Goal: Subscribe to service/newsletter

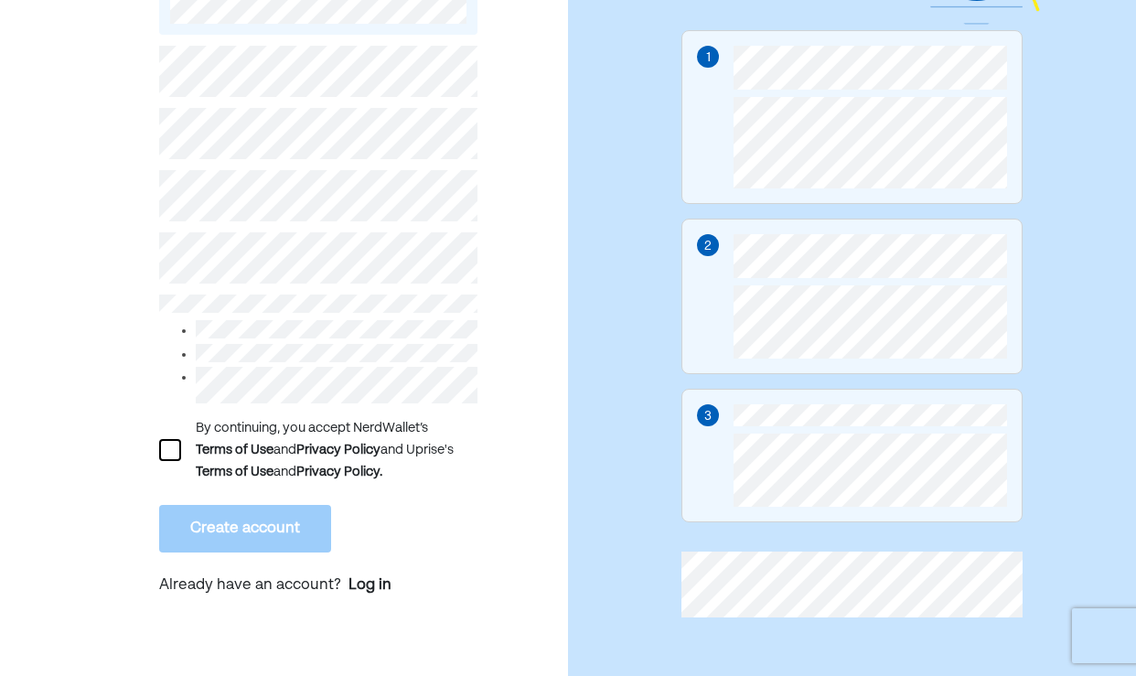
scroll to position [223, 0]
click at [387, 577] on div "Log in" at bounding box center [369, 585] width 43 height 22
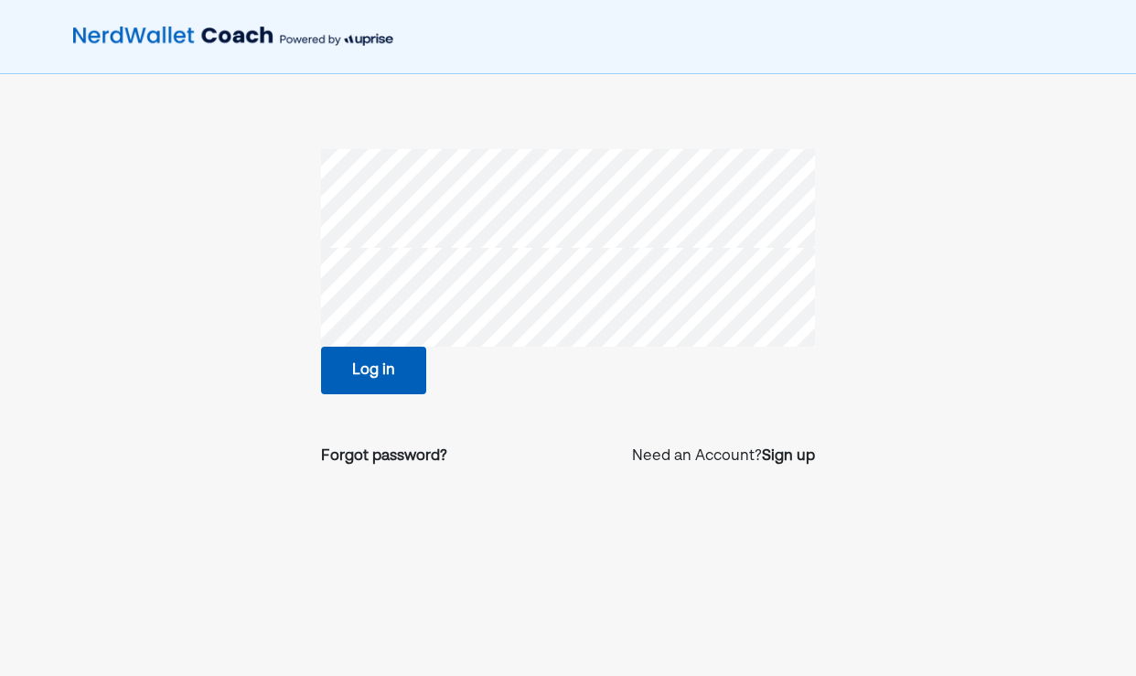
click at [363, 352] on button "Log in" at bounding box center [373, 371] width 105 height 48
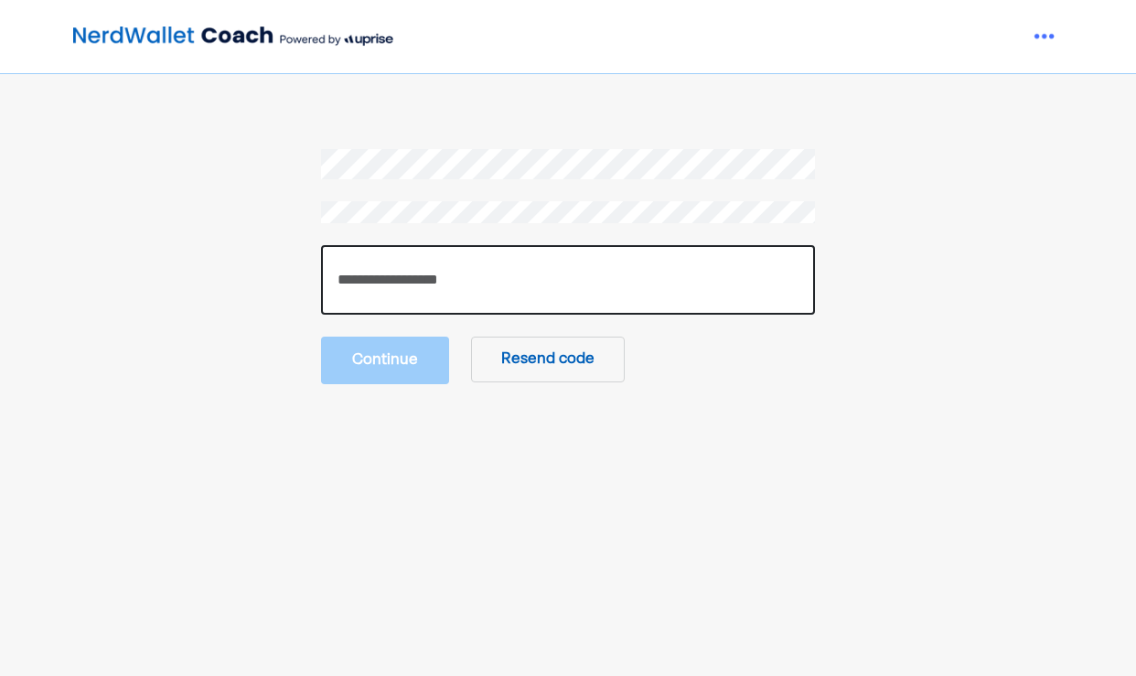
click at [391, 274] on input "number" at bounding box center [568, 279] width 494 height 69
type input "******"
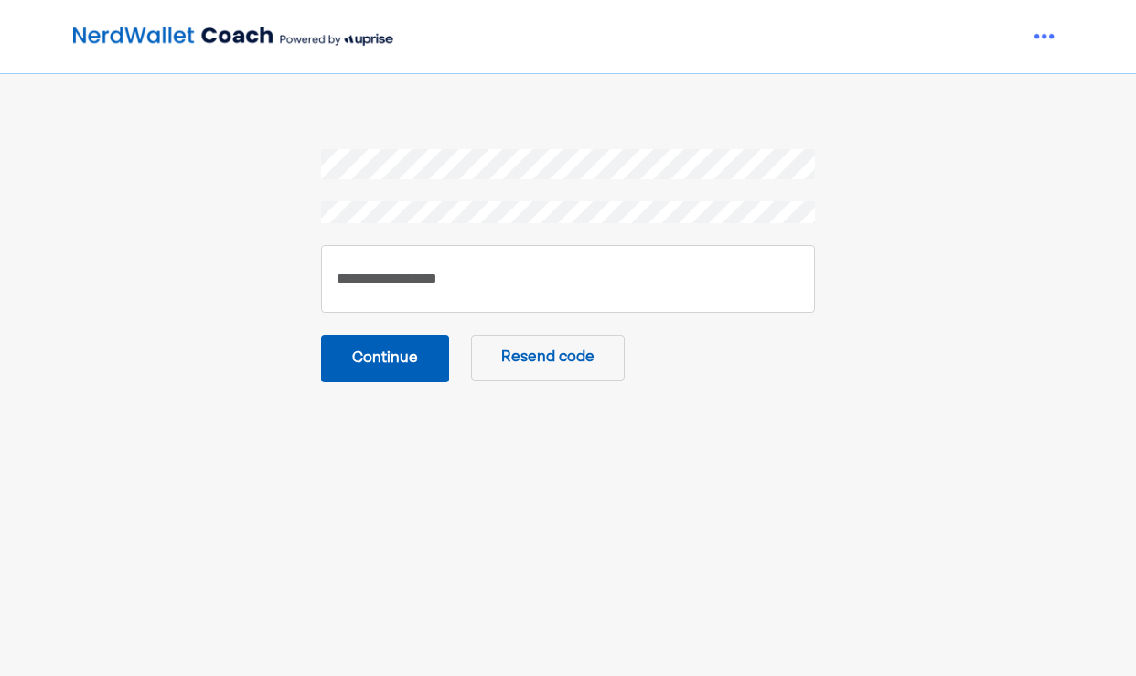
click at [380, 353] on button "Continue" at bounding box center [385, 359] width 128 height 48
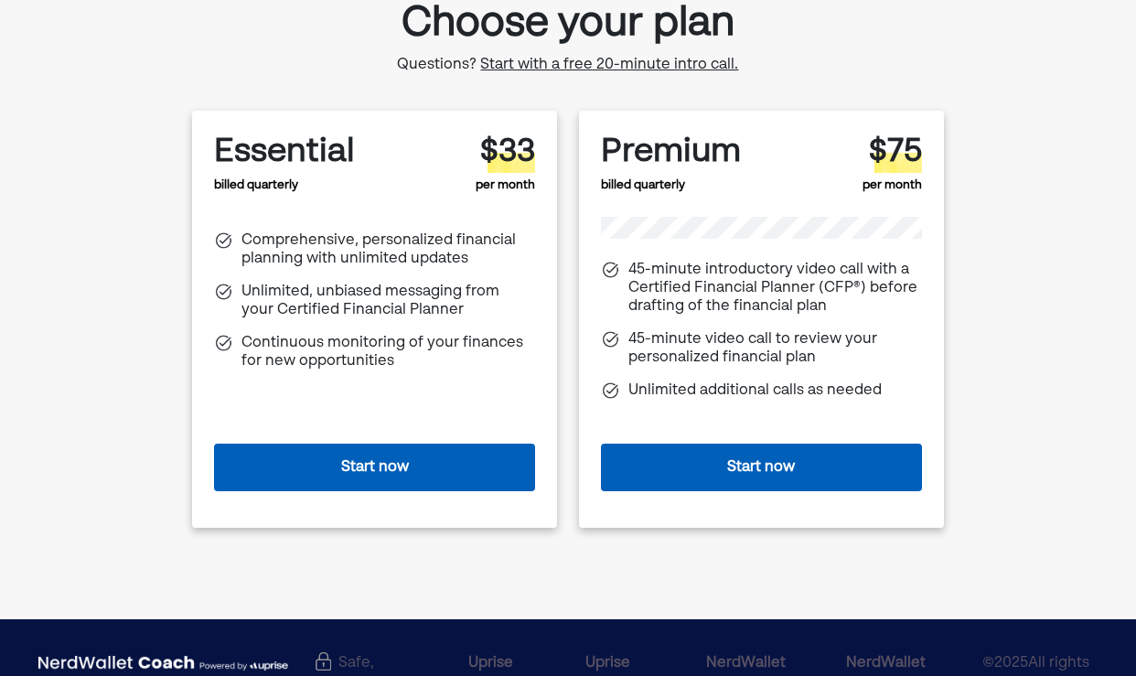
scroll to position [116, 0]
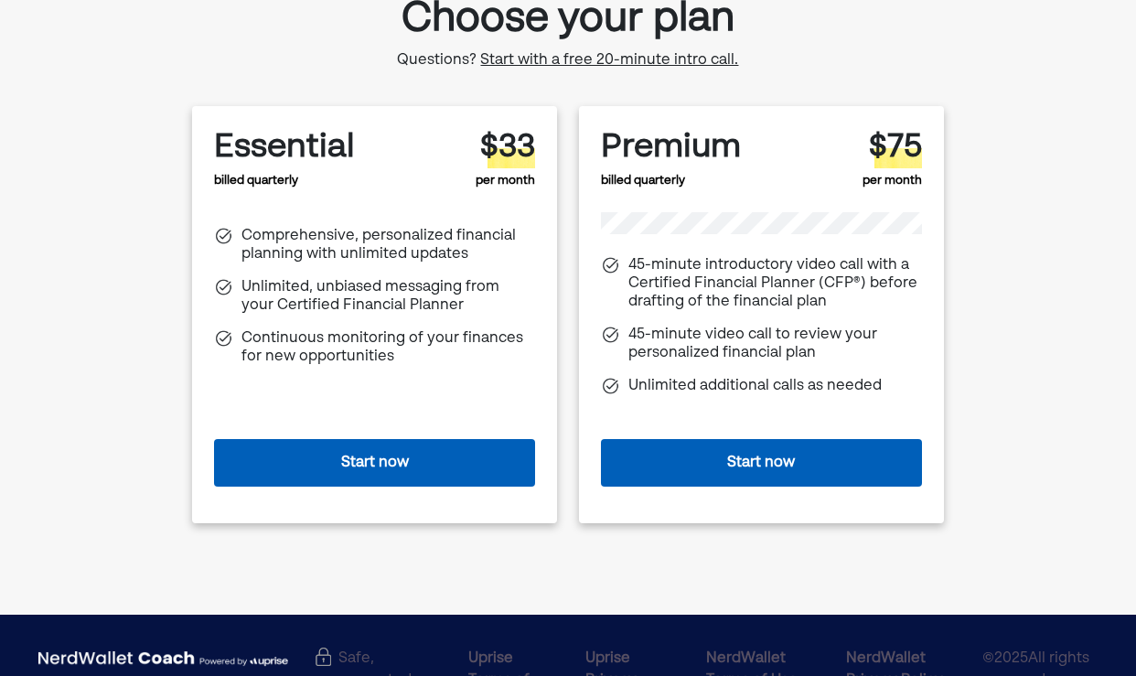
click at [377, 461] on button "Start now" at bounding box center [374, 463] width 321 height 48
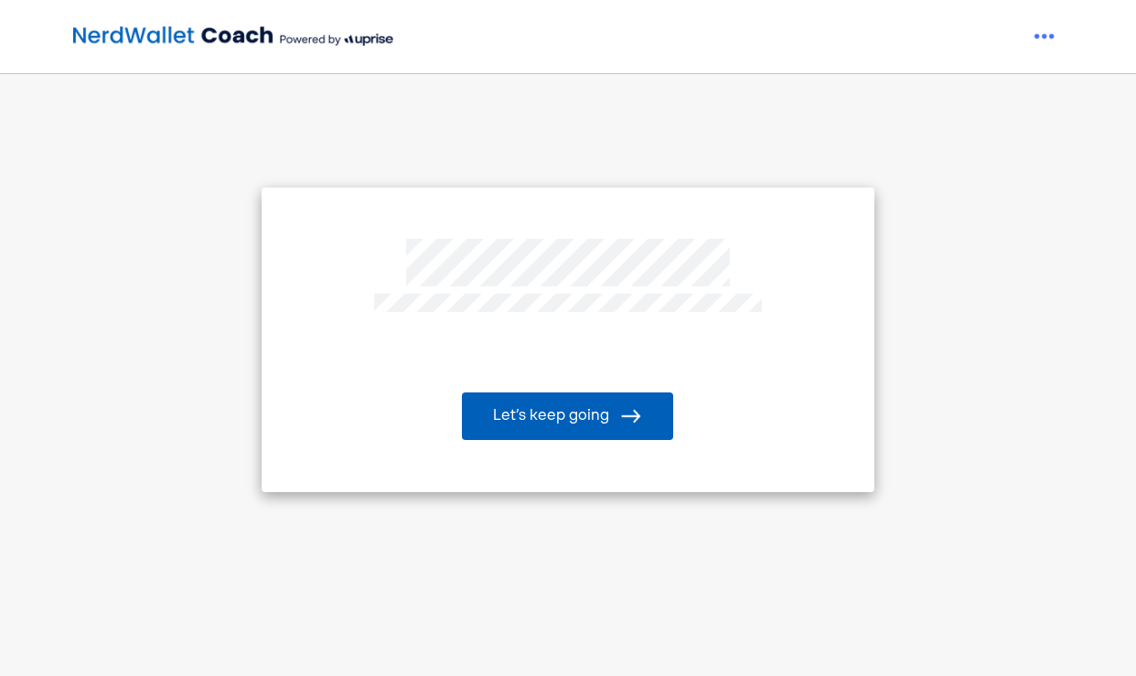
click at [567, 421] on button "Let’s keep going" at bounding box center [567, 416] width 211 height 48
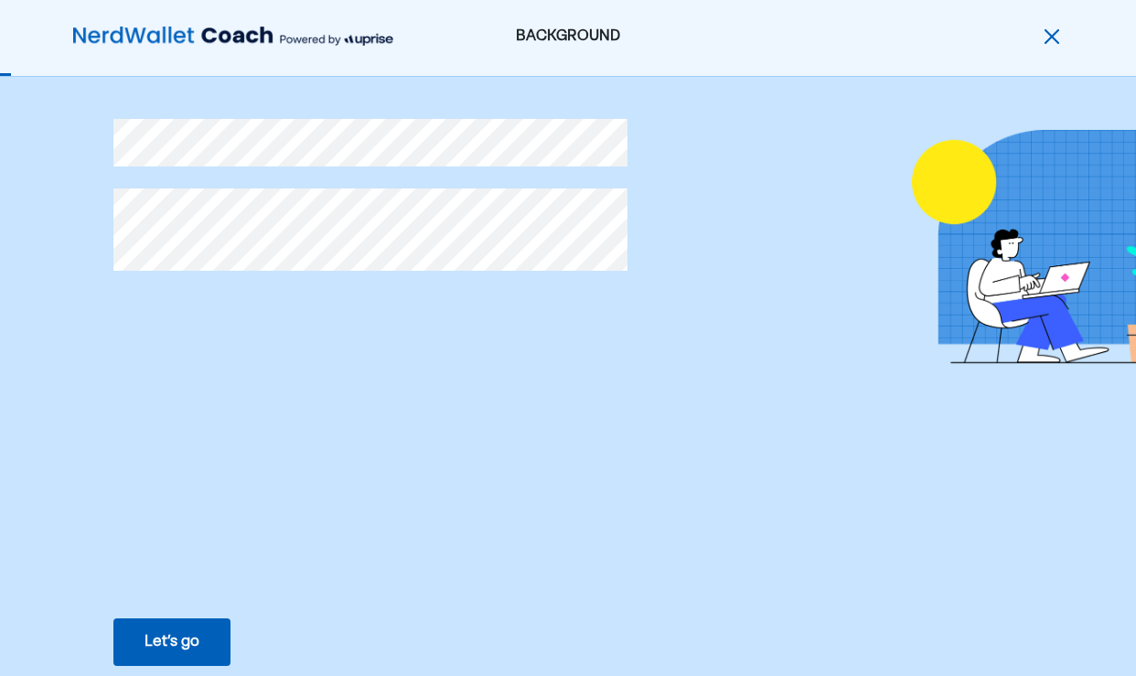
click at [162, 642] on div "Let’s go" at bounding box center [171, 642] width 55 height 22
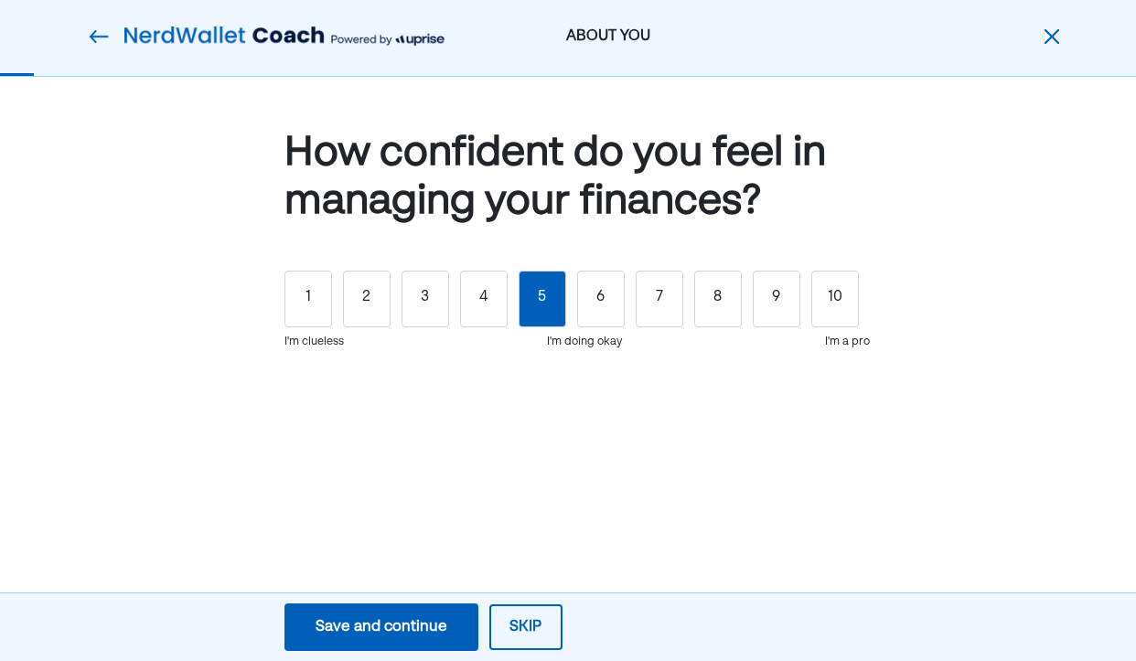
click at [554, 311] on div "5" at bounding box center [542, 299] width 48 height 57
click at [599, 276] on div "6" at bounding box center [601, 299] width 48 height 57
click at [402, 624] on div "Save and continue" at bounding box center [381, 627] width 132 height 22
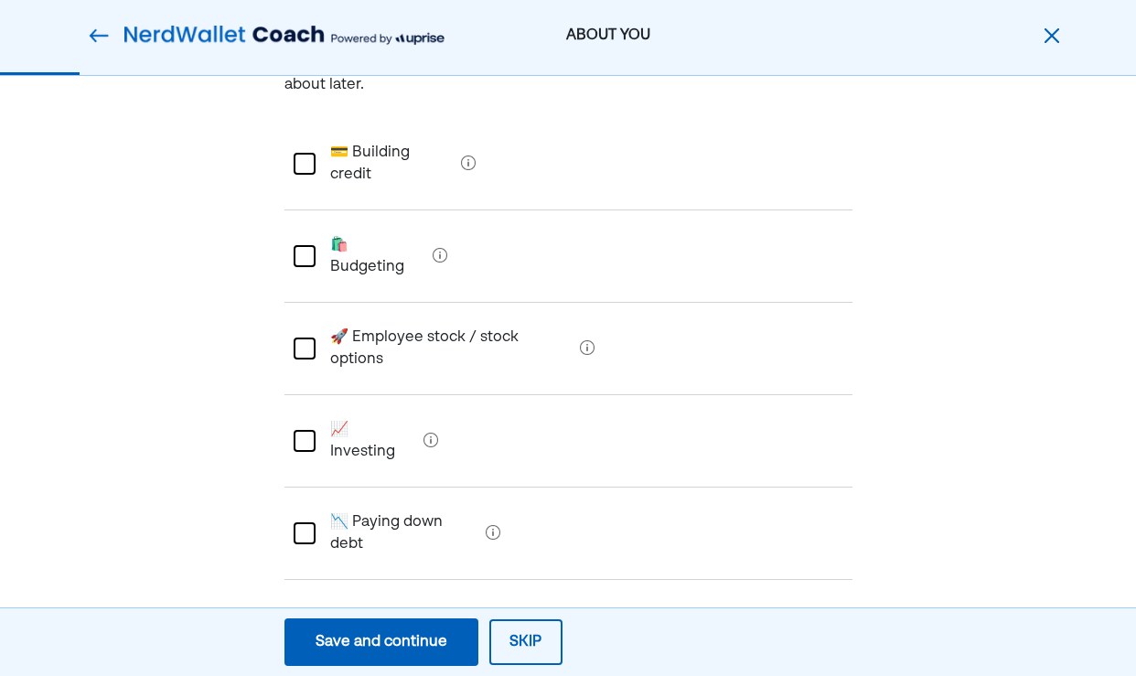
scroll to position [198, 0]
click at [294, 428] on div at bounding box center [305, 439] width 22 height 22
click at [301, 520] on div at bounding box center [305, 531] width 22 height 22
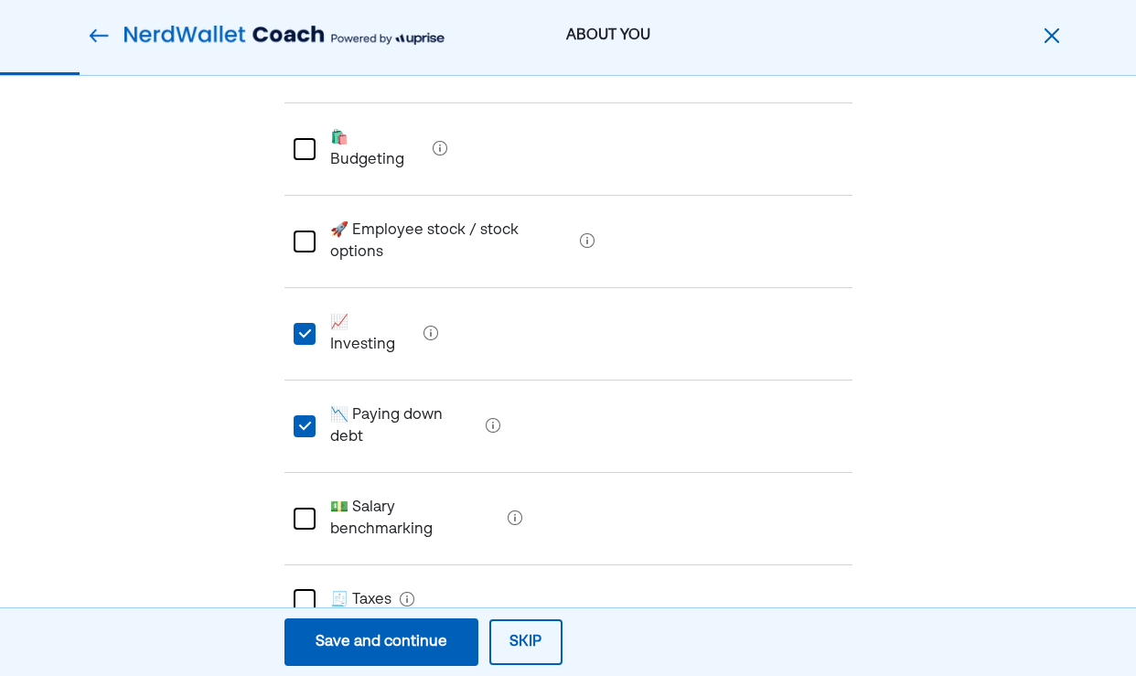
scroll to position [313, 0]
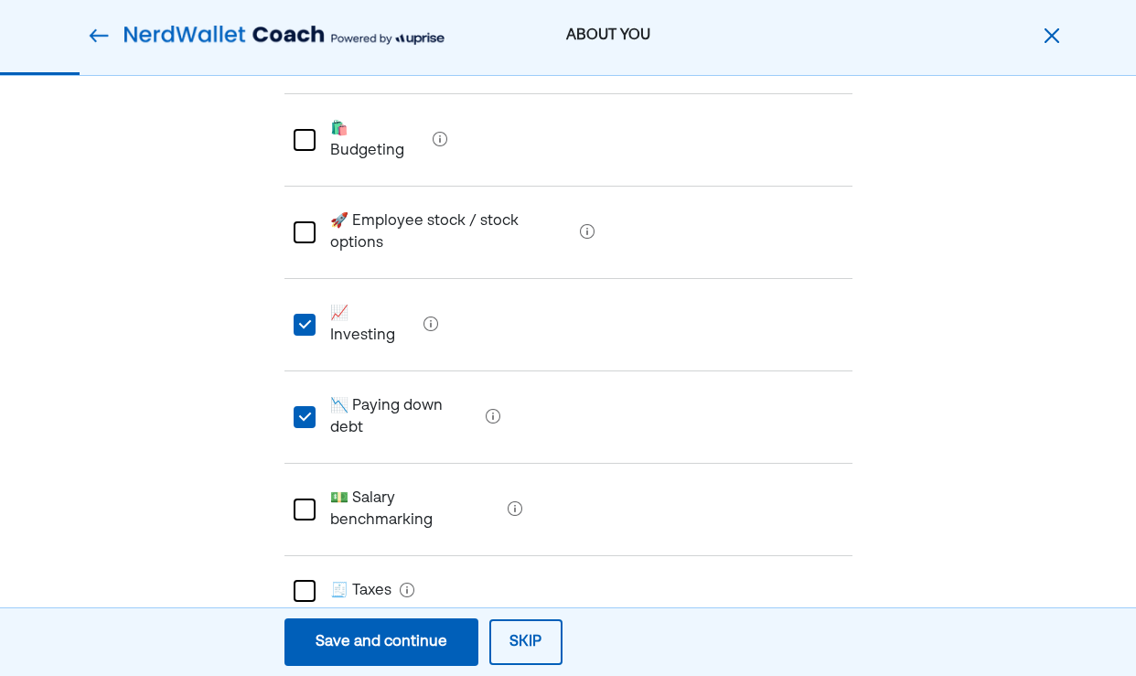
click at [302, 580] on div at bounding box center [305, 591] width 22 height 22
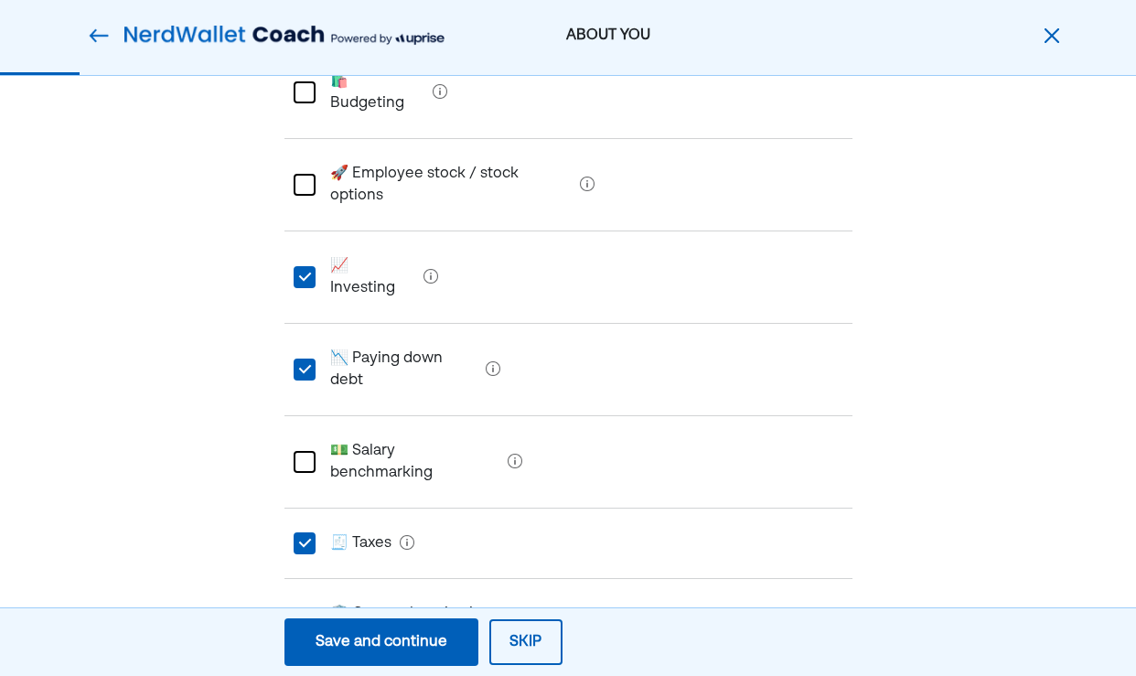
scroll to position [390, 0]
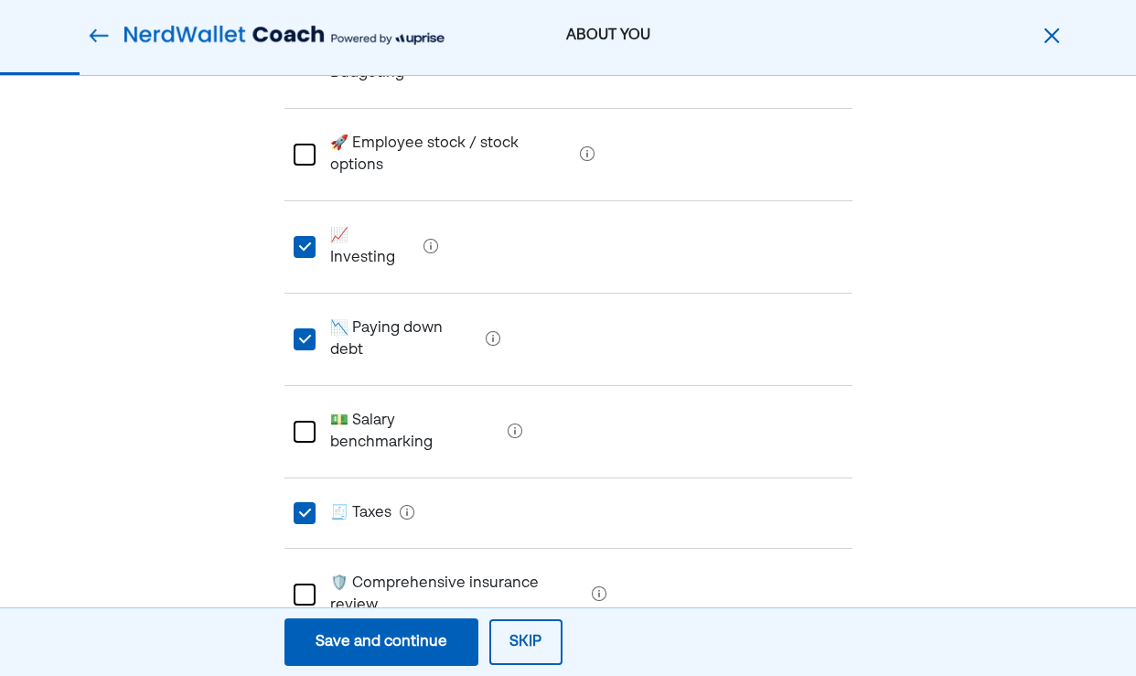
click at [304, 675] on div at bounding box center [305, 687] width 22 height 22
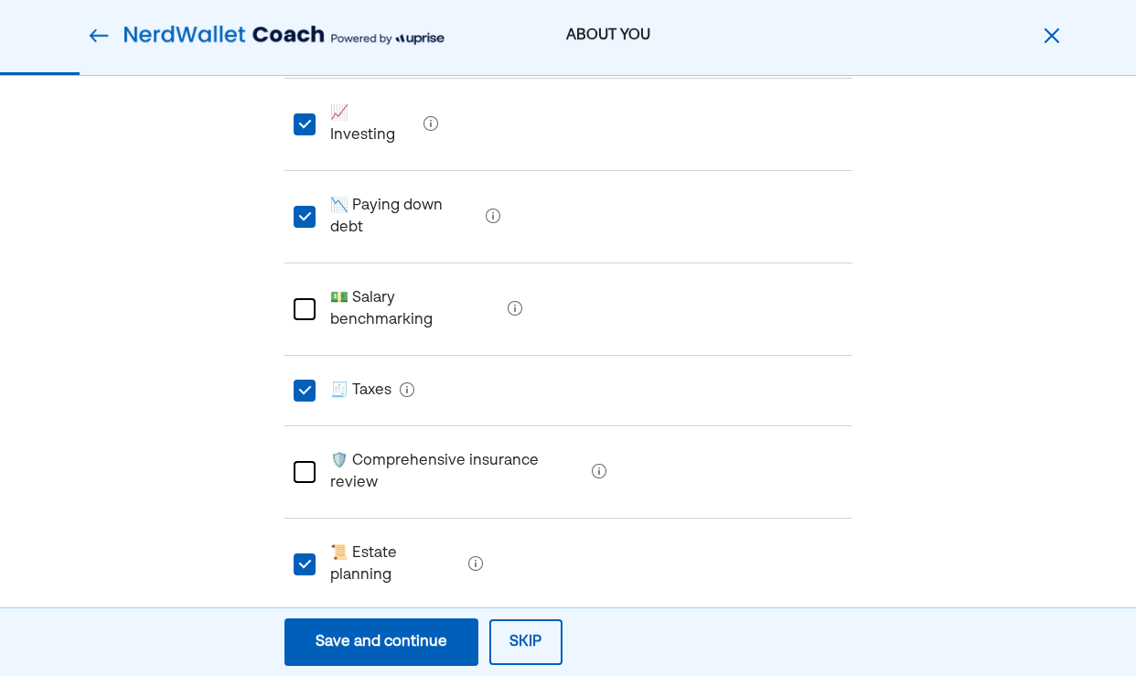
scroll to position [513, 0]
click at [310, 461] on div at bounding box center [305, 472] width 22 height 22
click at [303, 635] on div at bounding box center [305, 646] width 22 height 22
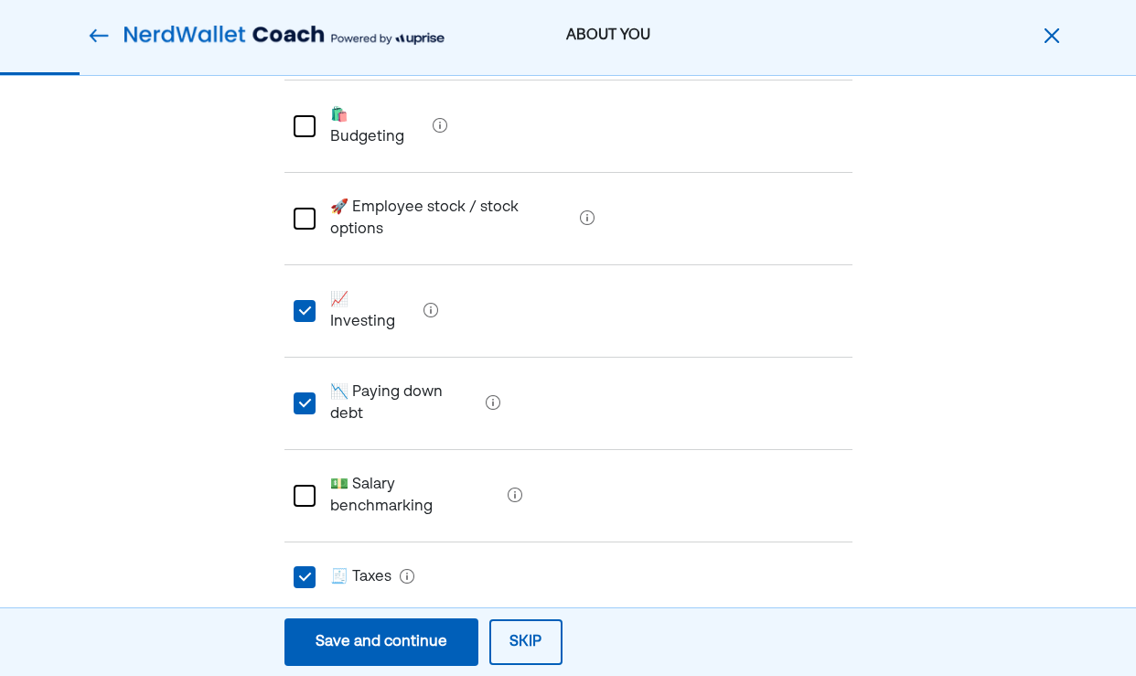
scroll to position [323, 0]
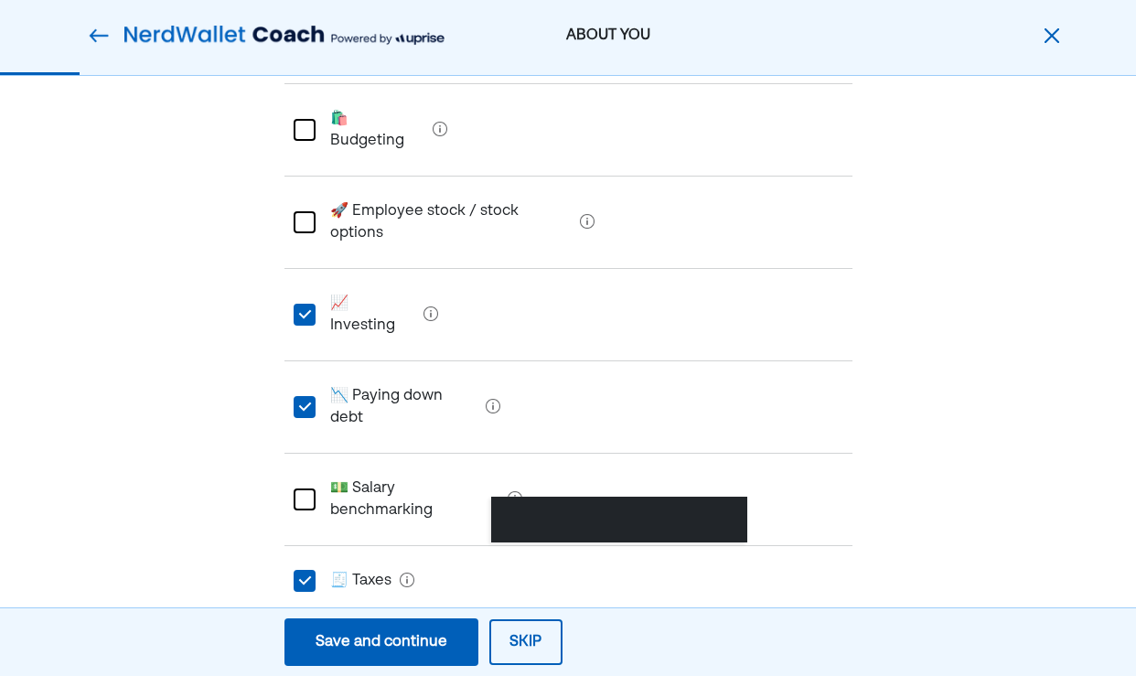
click at [515, 496] on div at bounding box center [619, 519] width 256 height 46
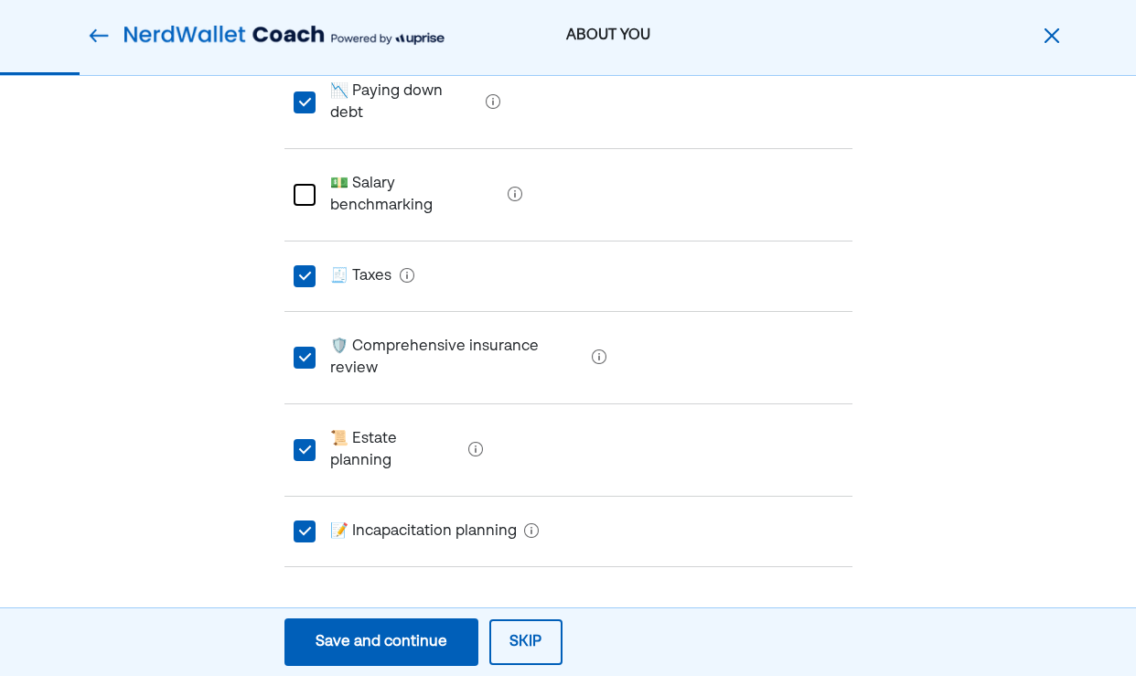
scroll to position [626, 0]
click at [336, 647] on div "Save and continue" at bounding box center [381, 642] width 132 height 22
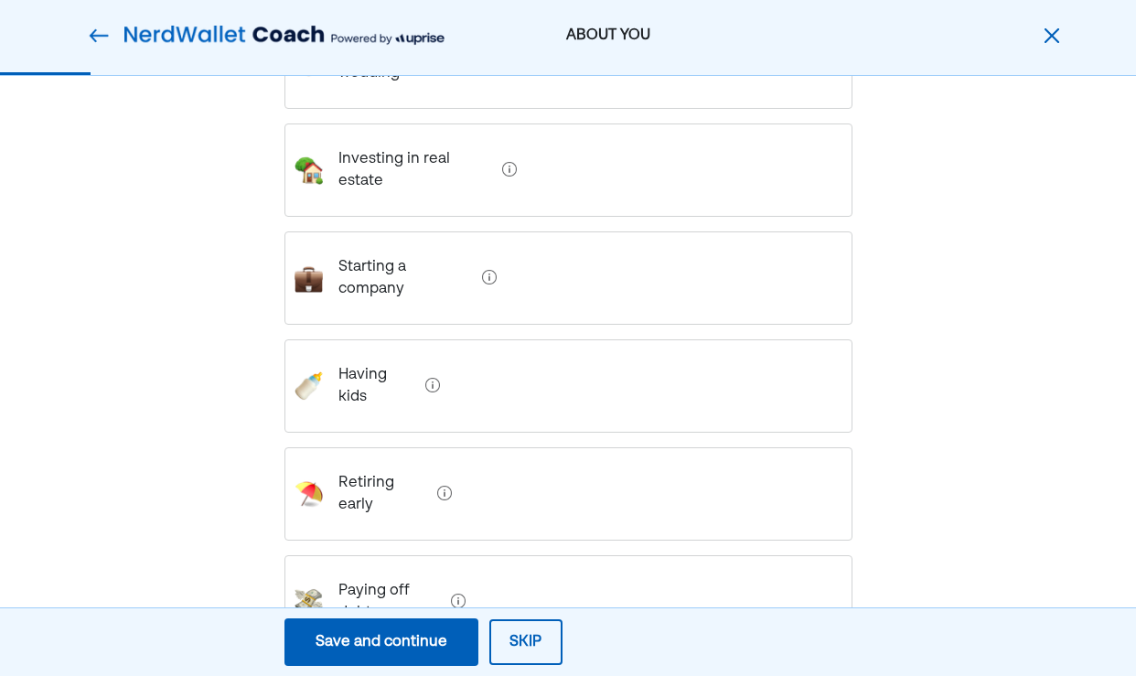
scroll to position [454, 0]
click at [402, 566] on debt "Paying off debt" at bounding box center [384, 602] width 121 height 73
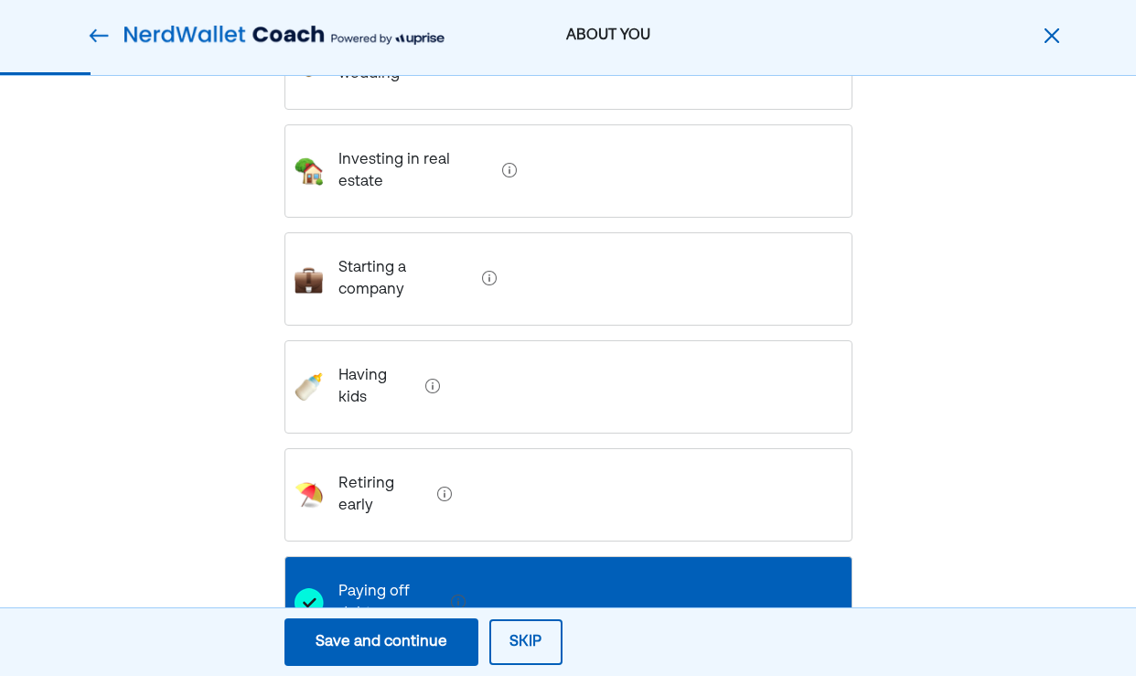
click at [387, 652] on div "Save and continue" at bounding box center [381, 642] width 132 height 22
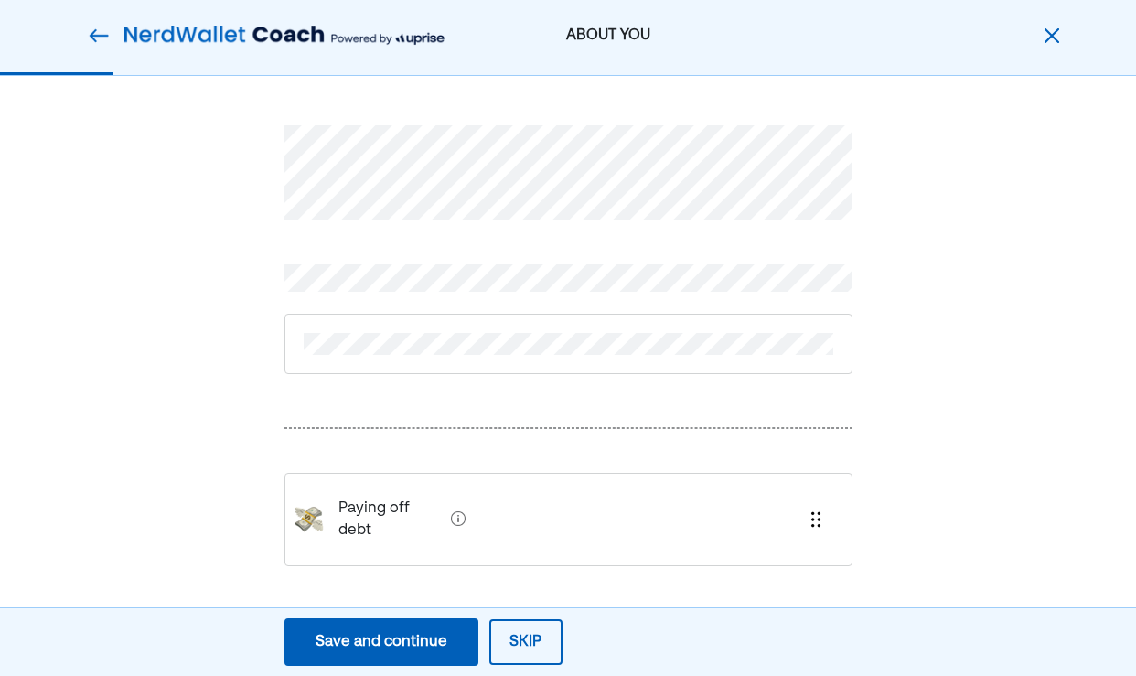
scroll to position [0, 0]
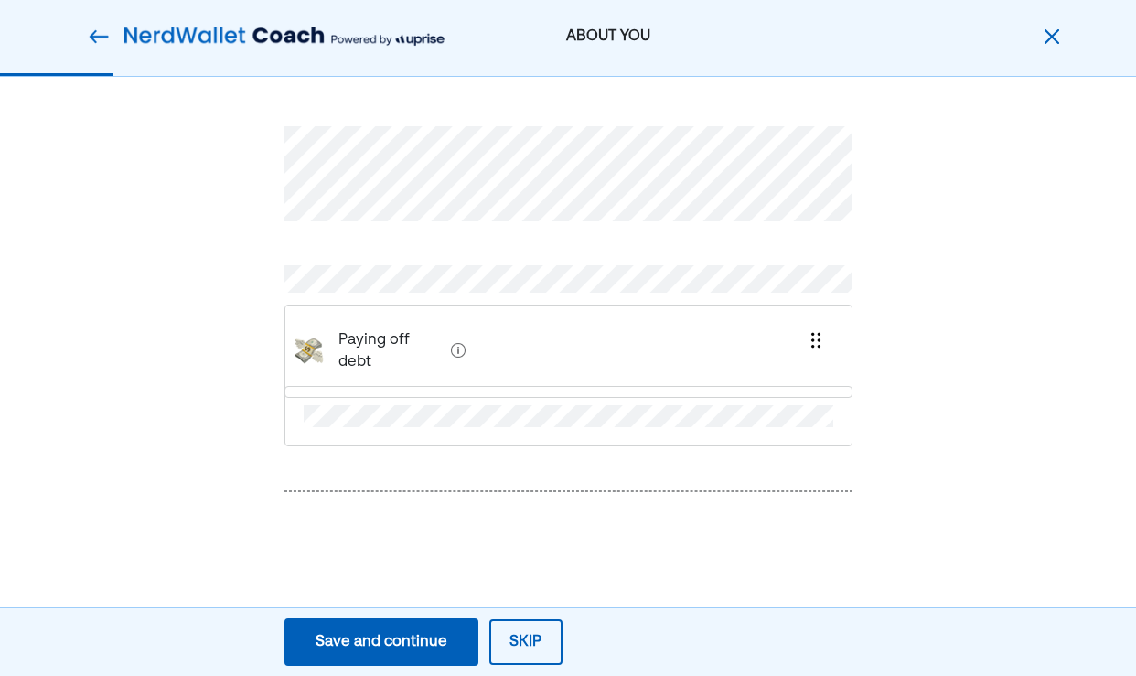
drag, startPoint x: 353, startPoint y: 518, endPoint x: 353, endPoint y: 346, distance: 172.8
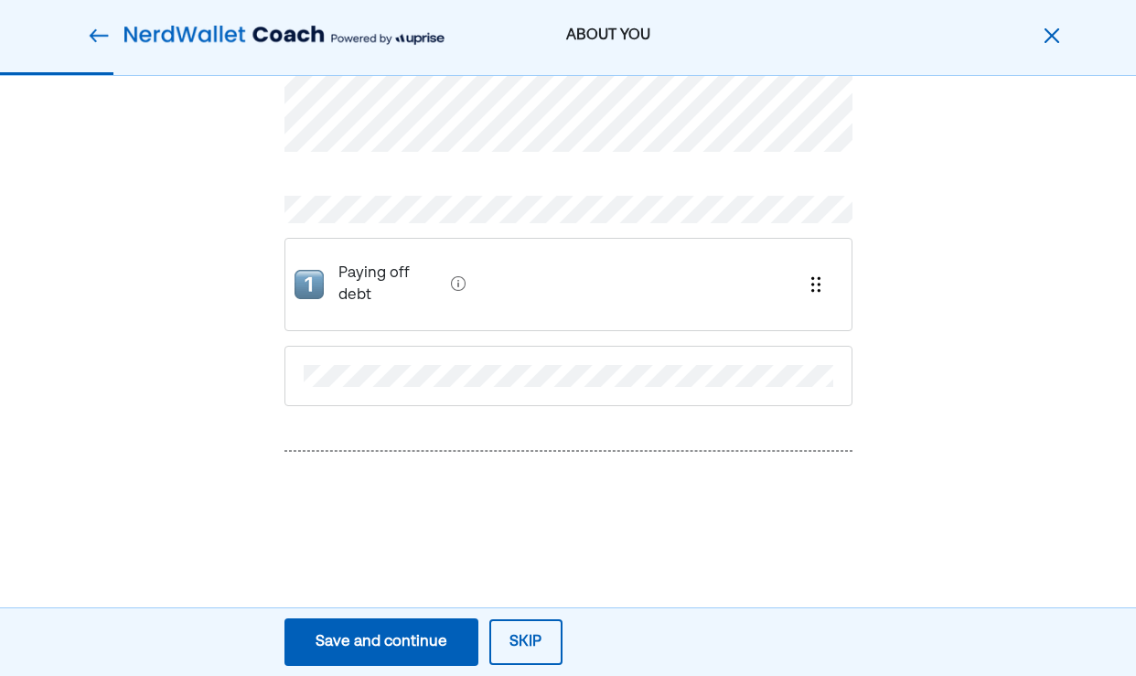
scroll to position [69, 0]
click at [359, 635] on div "Save and continue" at bounding box center [381, 642] width 132 height 22
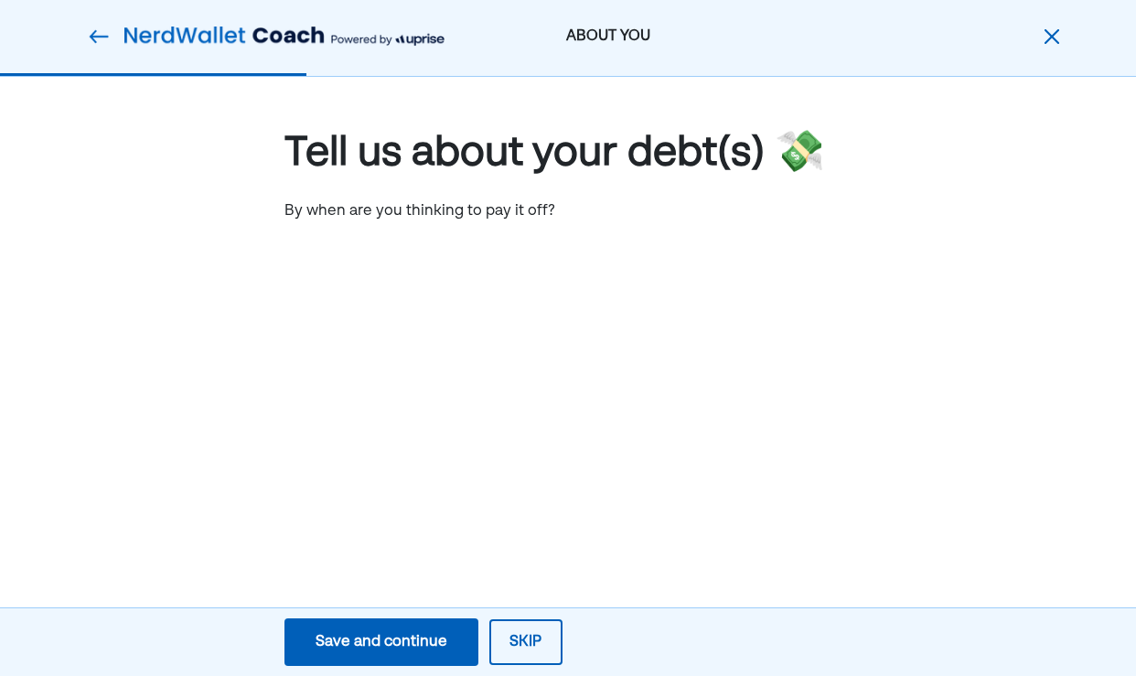
scroll to position [0, 0]
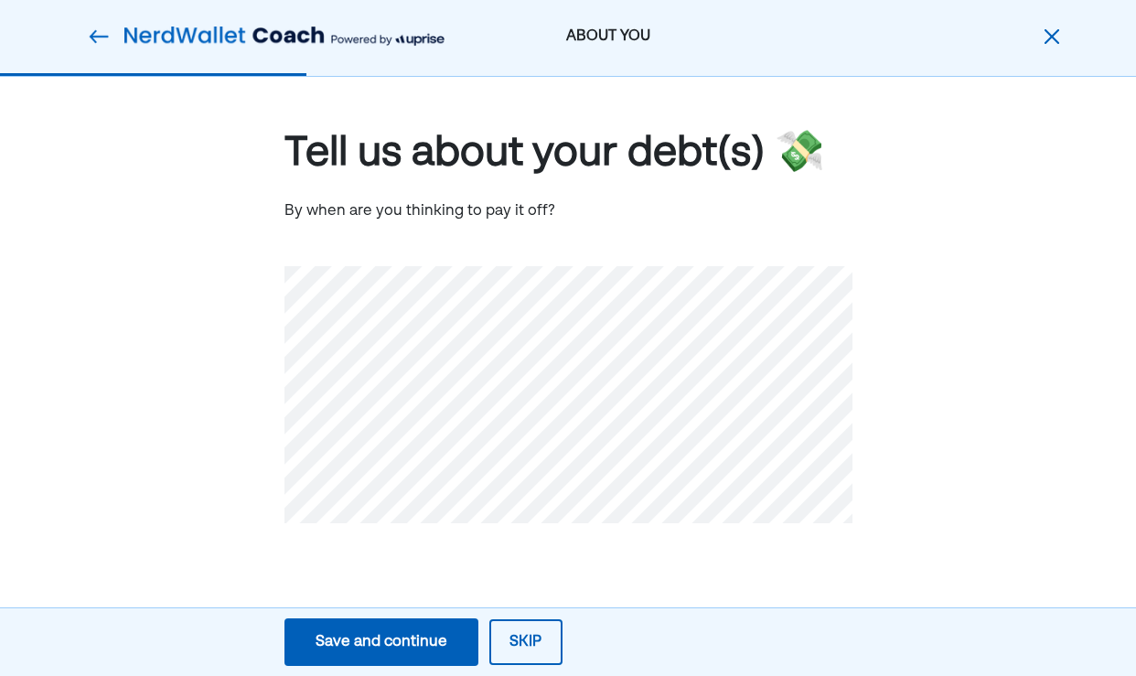
click at [347, 633] on div "Save and continue" at bounding box center [381, 642] width 132 height 22
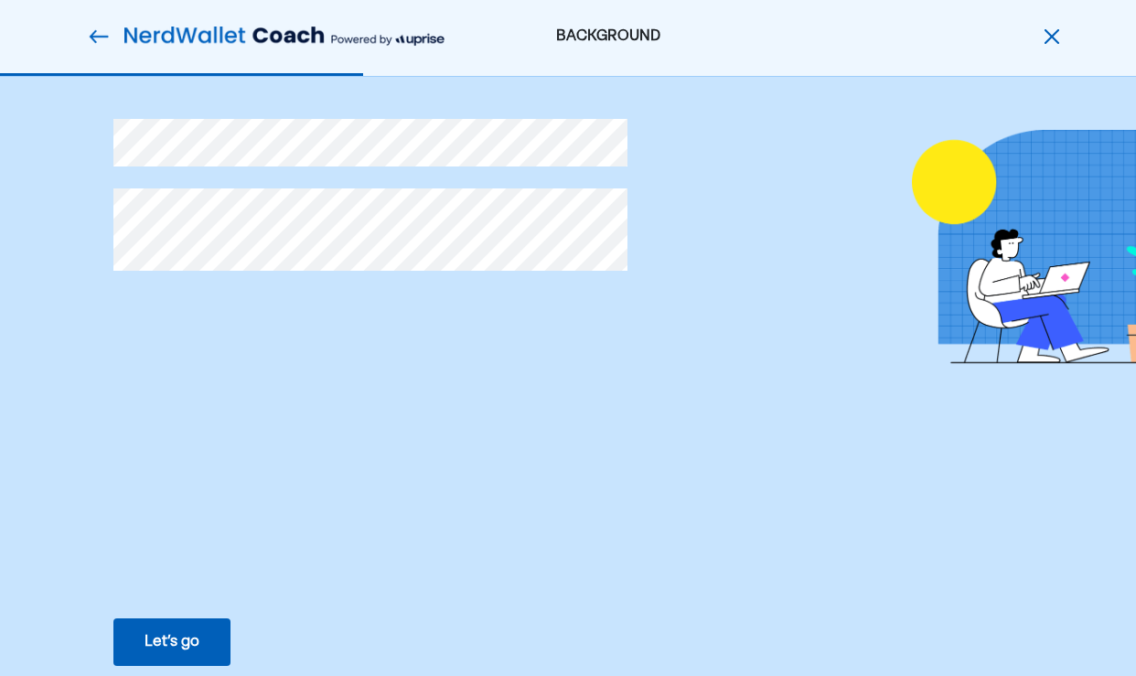
click at [175, 644] on div "Let’s go" at bounding box center [171, 642] width 55 height 22
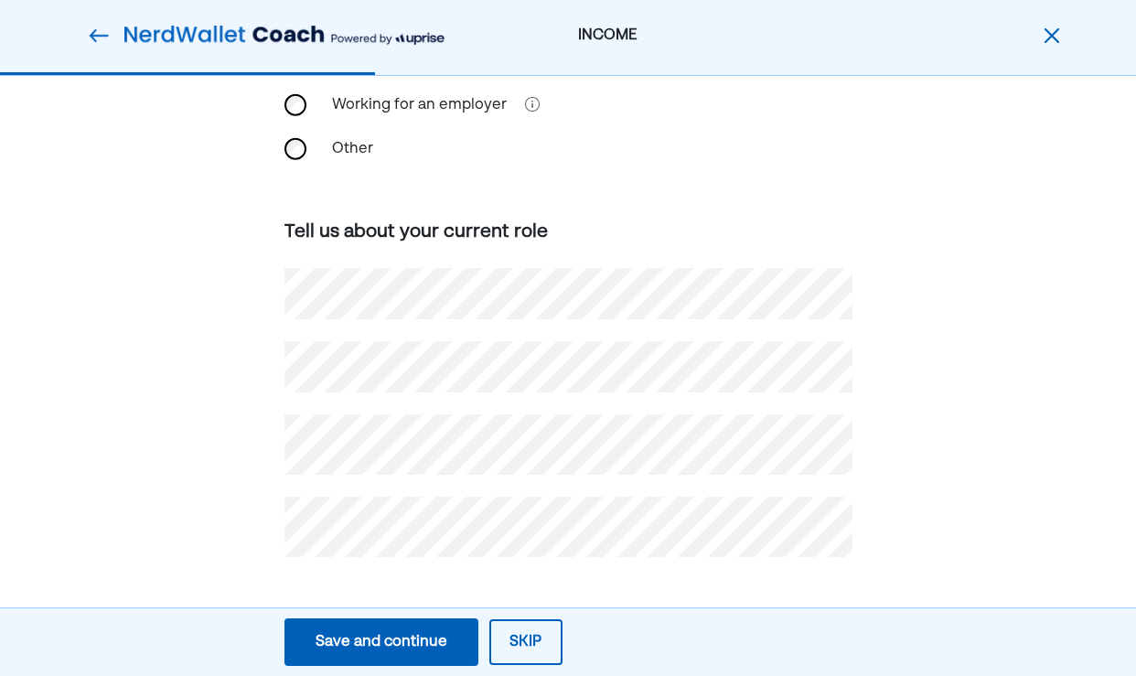
scroll to position [226, 0]
click at [343, 639] on div "Save and continue" at bounding box center [381, 642] width 132 height 22
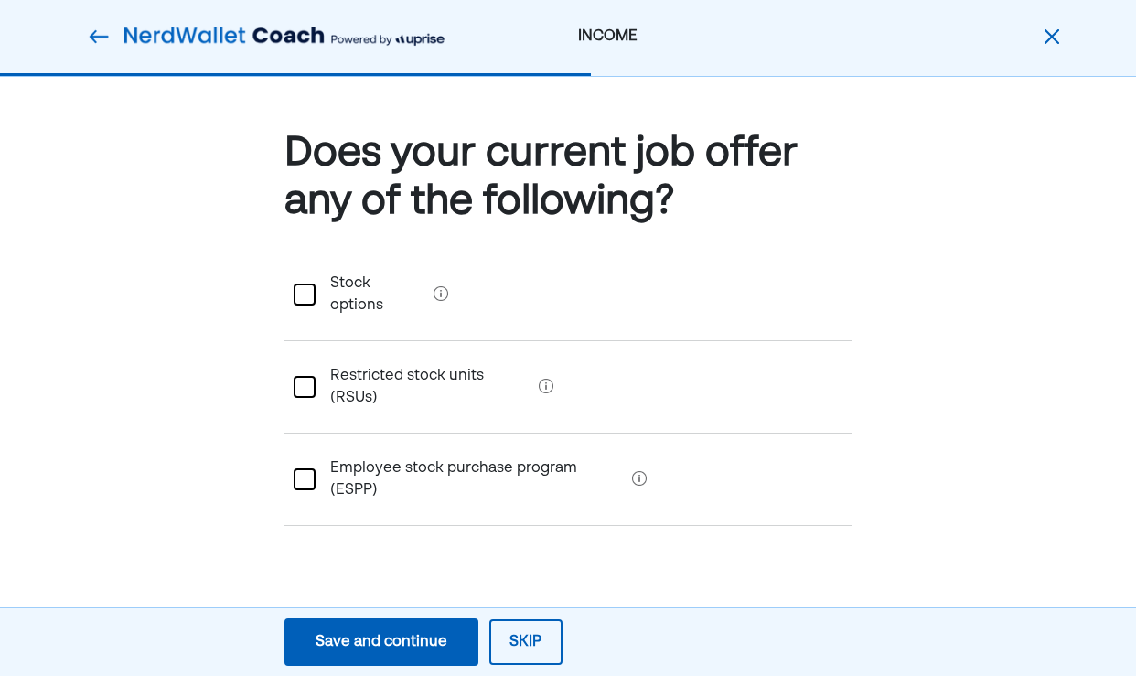
scroll to position [0, 0]
click at [363, 645] on div "Save and continue" at bounding box center [381, 642] width 132 height 22
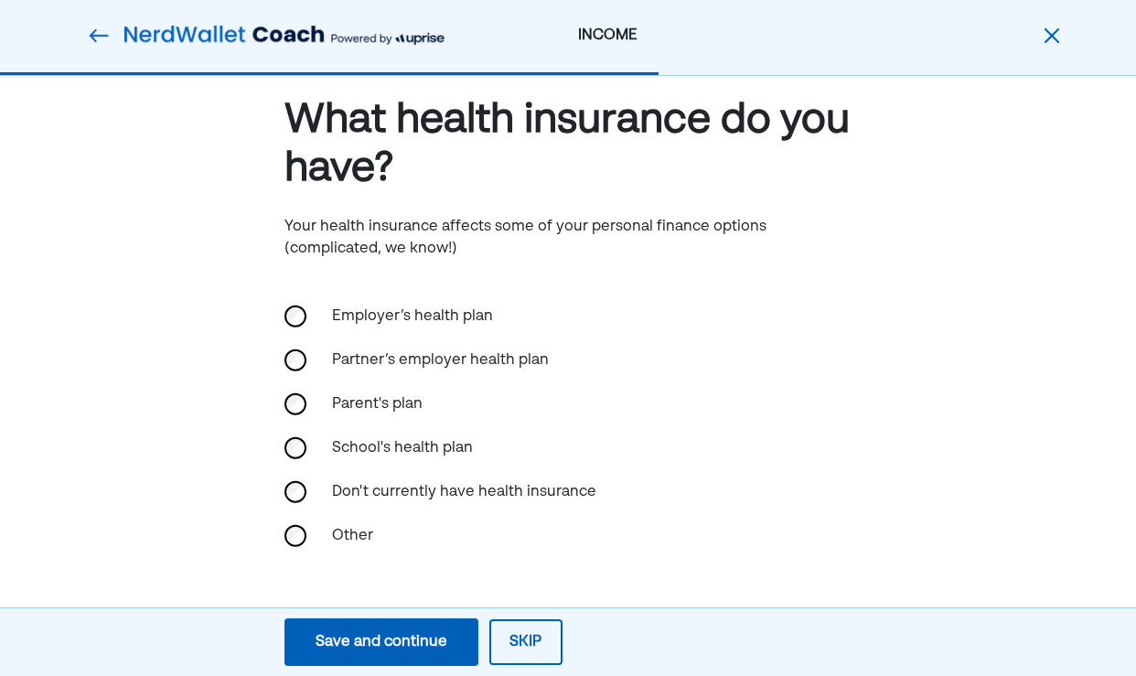
scroll to position [32, 0]
click at [336, 645] on div "Save and continue" at bounding box center [381, 642] width 132 height 22
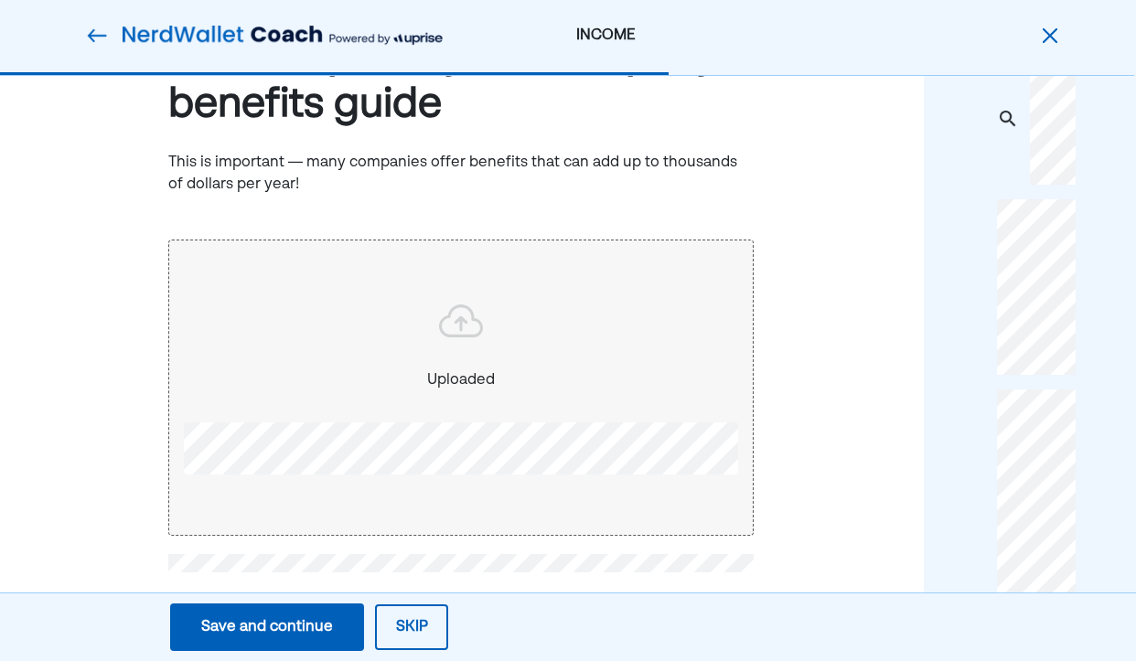
scroll to position [110, 2]
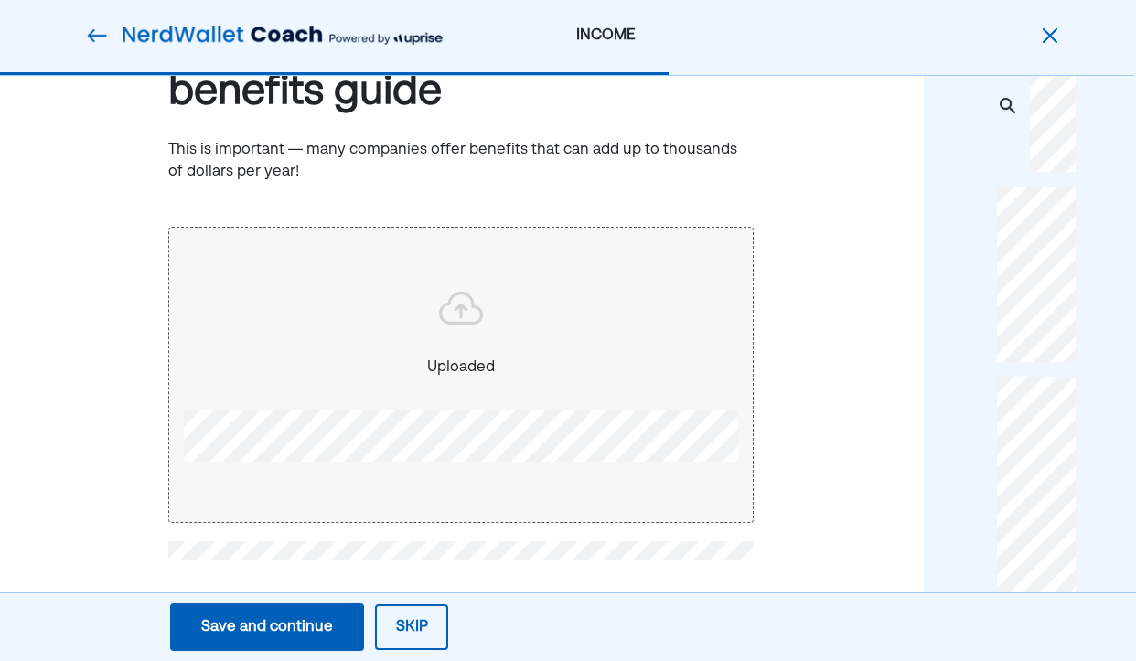
click at [298, 622] on div "Save and continue" at bounding box center [267, 627] width 132 height 22
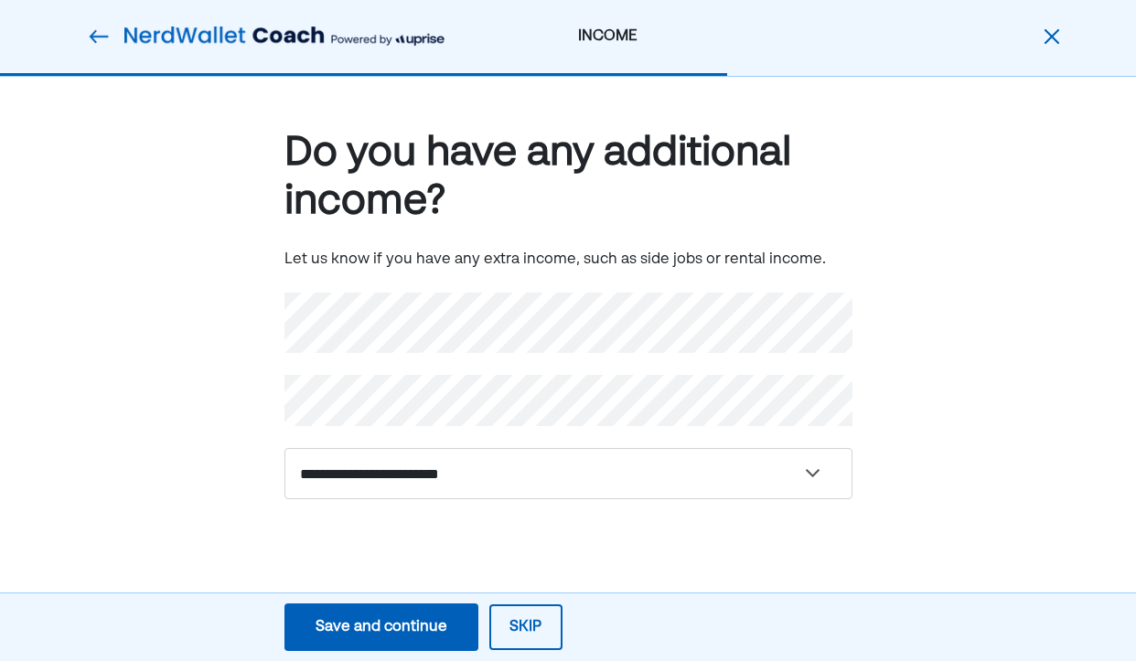
scroll to position [0, 0]
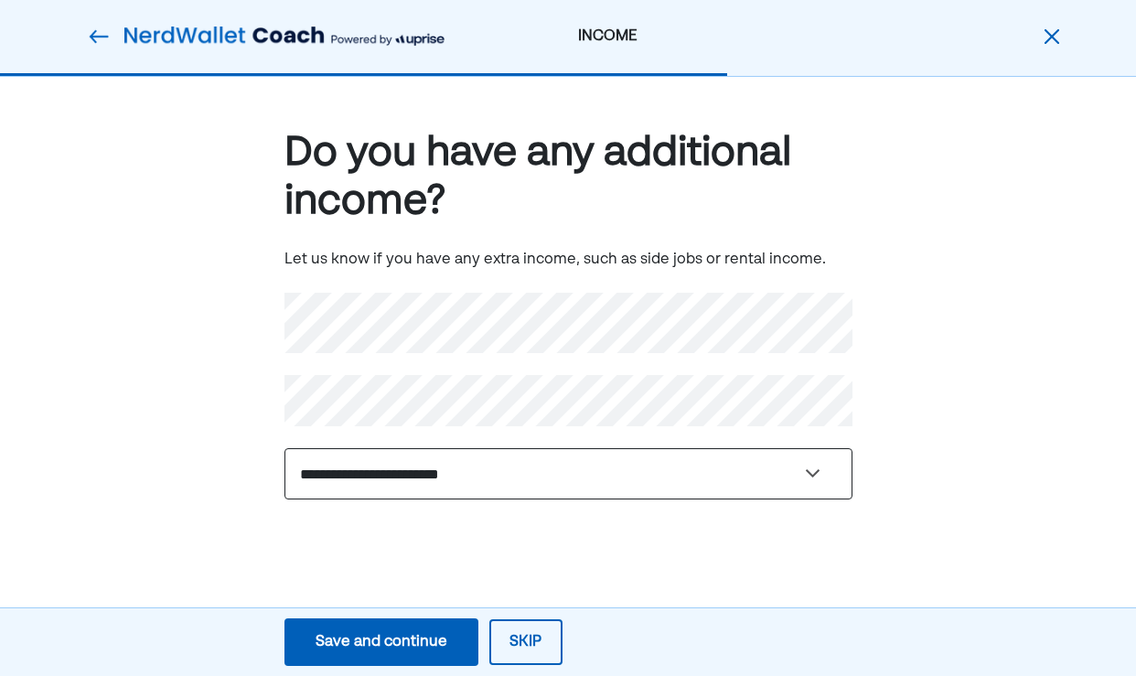
select select "**********"
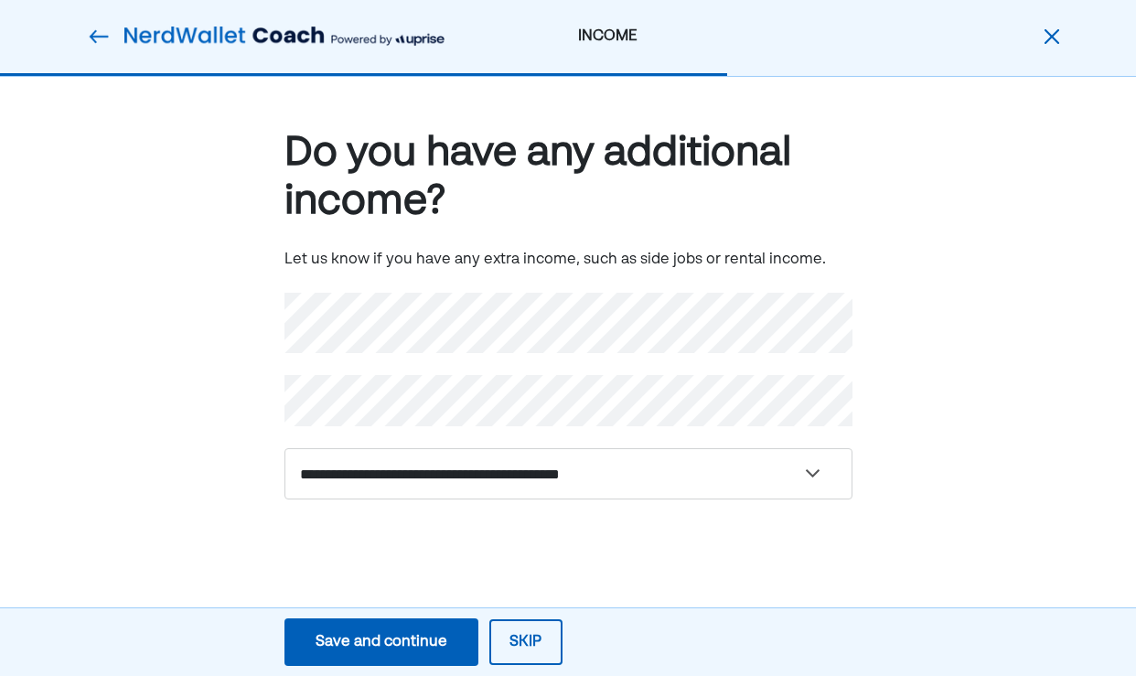
click at [362, 644] on div "Save and continue" at bounding box center [381, 642] width 132 height 22
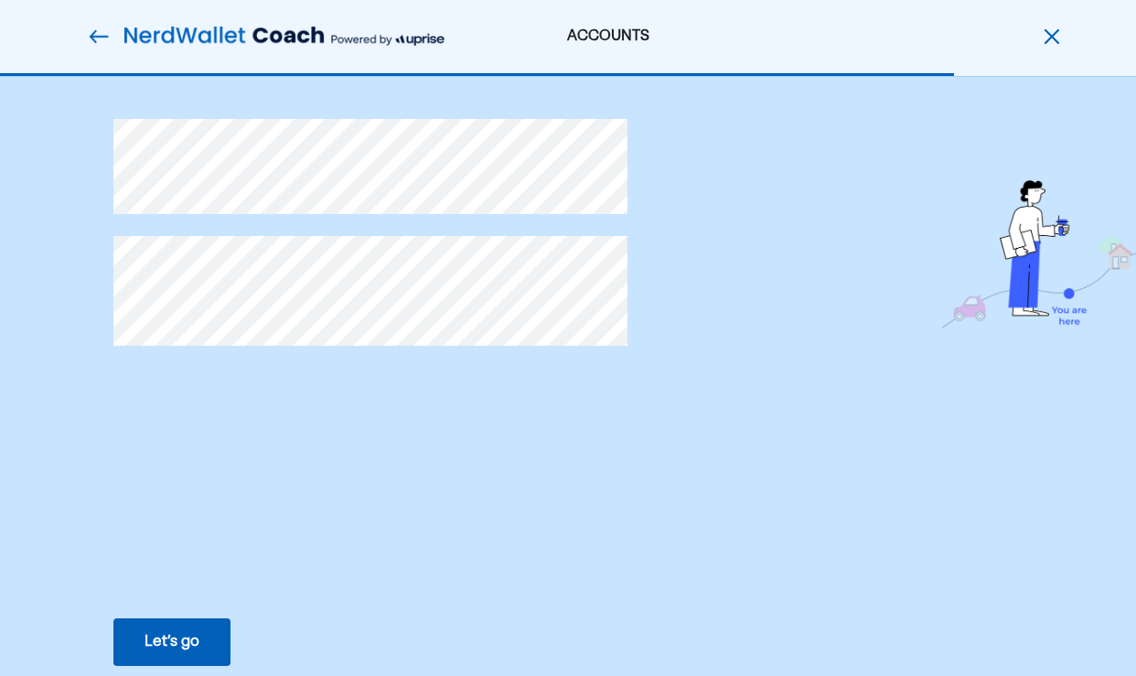
click at [179, 640] on div "Let’s go" at bounding box center [171, 642] width 55 height 22
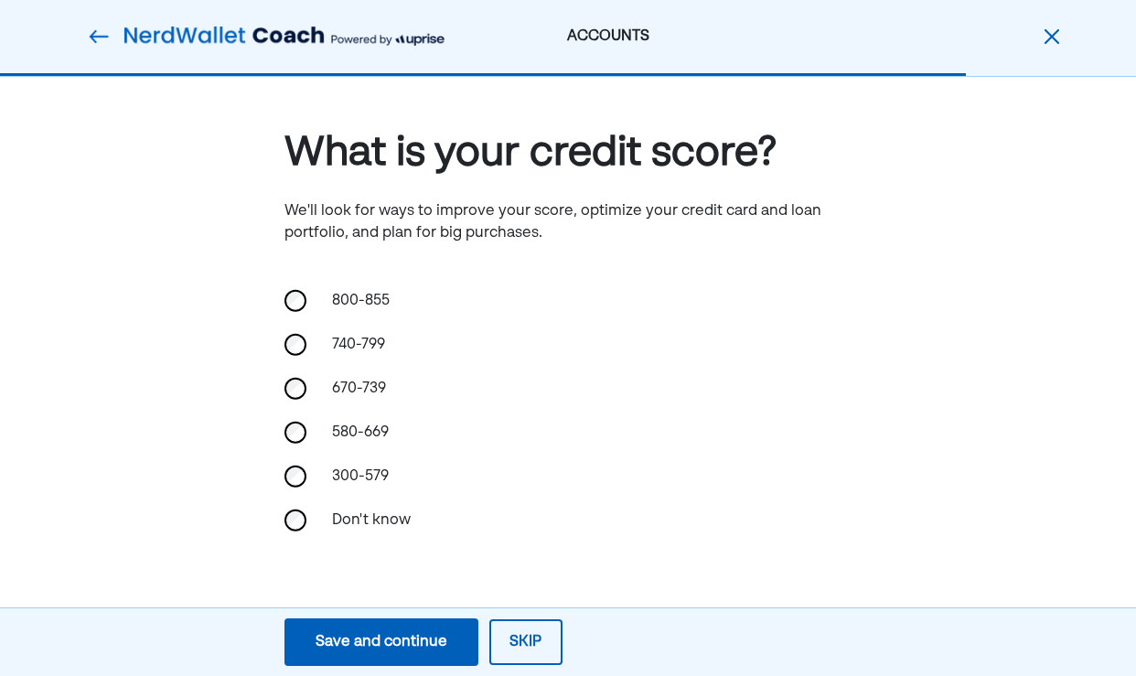
click at [380, 646] on div "Save and continue" at bounding box center [381, 642] width 132 height 22
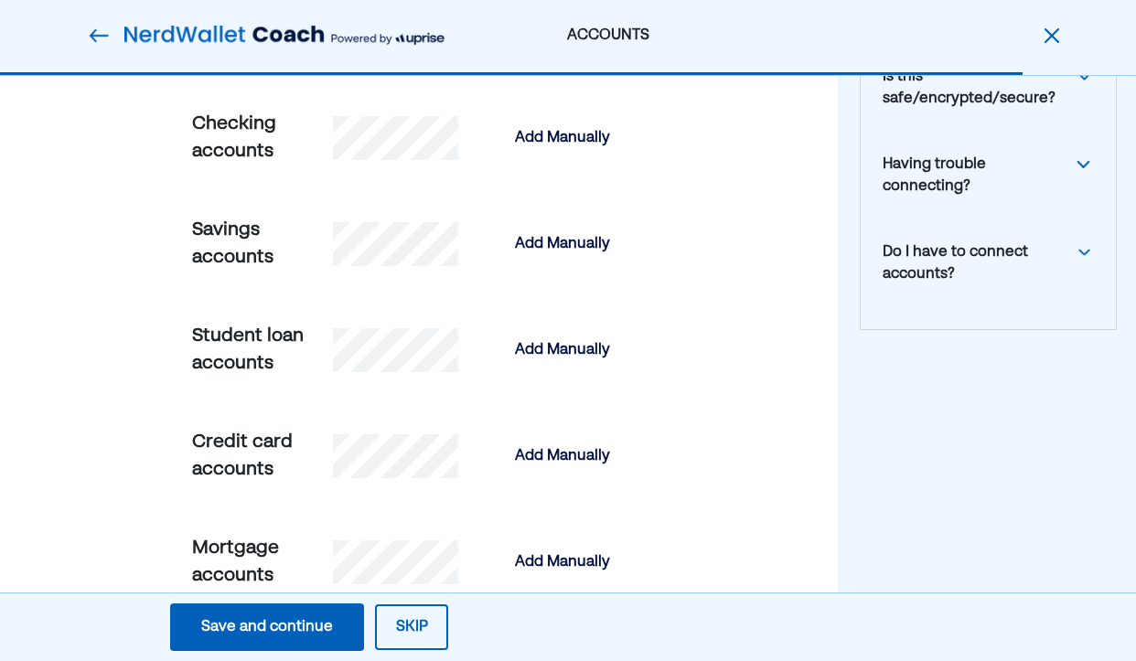
scroll to position [252, 0]
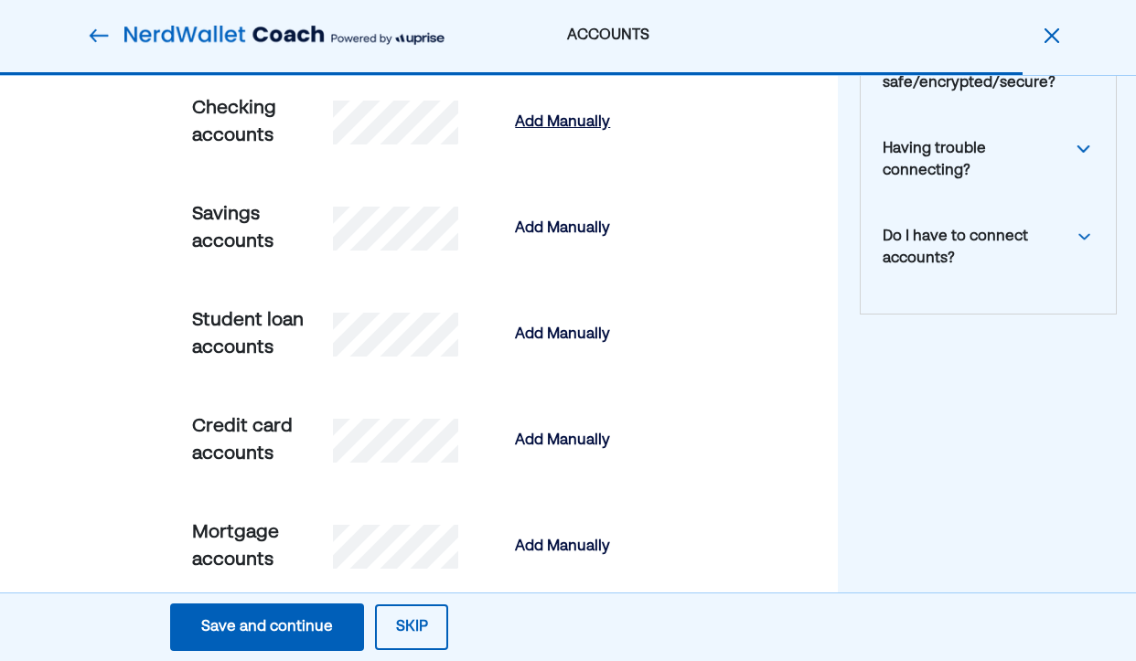
click at [565, 118] on div "Add Manually" at bounding box center [562, 123] width 95 height 22
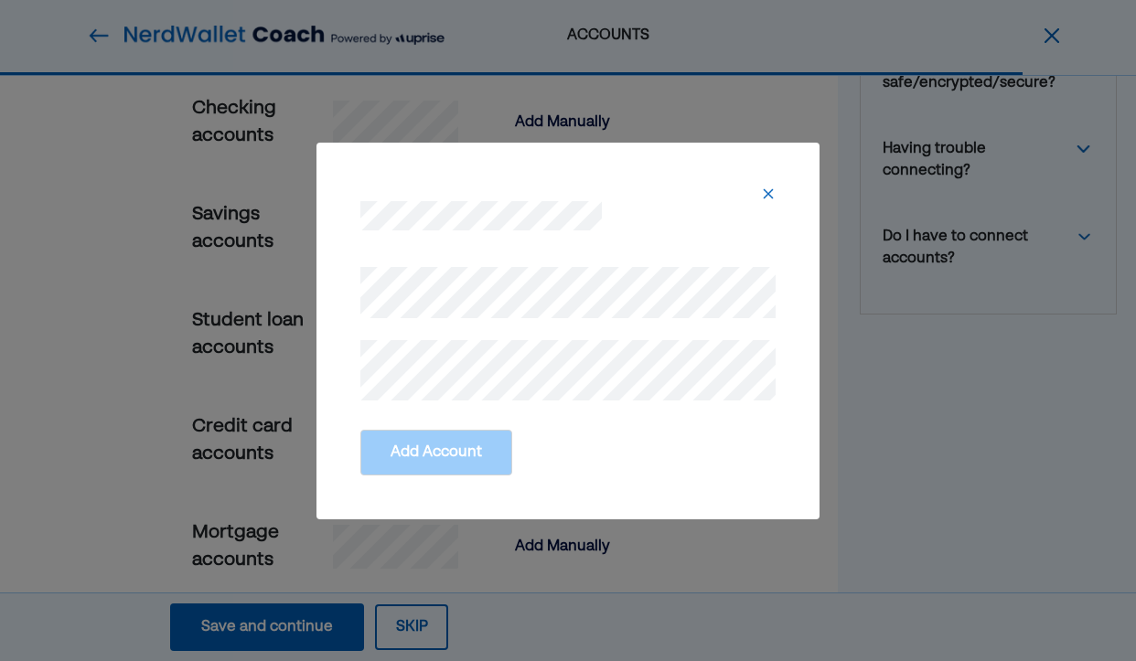
click at [766, 193] on img at bounding box center [768, 194] width 15 height 15
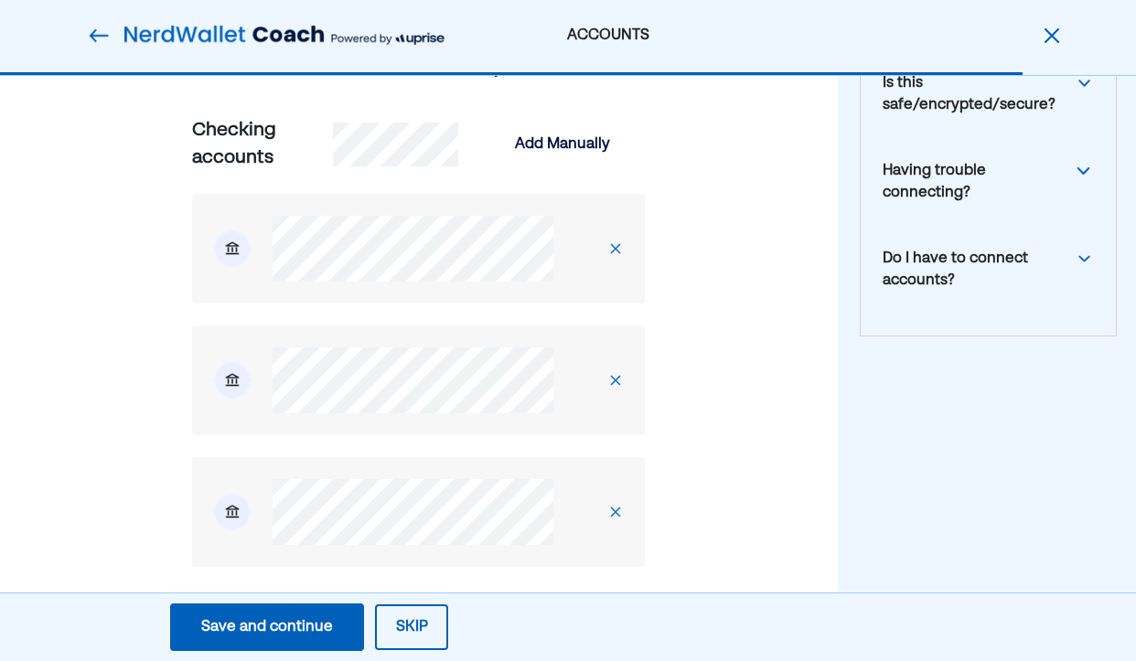
scroll to position [224, 0]
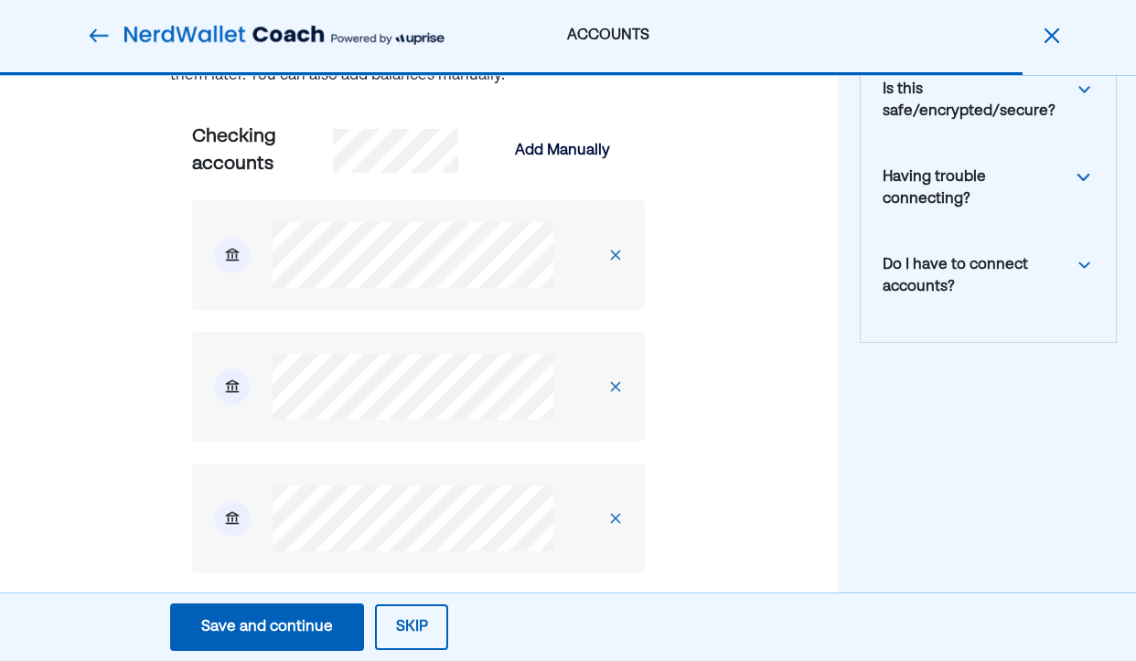
click at [623, 254] on img at bounding box center [615, 255] width 15 height 15
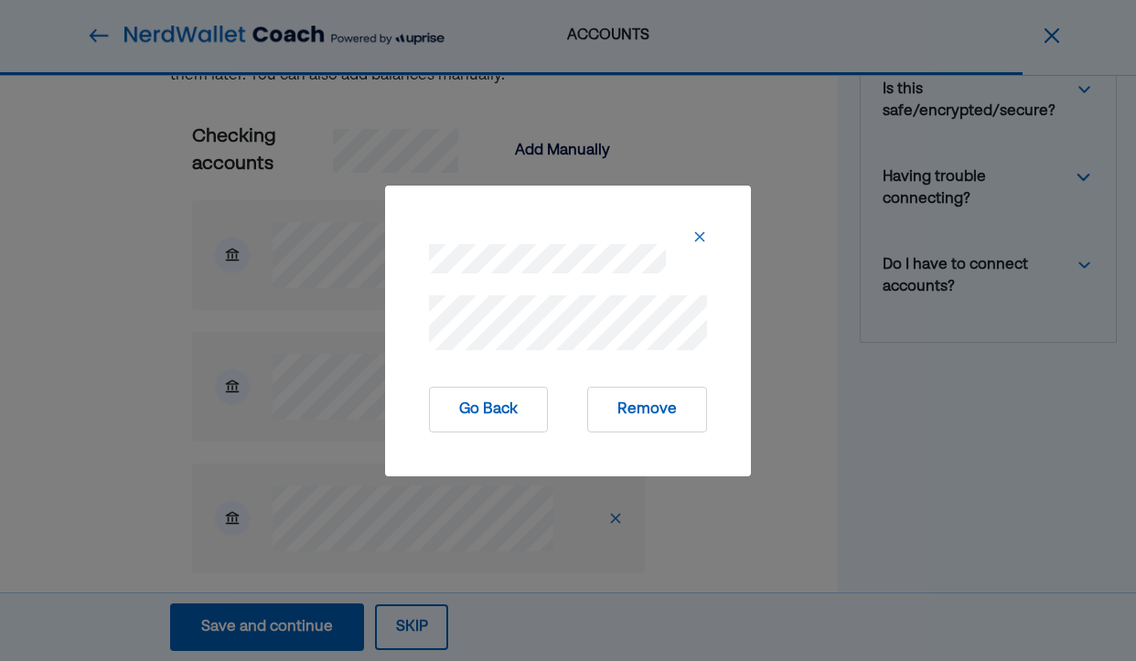
click at [625, 411] on button "Remove" at bounding box center [647, 410] width 120 height 46
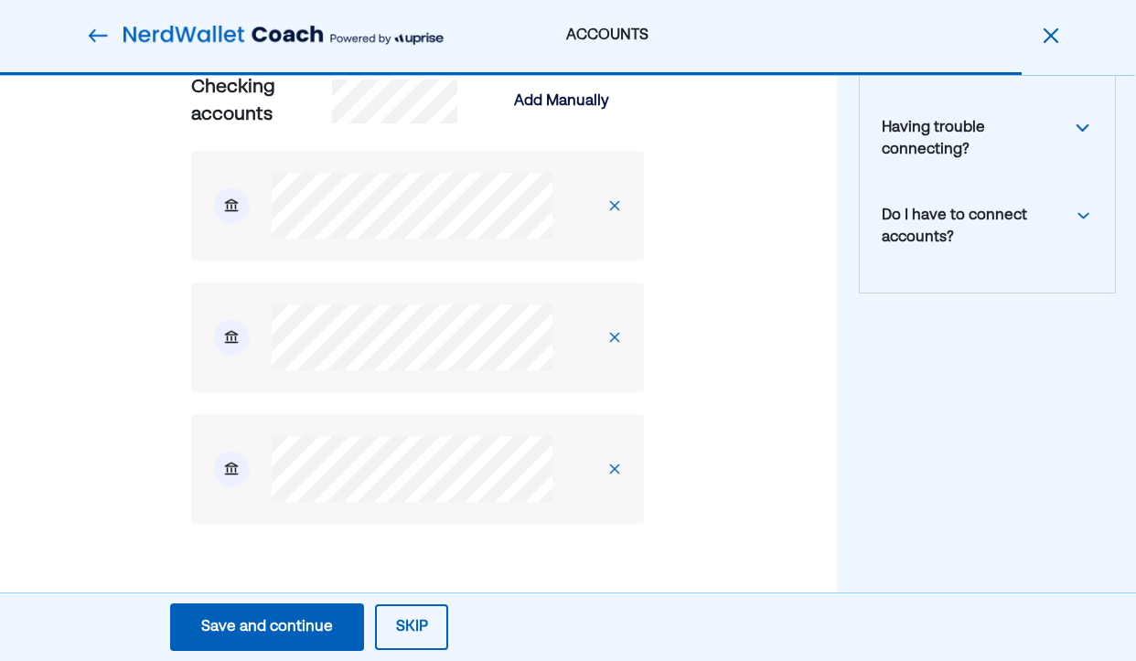
scroll to position [283, 0]
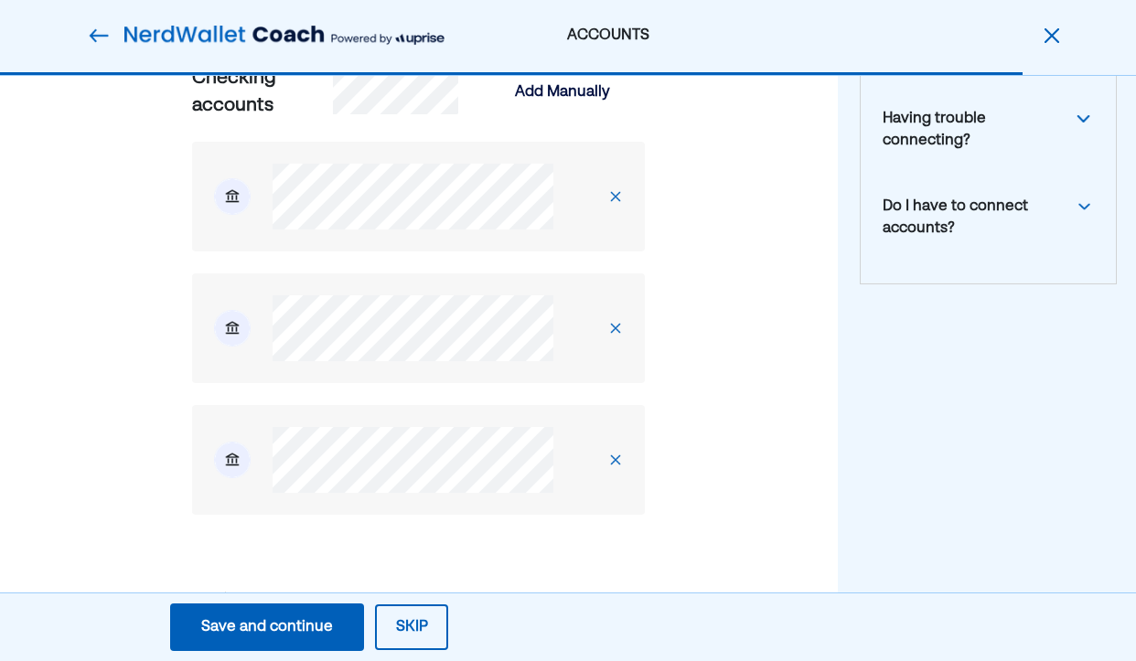
click at [623, 195] on img at bounding box center [615, 196] width 15 height 15
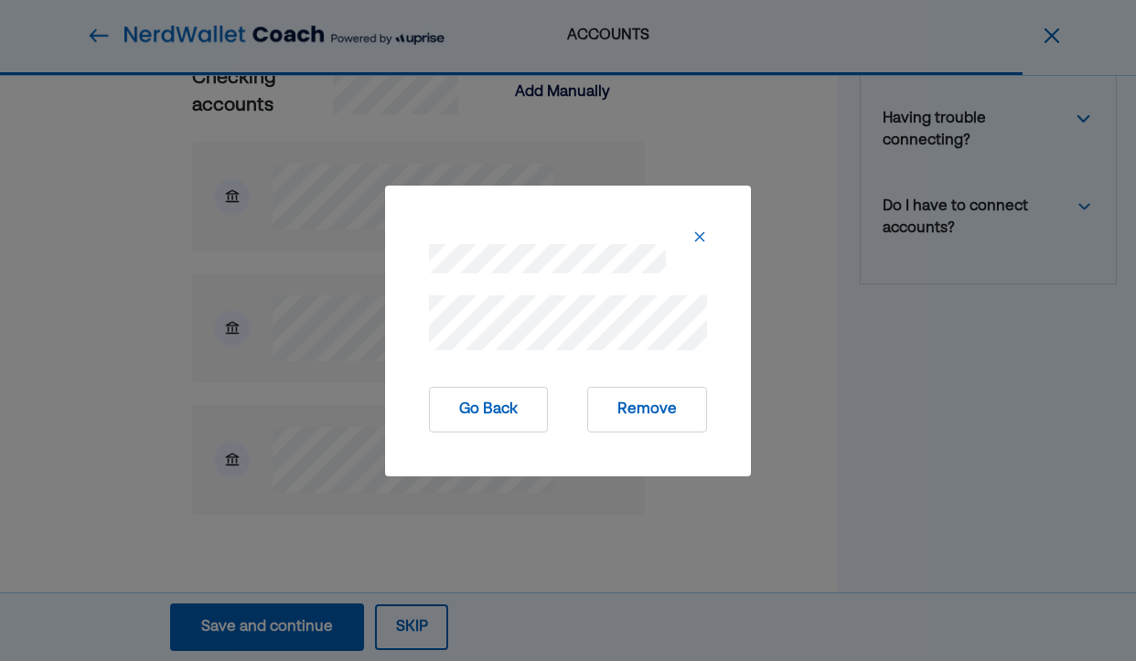
click at [697, 240] on img at bounding box center [699, 236] width 15 height 15
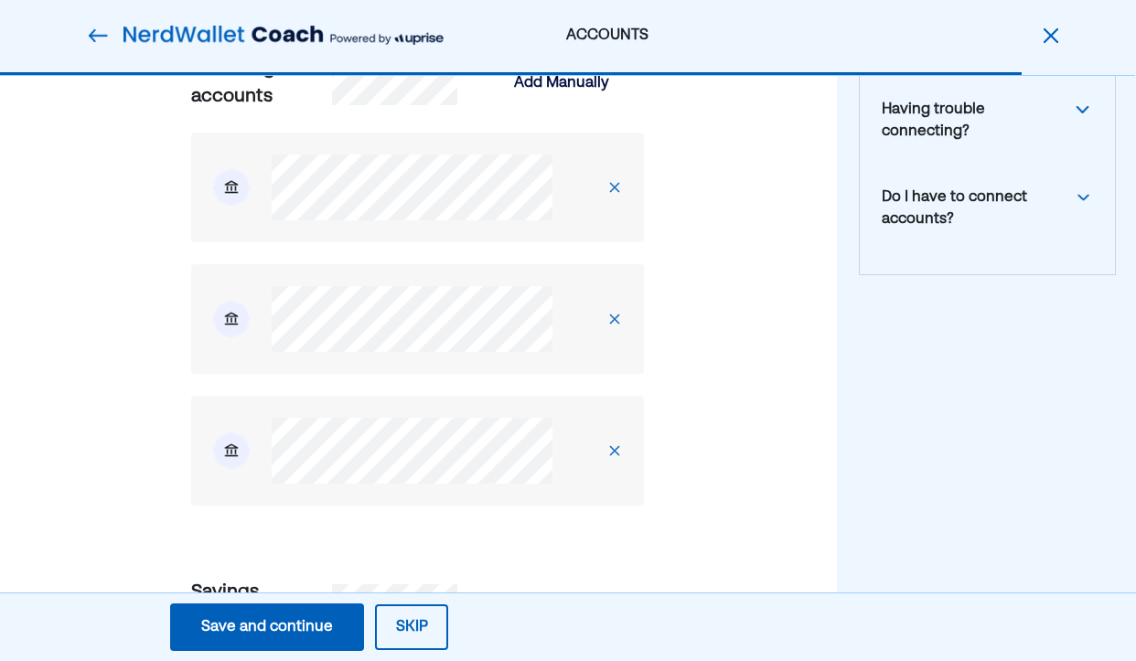
scroll to position [291, 1]
click at [622, 189] on img at bounding box center [614, 188] width 15 height 15
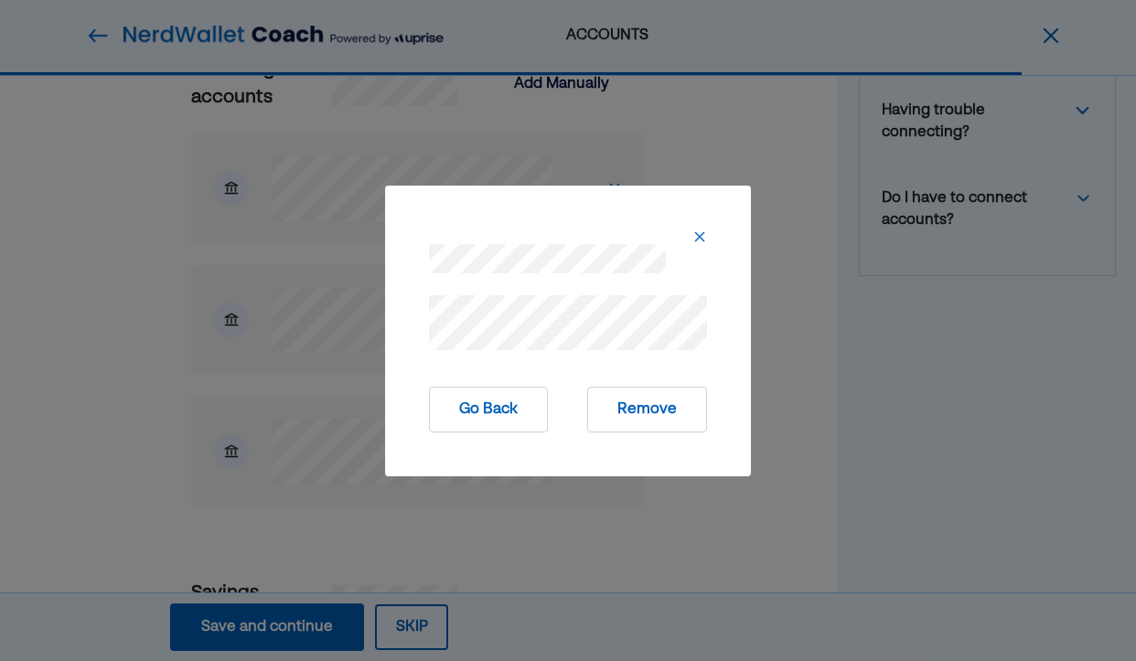
click at [623, 409] on button "Remove" at bounding box center [647, 410] width 120 height 46
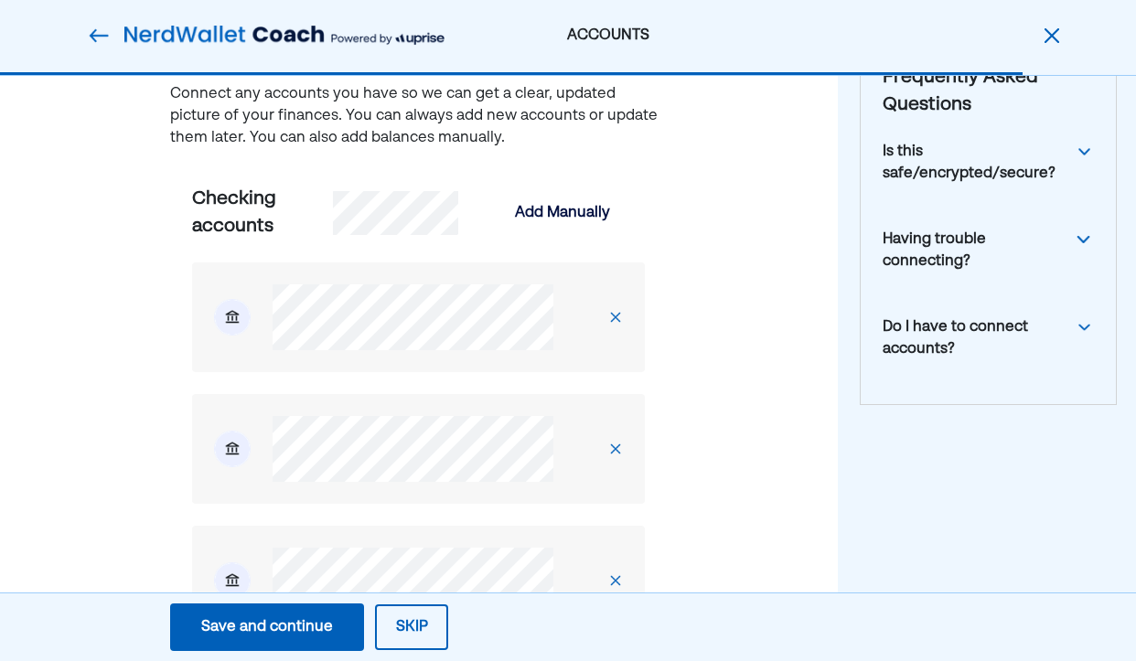
scroll to position [153, 0]
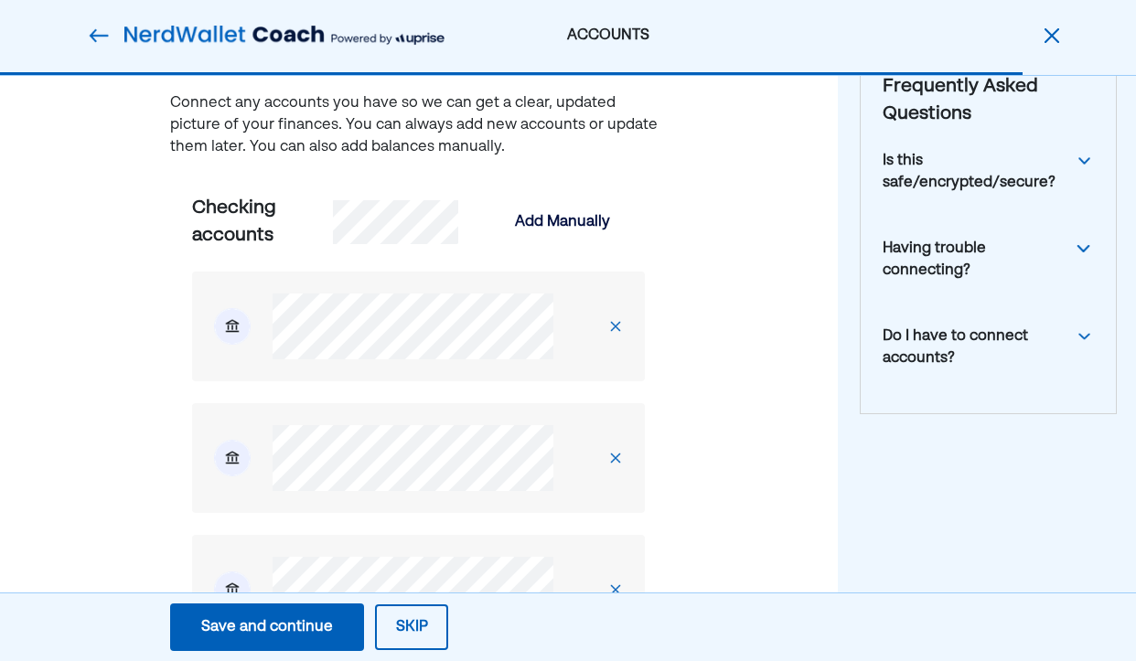
click at [623, 322] on img at bounding box center [615, 326] width 15 height 15
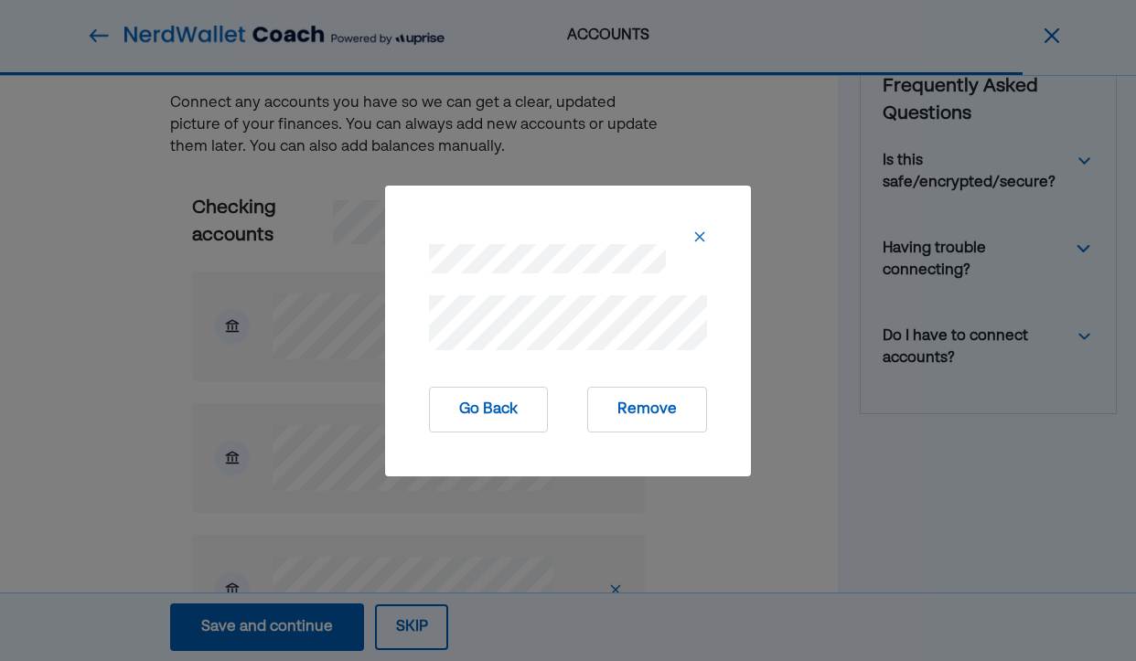
click at [606, 413] on button "Remove" at bounding box center [647, 410] width 120 height 46
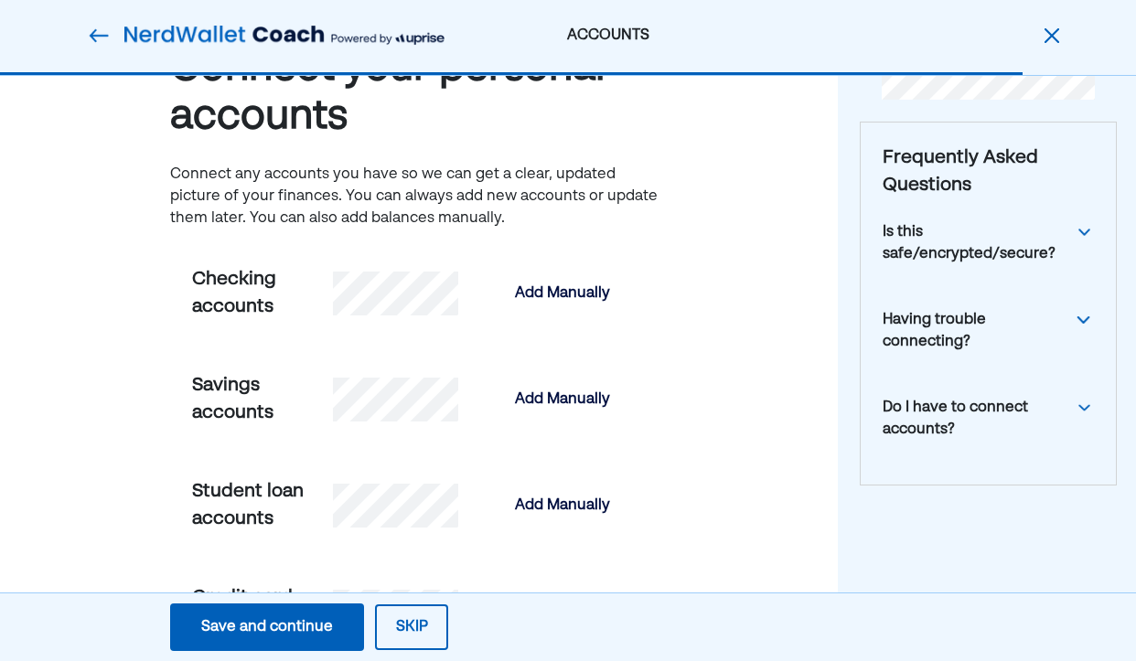
scroll to position [82, 0]
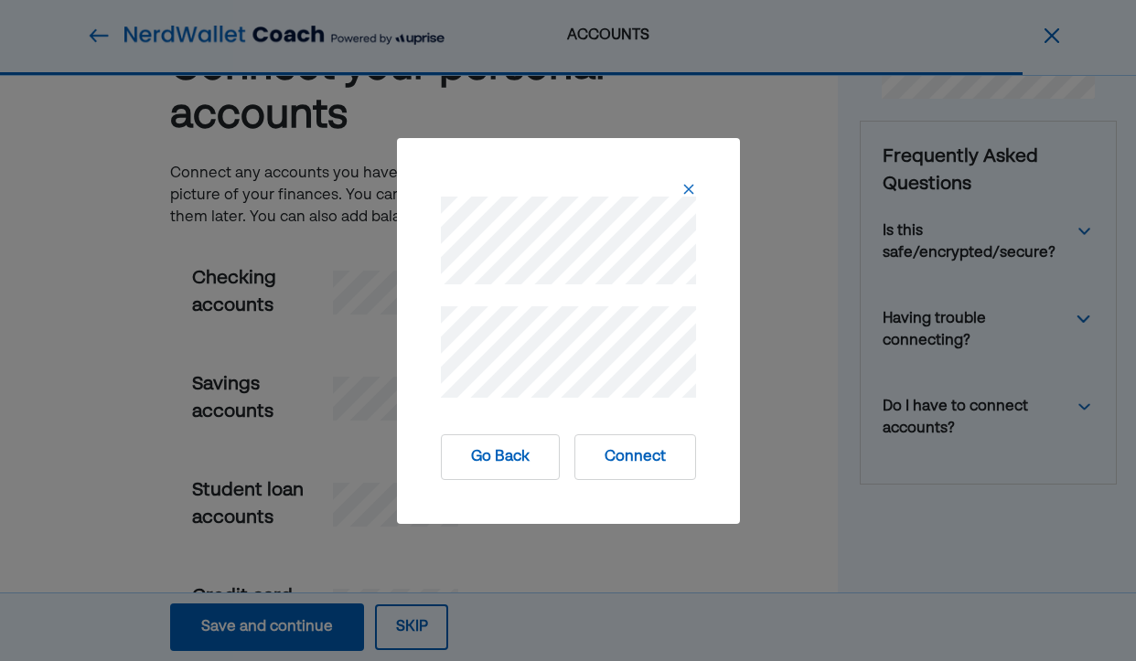
click at [607, 455] on button "Connect" at bounding box center [635, 457] width 122 height 46
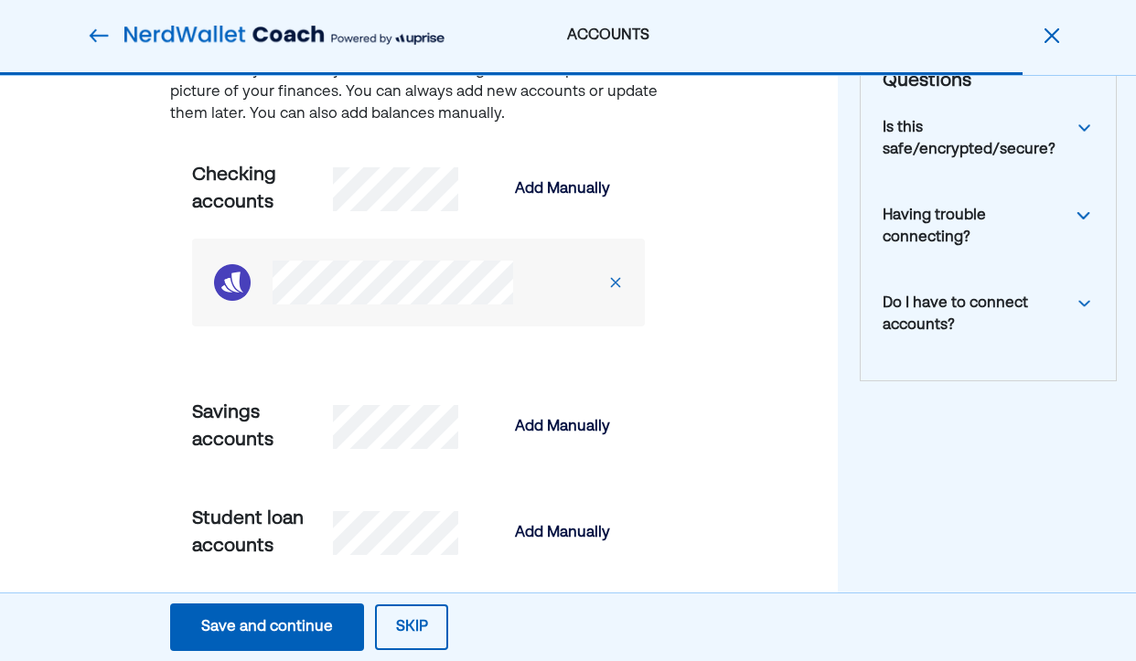
scroll to position [198, 0]
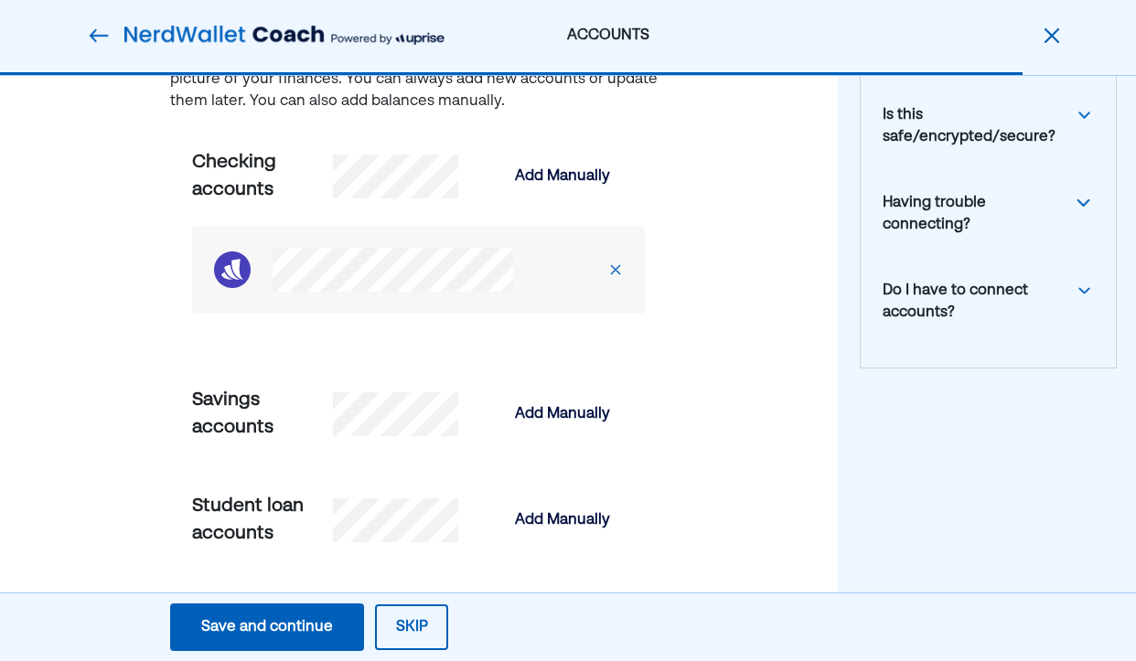
click at [623, 269] on img at bounding box center [615, 269] width 15 height 15
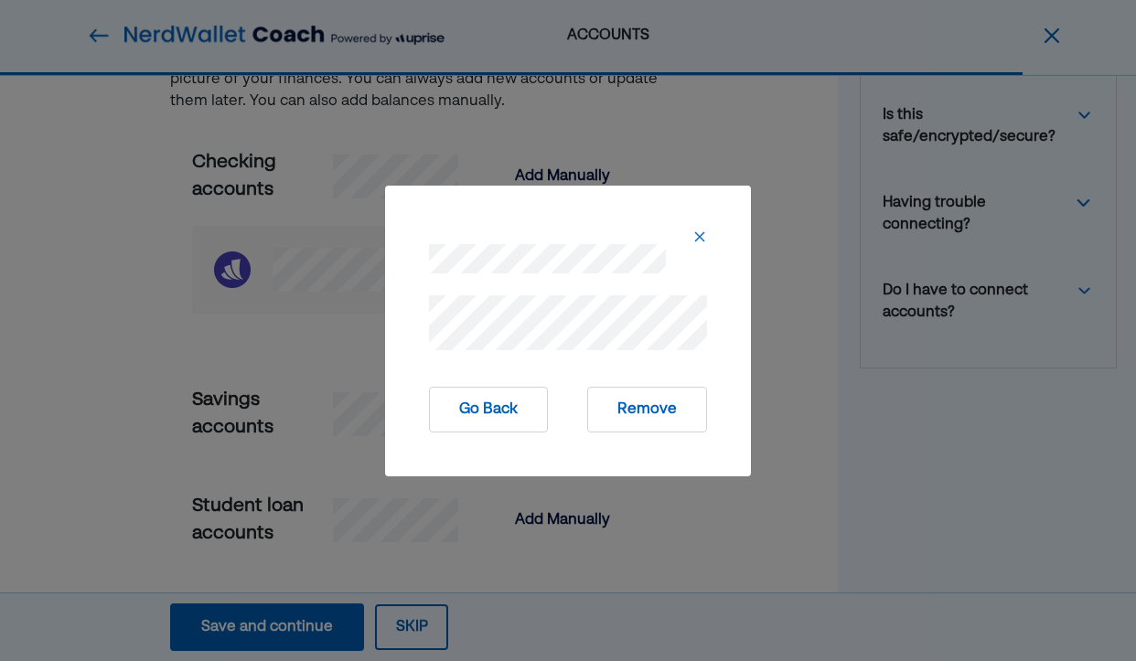
click at [630, 415] on button "Remove" at bounding box center [647, 410] width 120 height 46
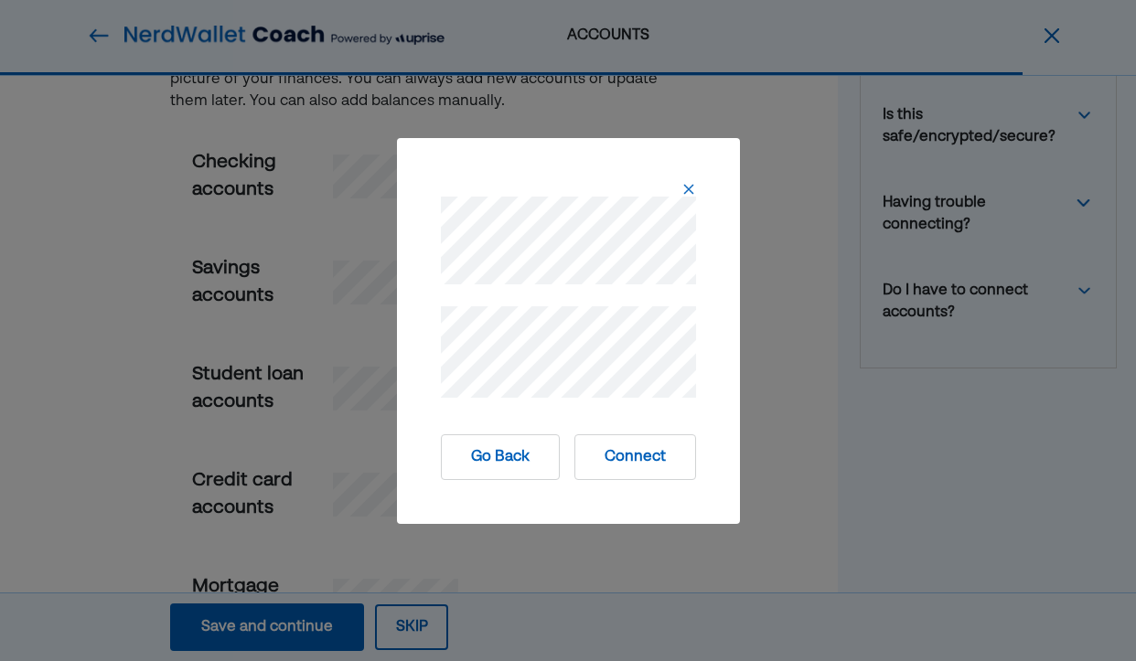
click at [625, 460] on button "Connect" at bounding box center [635, 457] width 122 height 46
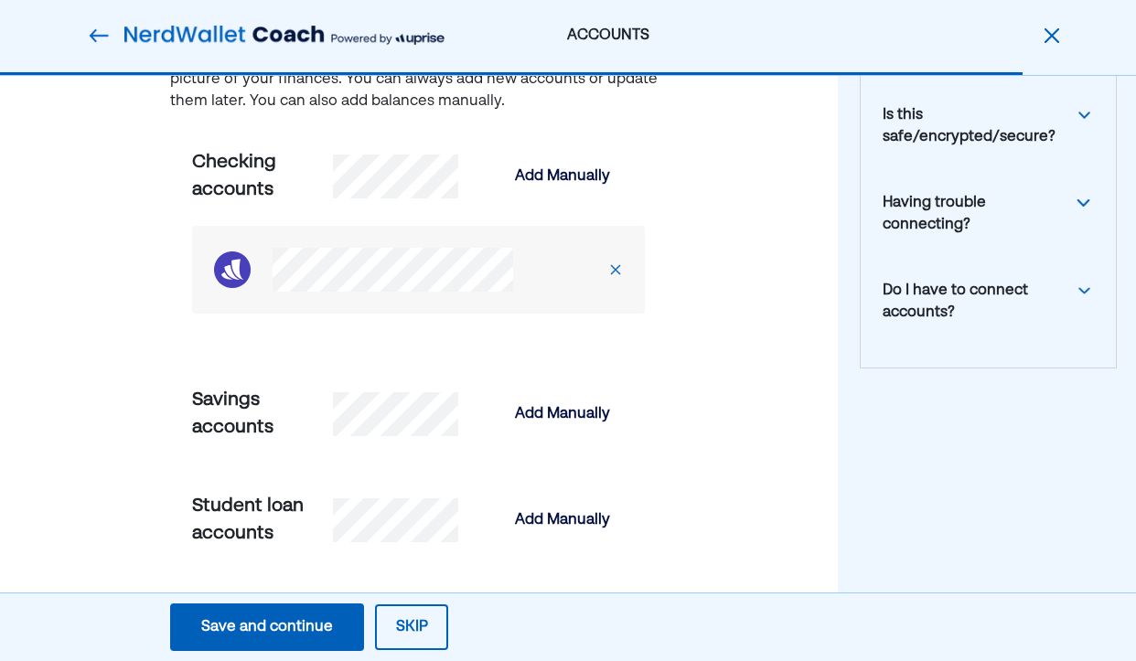
click at [623, 265] on img at bounding box center [615, 269] width 15 height 15
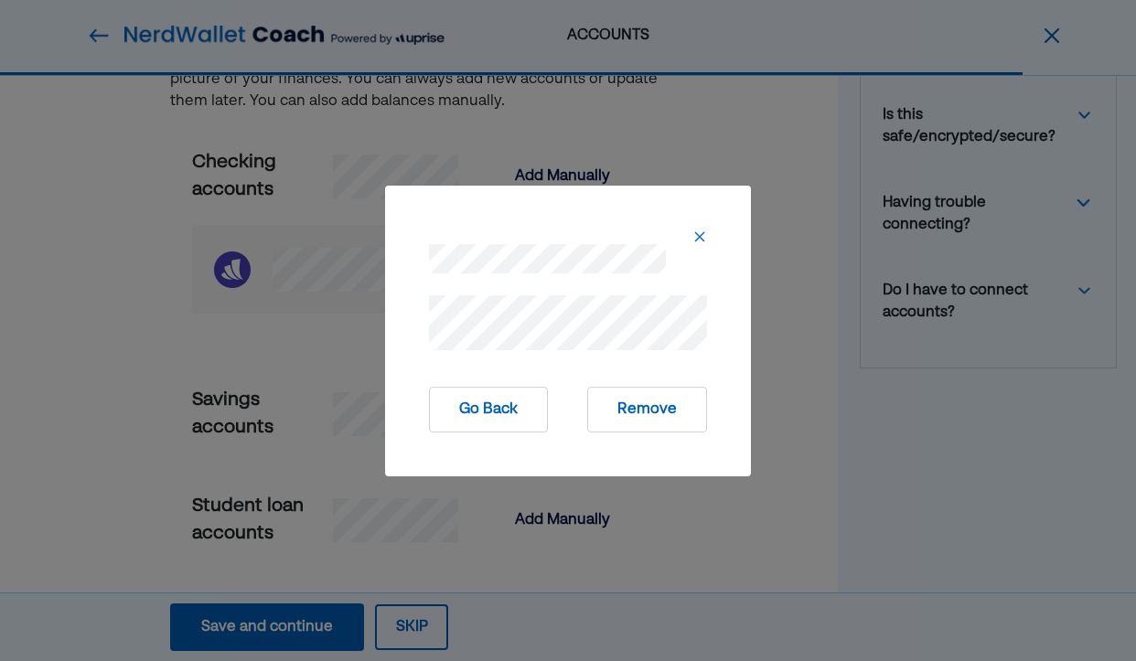
click at [632, 411] on button "Remove" at bounding box center [647, 410] width 120 height 46
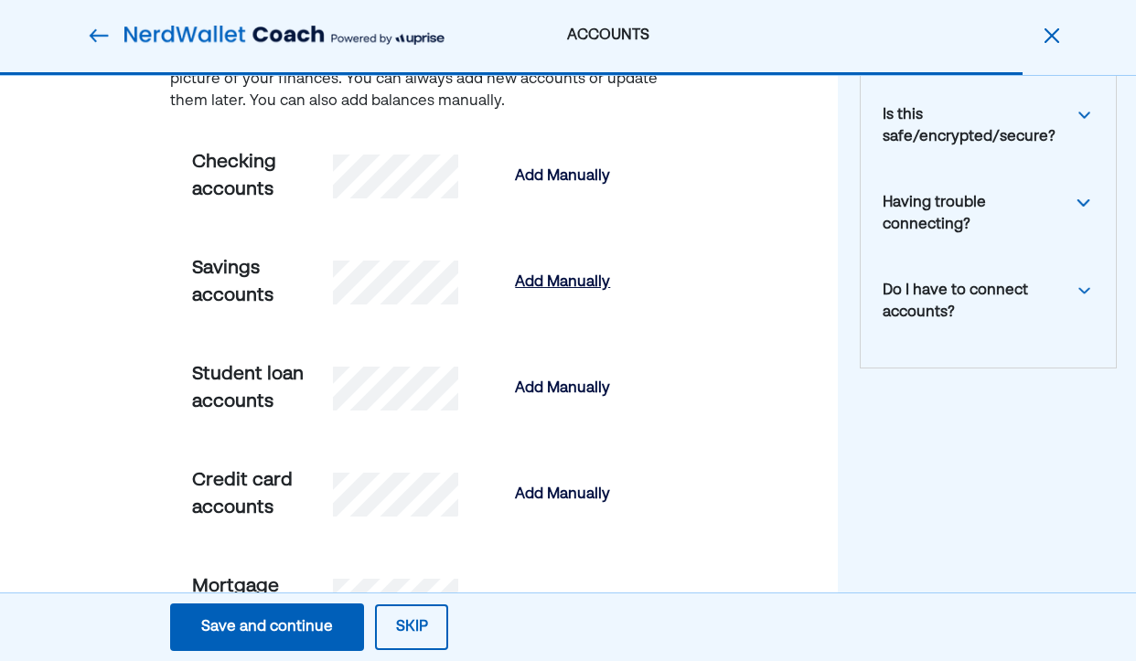
click at [561, 276] on div "Add Manually" at bounding box center [562, 283] width 95 height 22
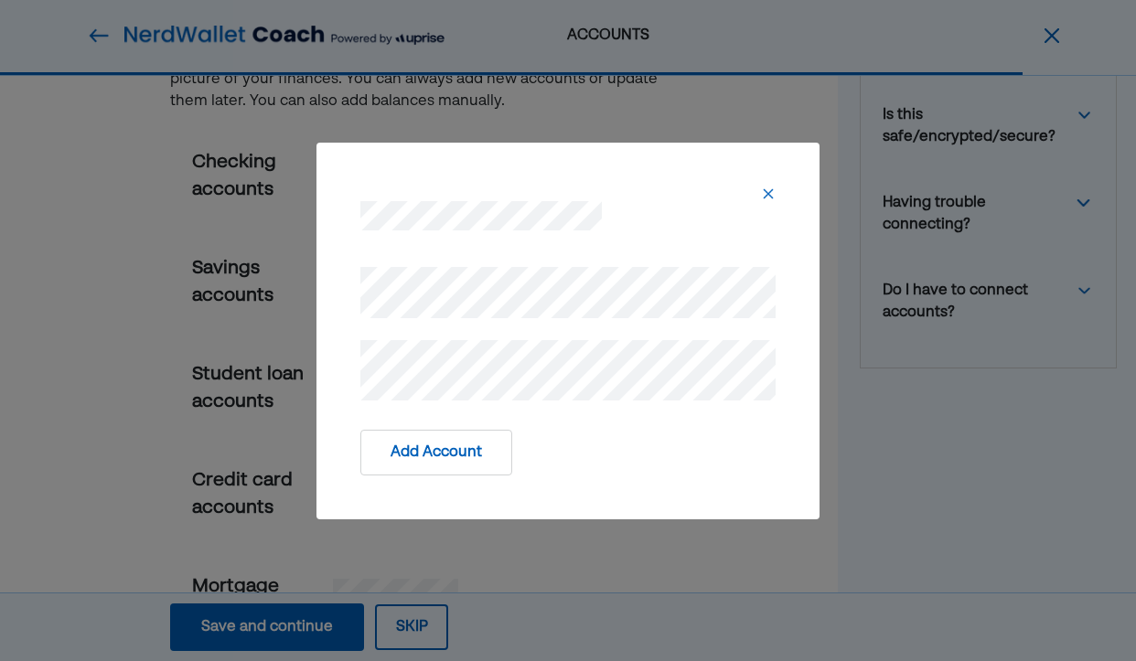
click at [472, 453] on button "Add Account" at bounding box center [436, 453] width 152 height 46
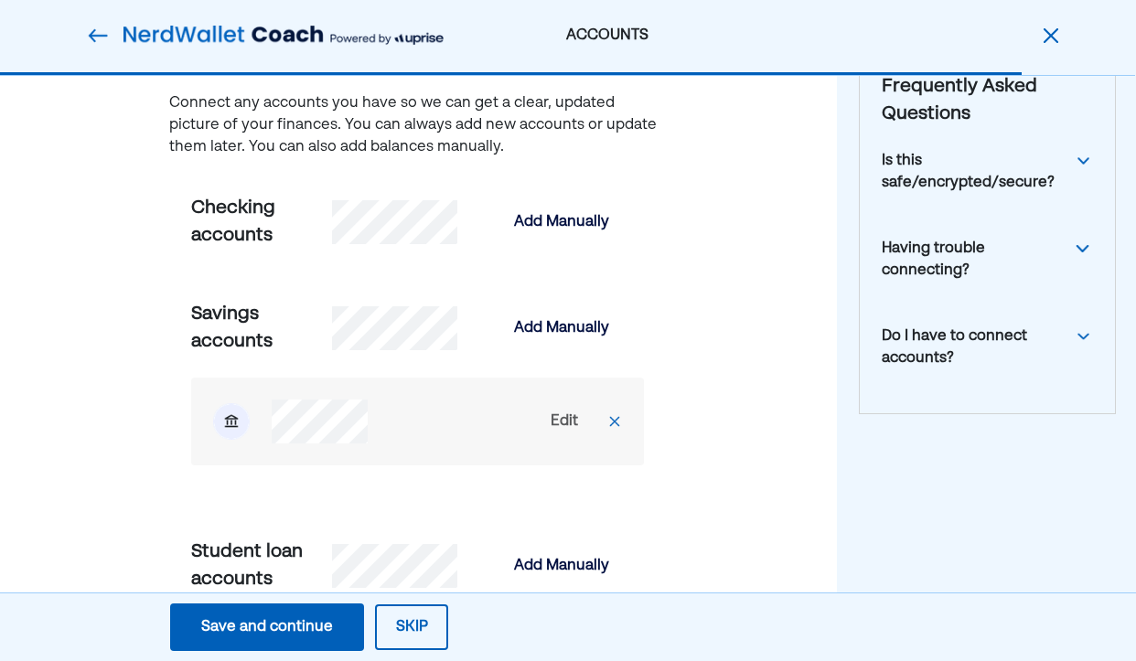
scroll to position [152, 2]
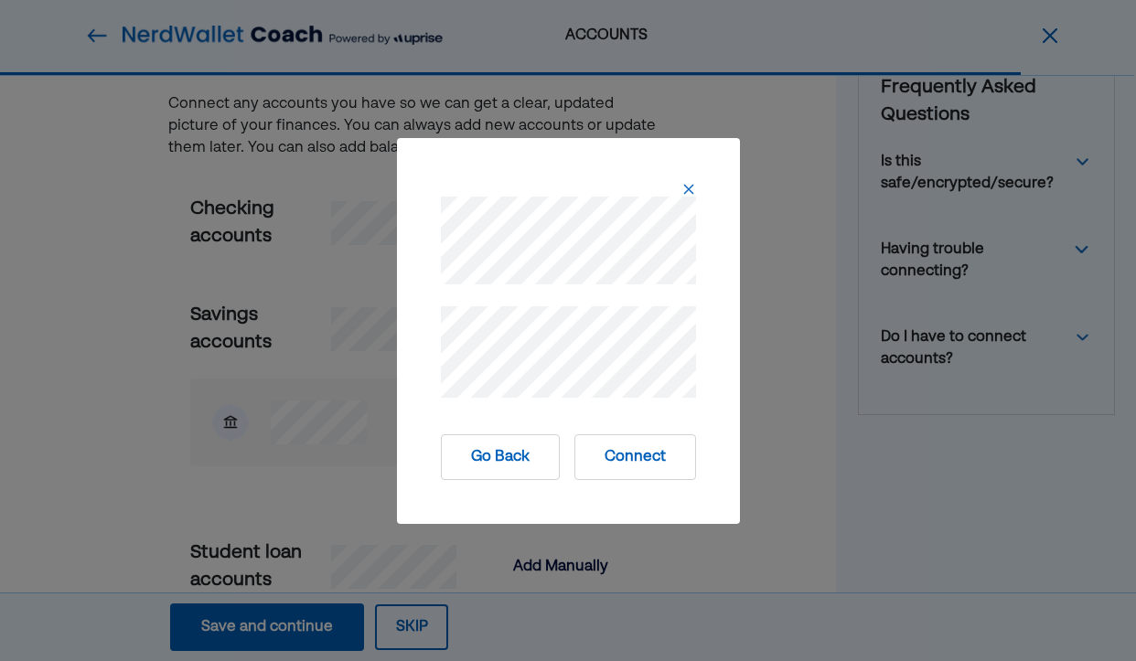
click at [641, 462] on button "Connect" at bounding box center [635, 457] width 122 height 46
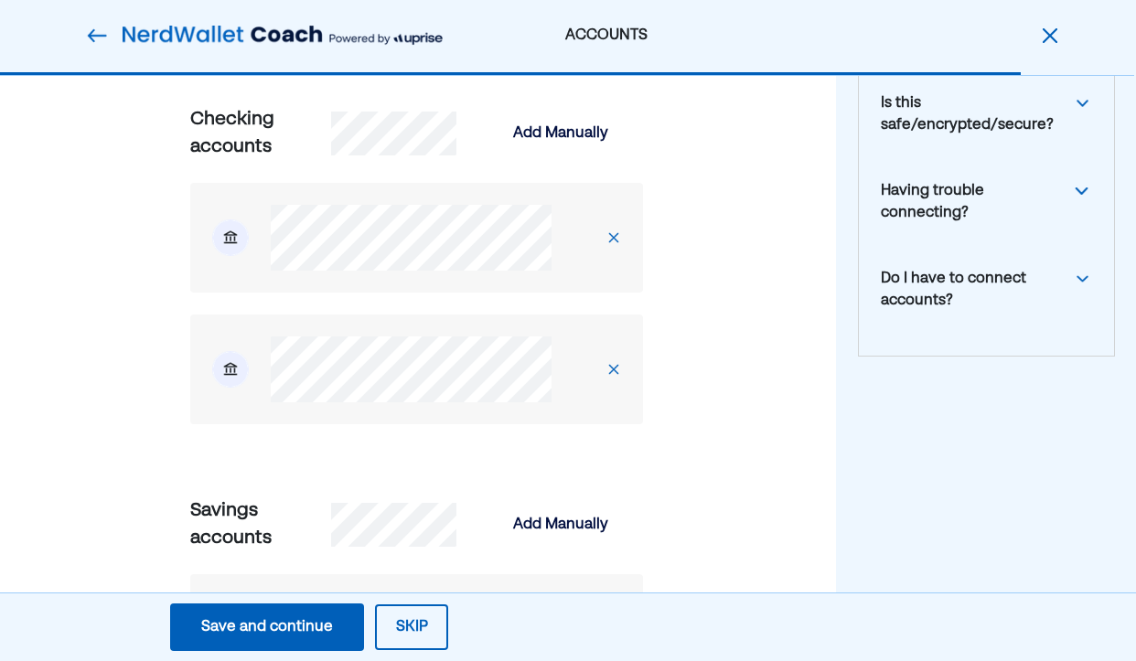
scroll to position [243, 1]
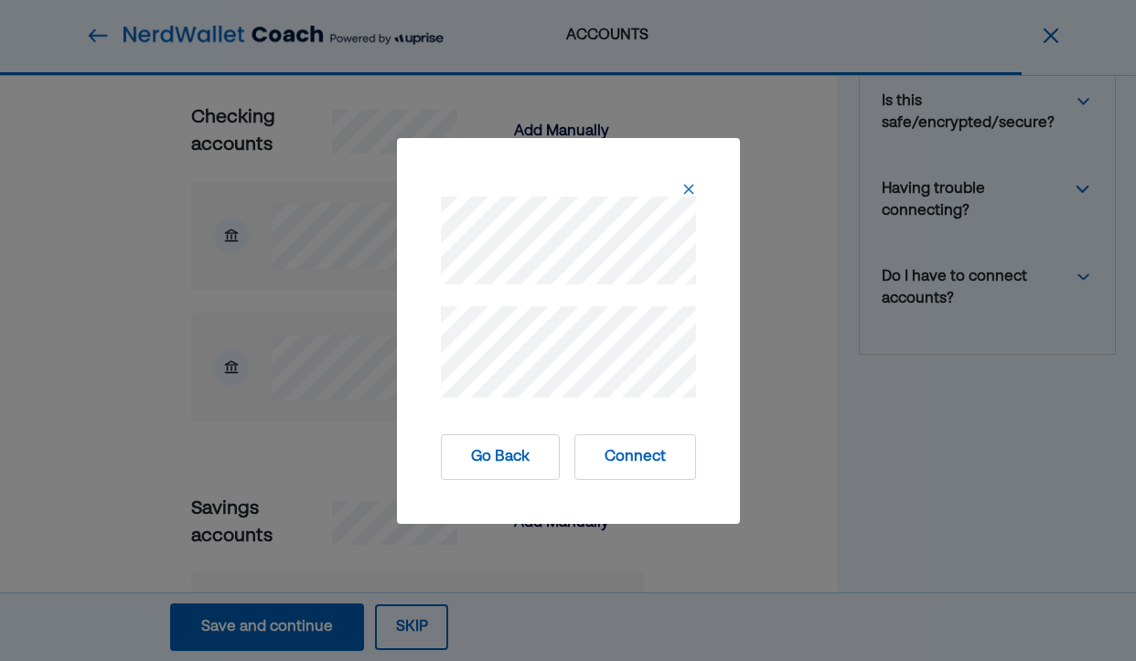
click at [619, 463] on button "Connect" at bounding box center [635, 457] width 122 height 46
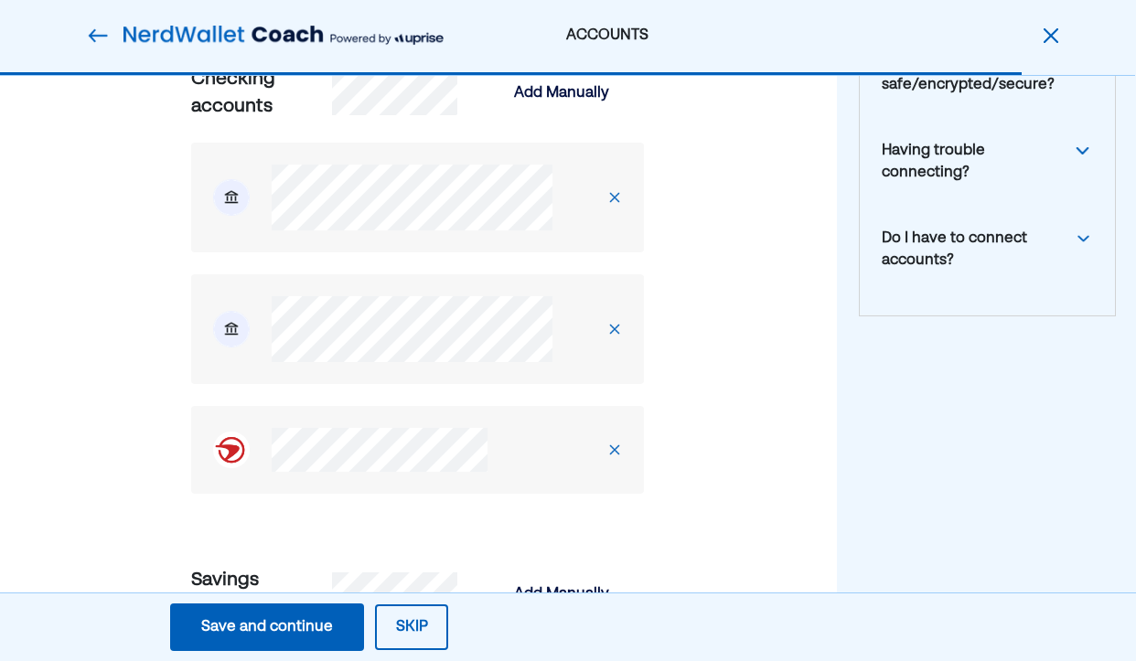
scroll to position [286, 1]
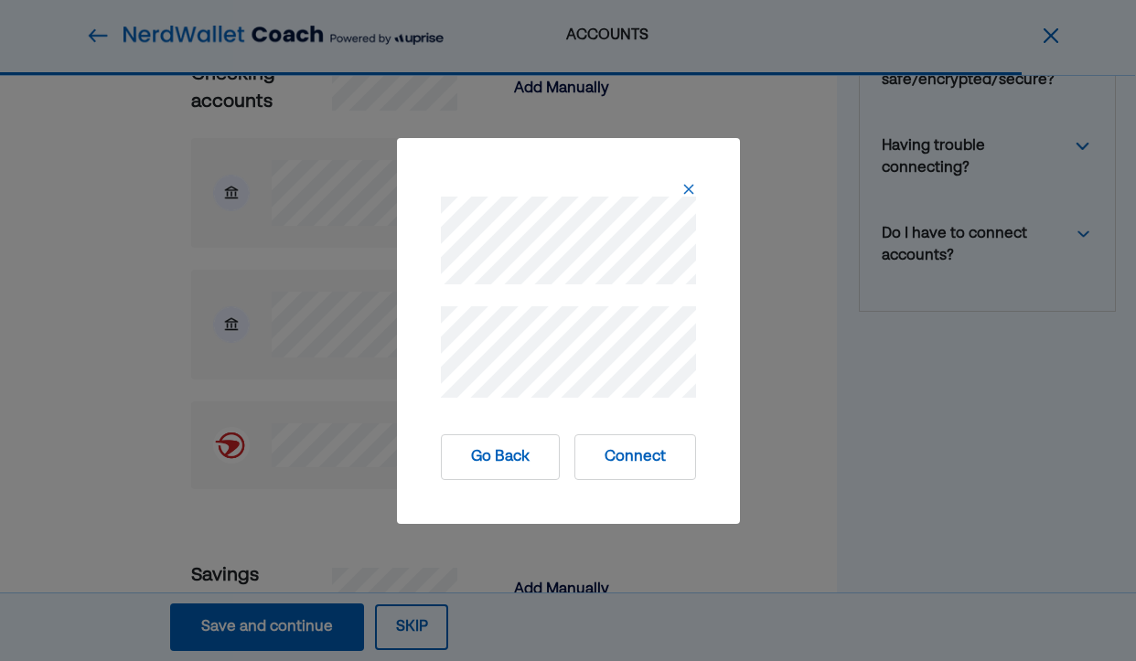
click at [630, 456] on button "Connect" at bounding box center [635, 457] width 122 height 46
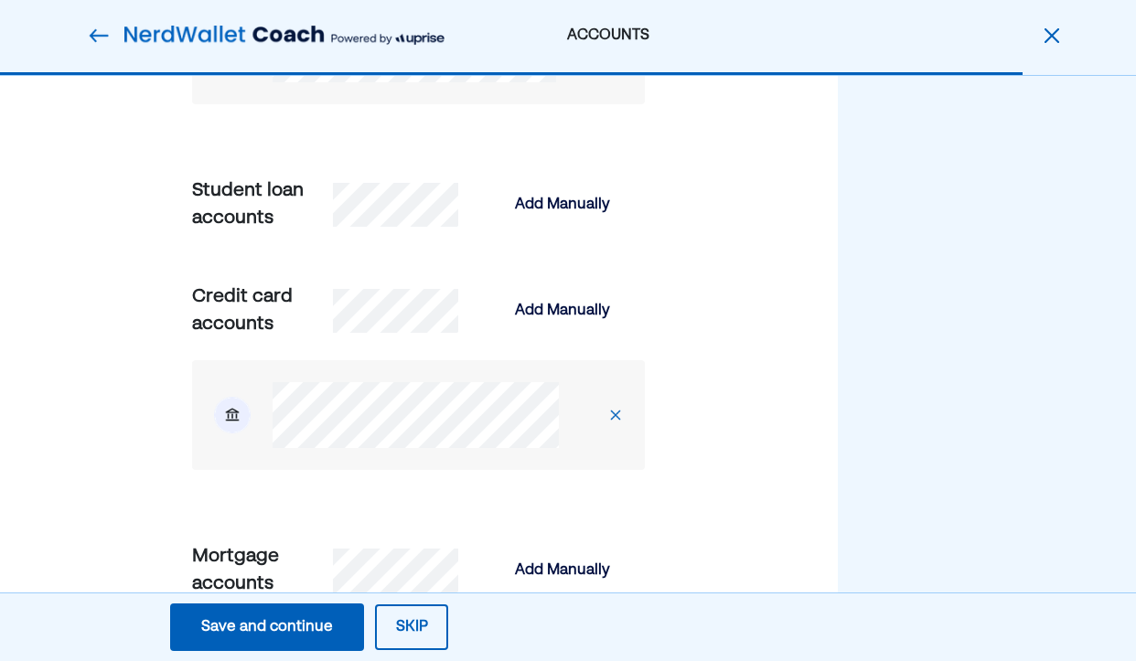
scroll to position [1577, 0]
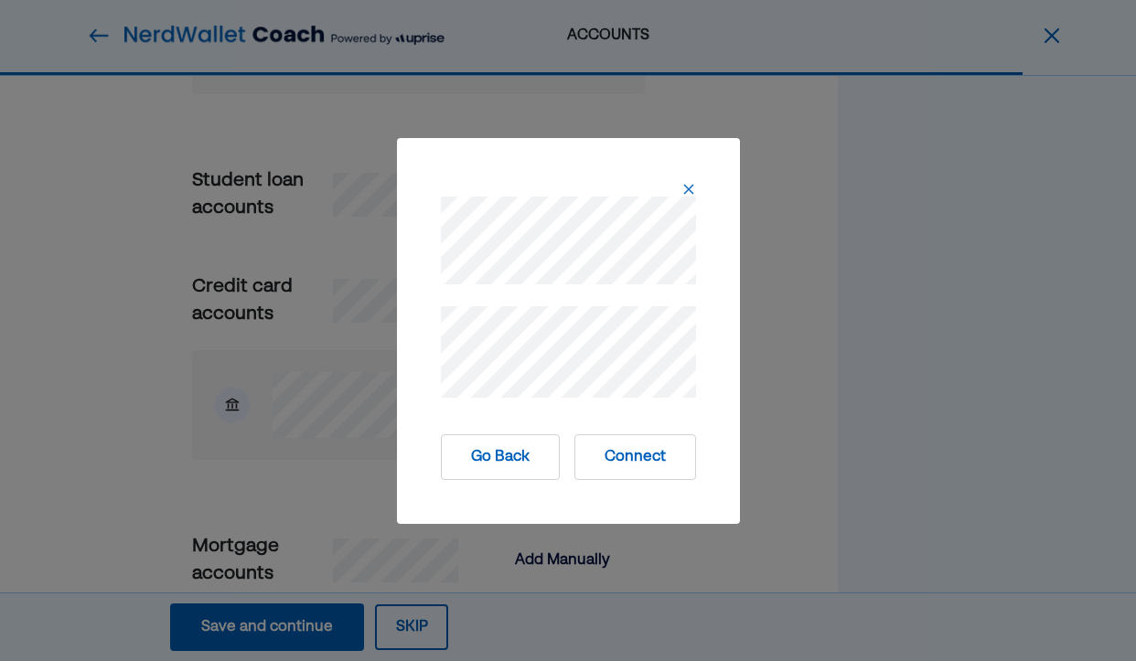
click at [637, 459] on button "Connect" at bounding box center [635, 457] width 122 height 46
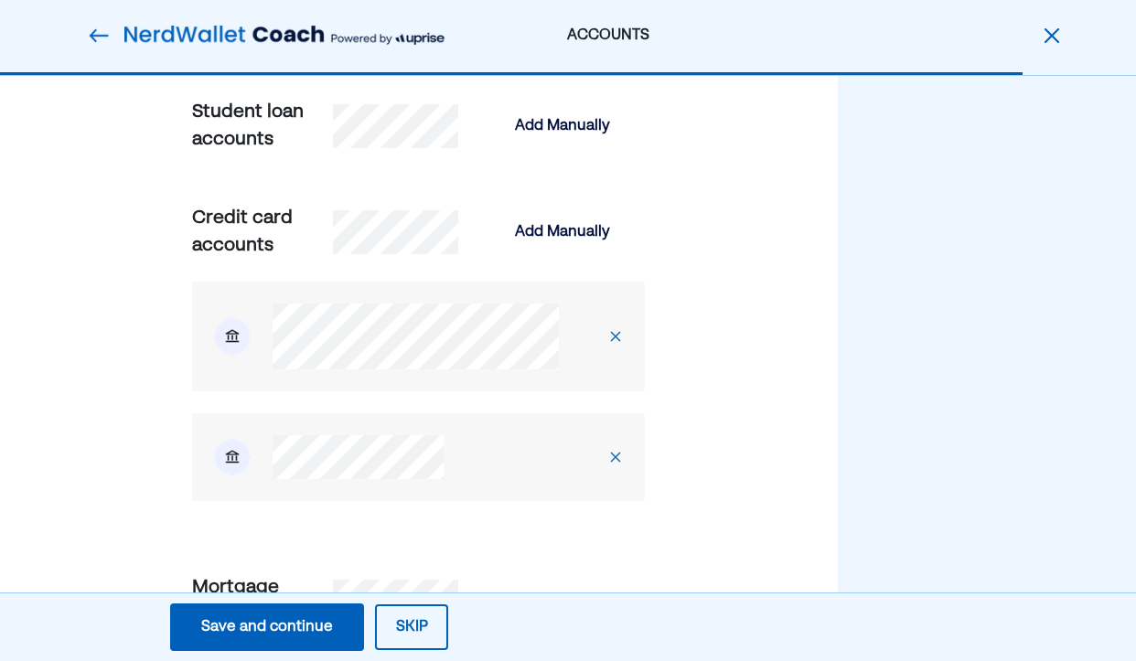
scroll to position [1635, 0]
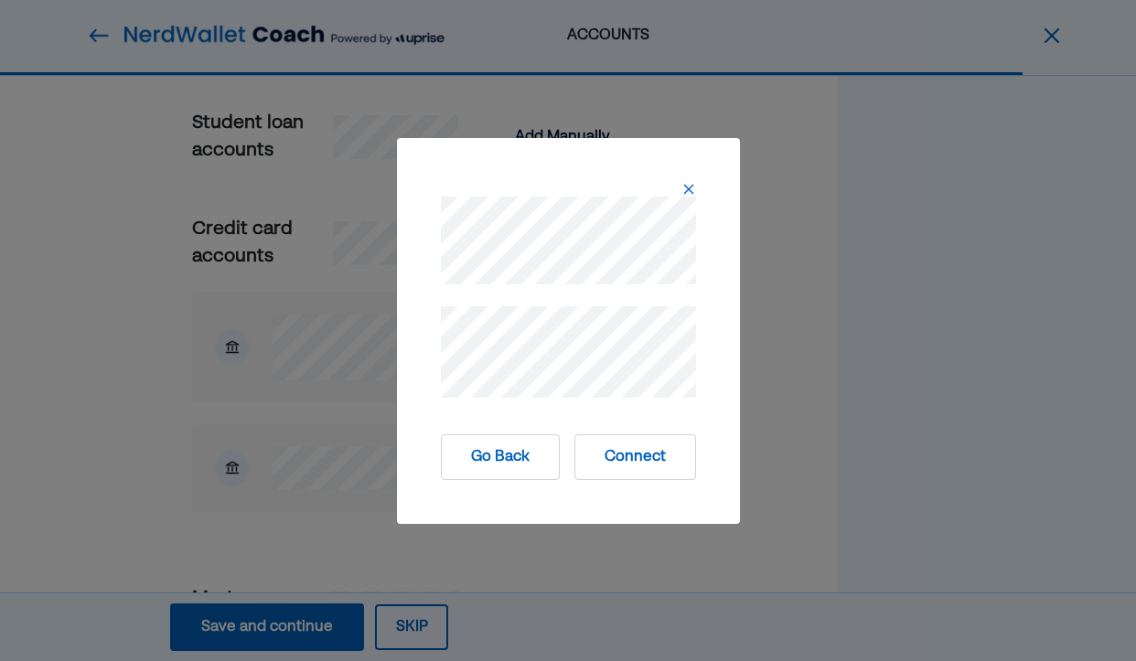
click at [627, 463] on button "Connect" at bounding box center [635, 457] width 122 height 46
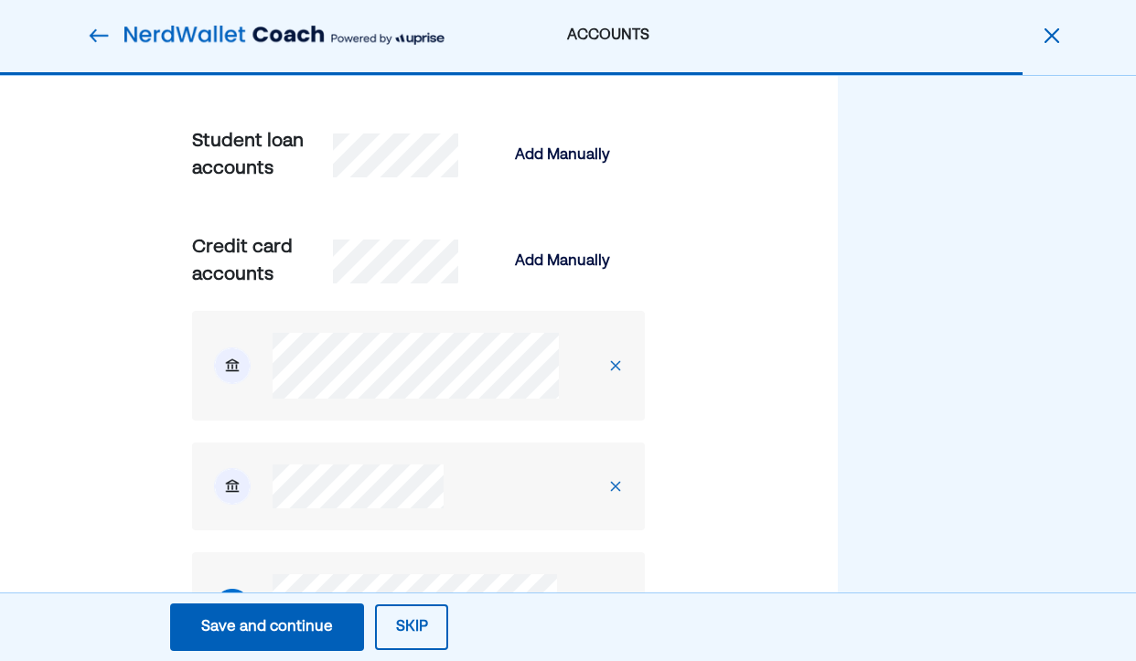
scroll to position [1613, 1]
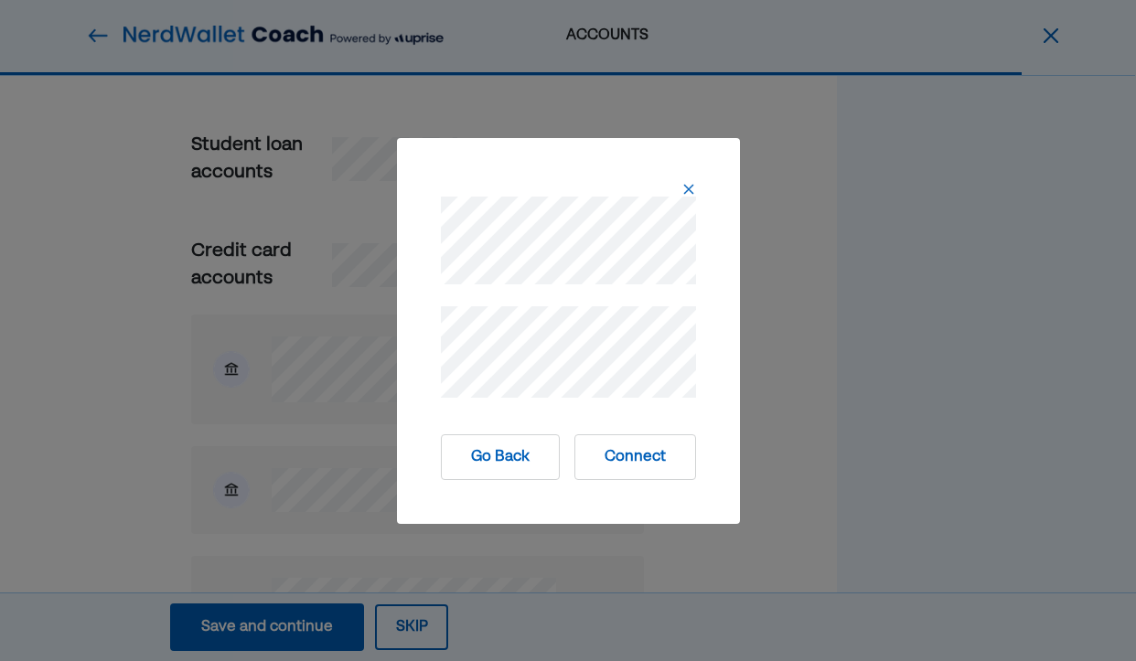
click at [633, 470] on button "Connect" at bounding box center [635, 457] width 122 height 46
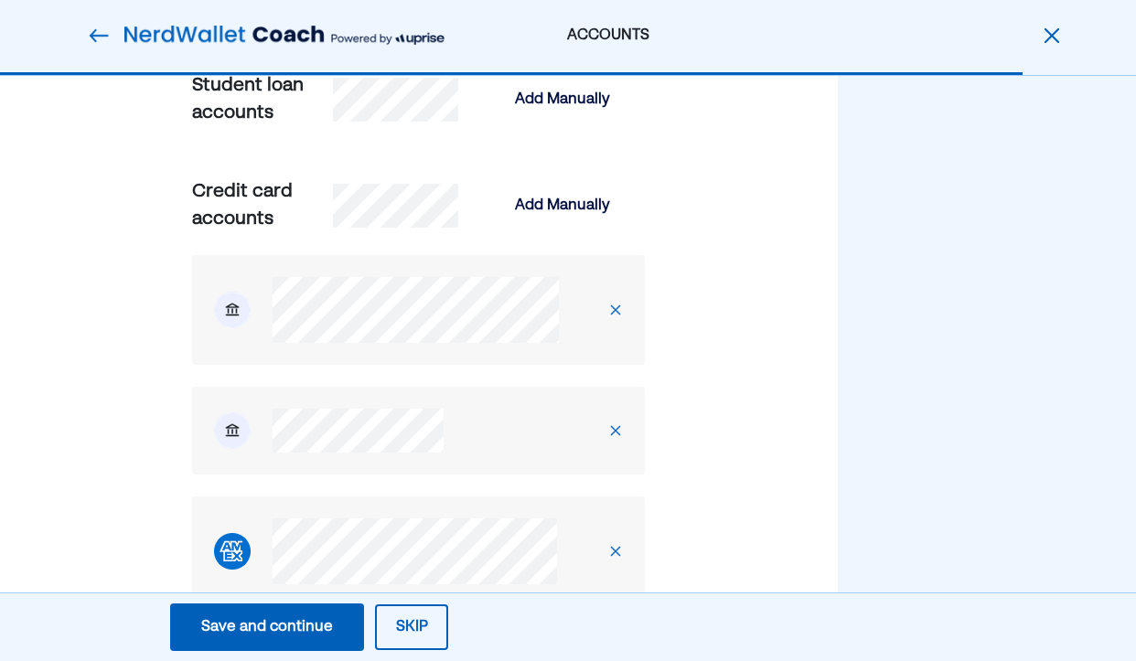
scroll to position [1670, 0]
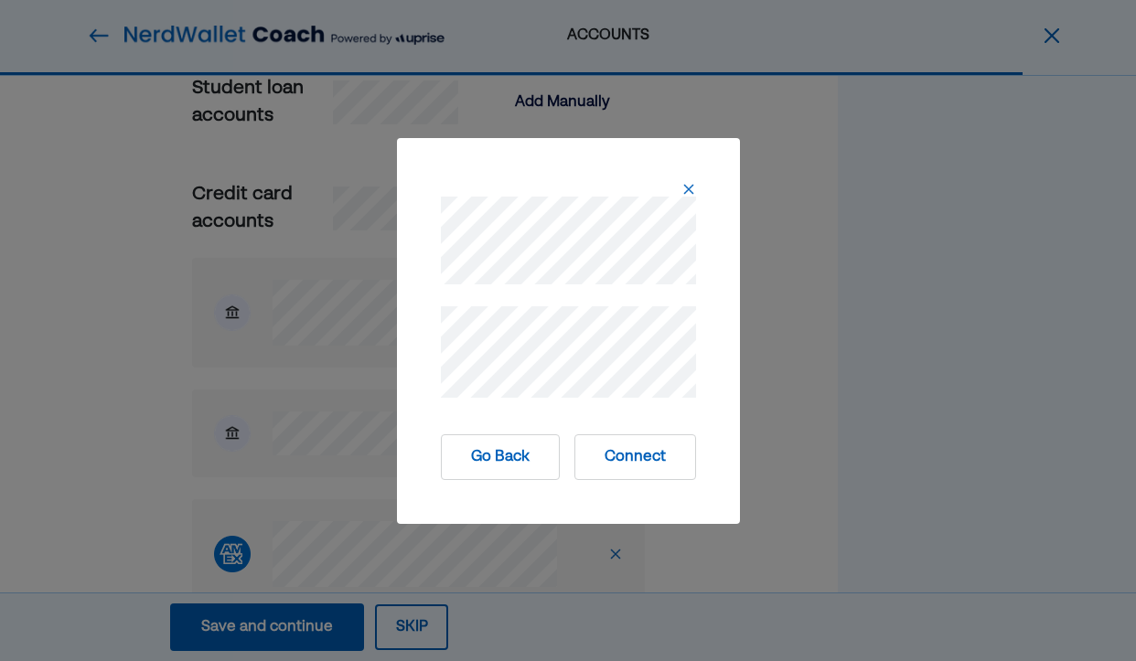
click at [648, 464] on button "Connect" at bounding box center [635, 457] width 122 height 46
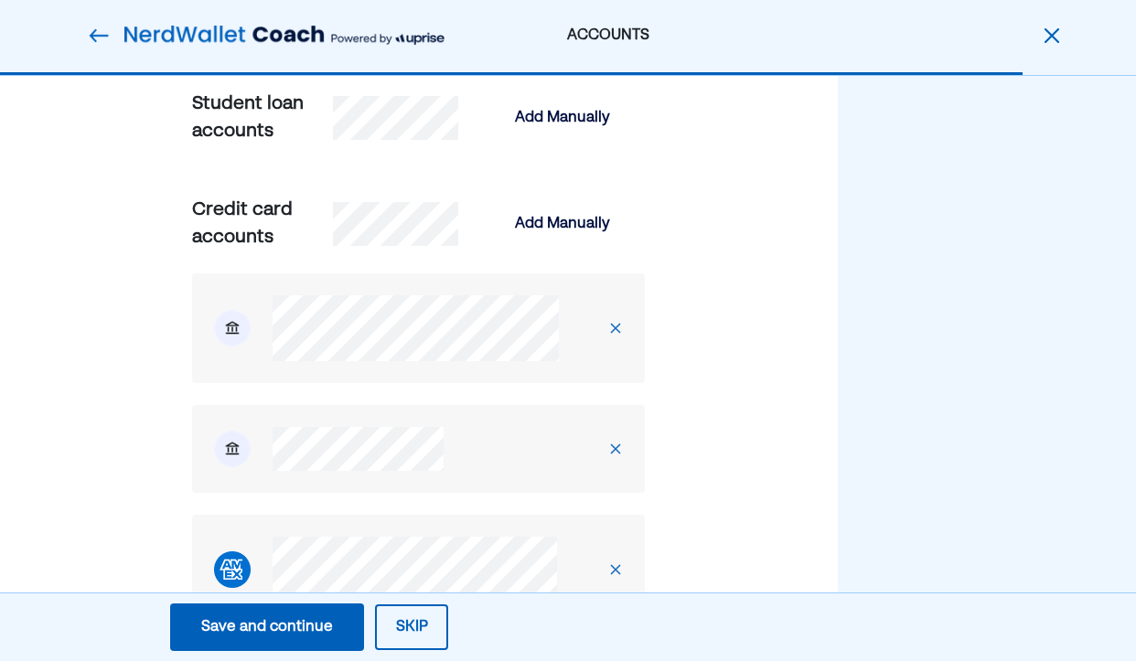
scroll to position [1655, 0]
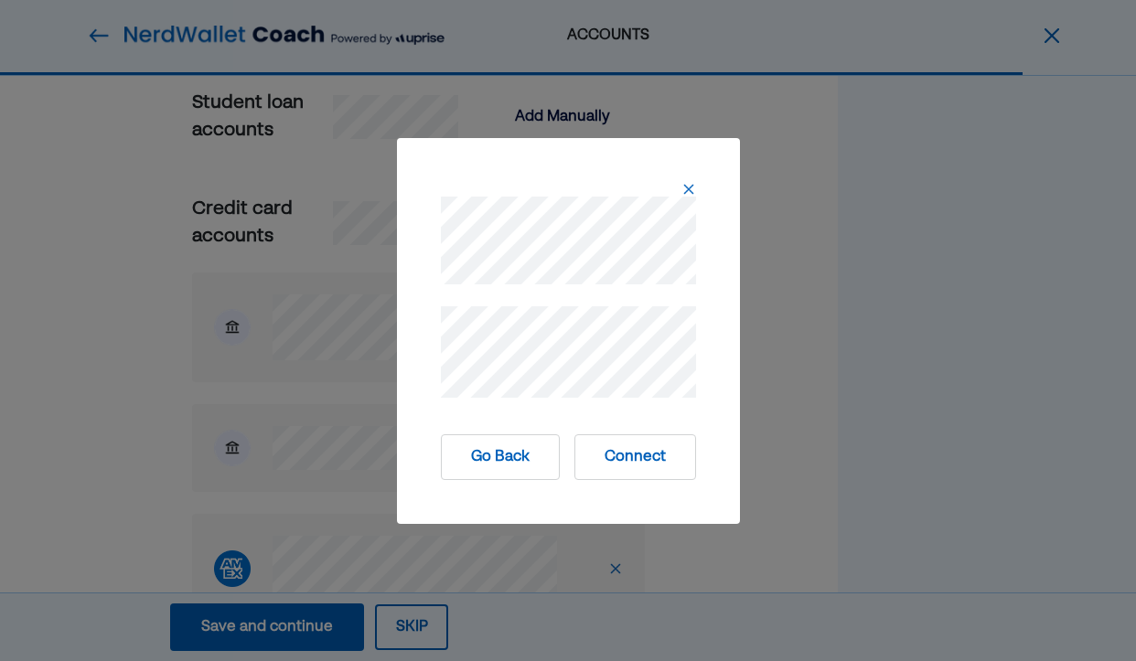
click at [612, 454] on button "Connect" at bounding box center [635, 457] width 122 height 46
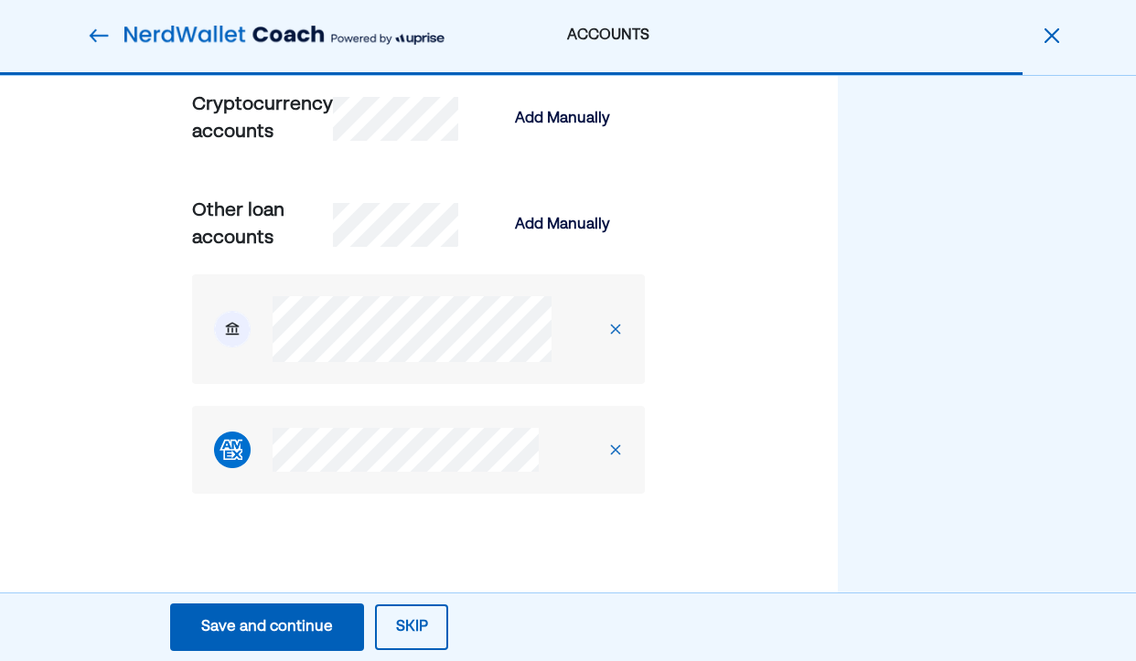
scroll to position [3254, 0]
click at [307, 624] on div "Save and continue" at bounding box center [267, 627] width 132 height 22
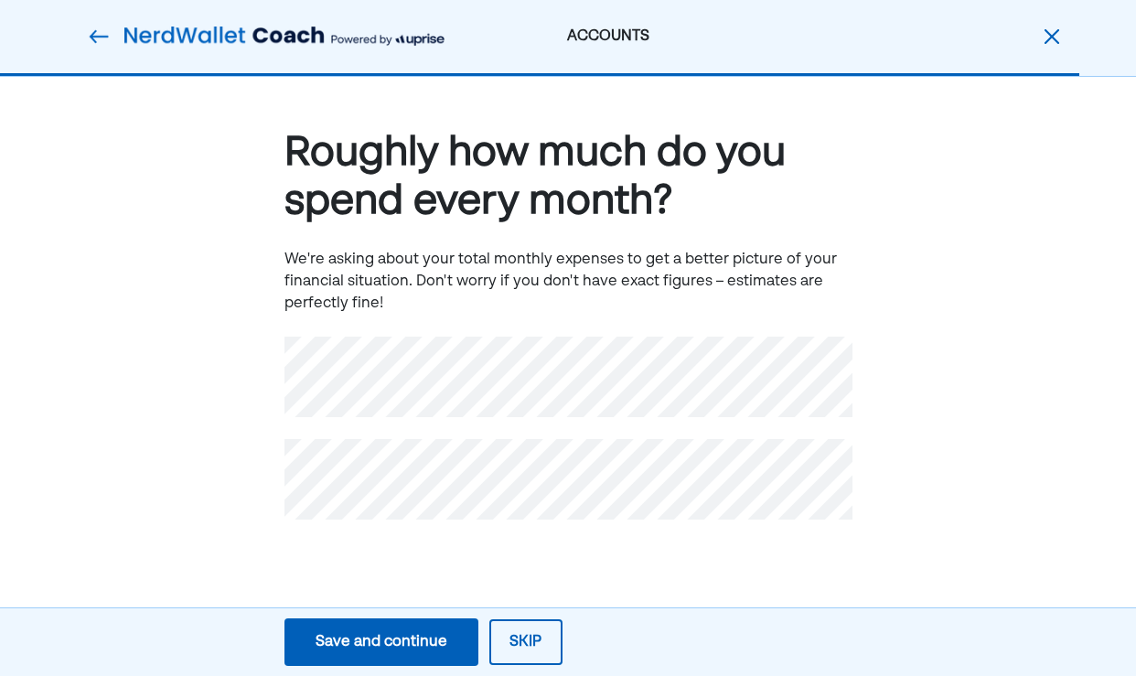
scroll to position [0, 0]
click at [343, 636] on div "Save and continue" at bounding box center [381, 642] width 132 height 22
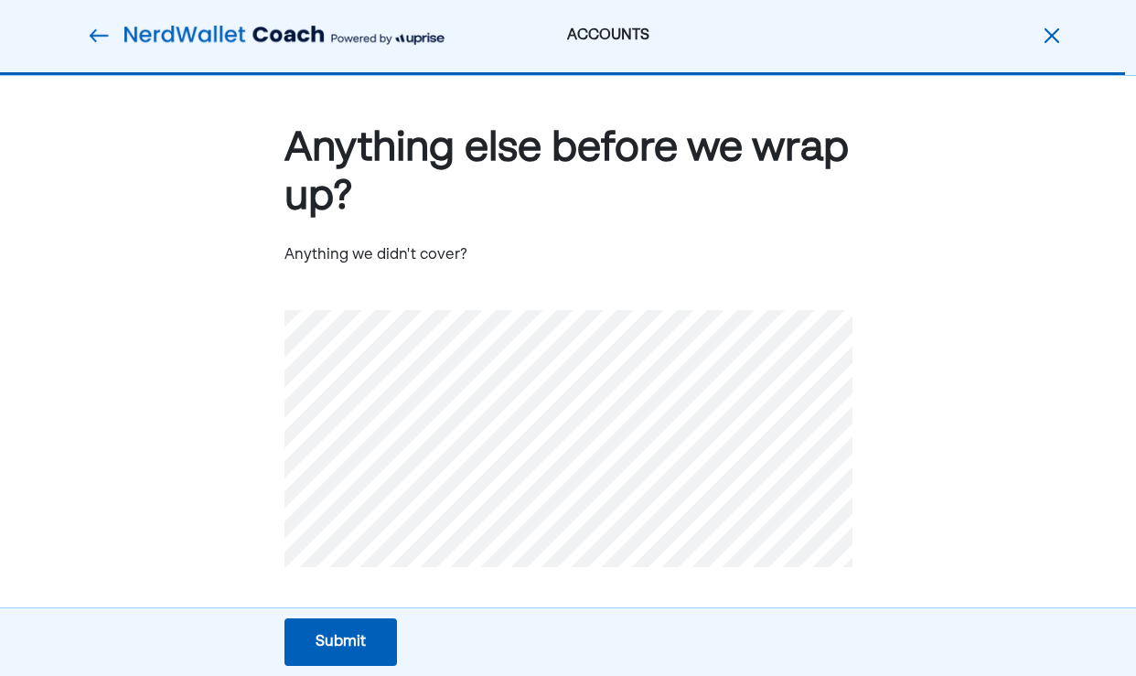
scroll to position [4, 0]
click at [358, 642] on div "Submit" at bounding box center [340, 642] width 50 height 22
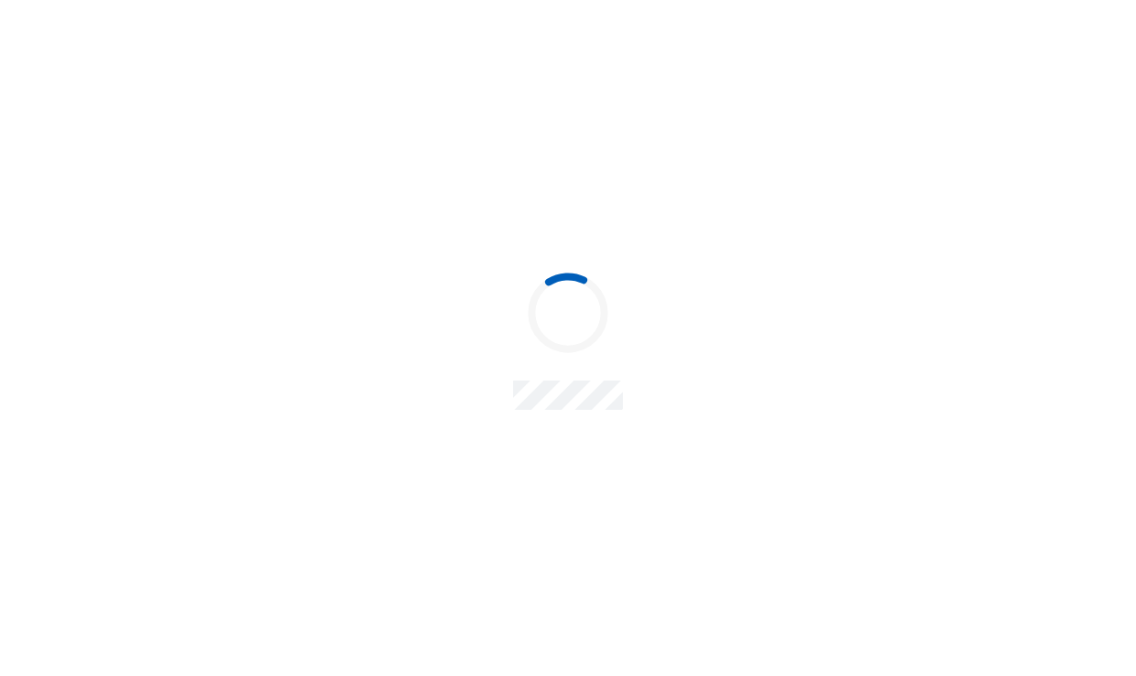
scroll to position [0, 0]
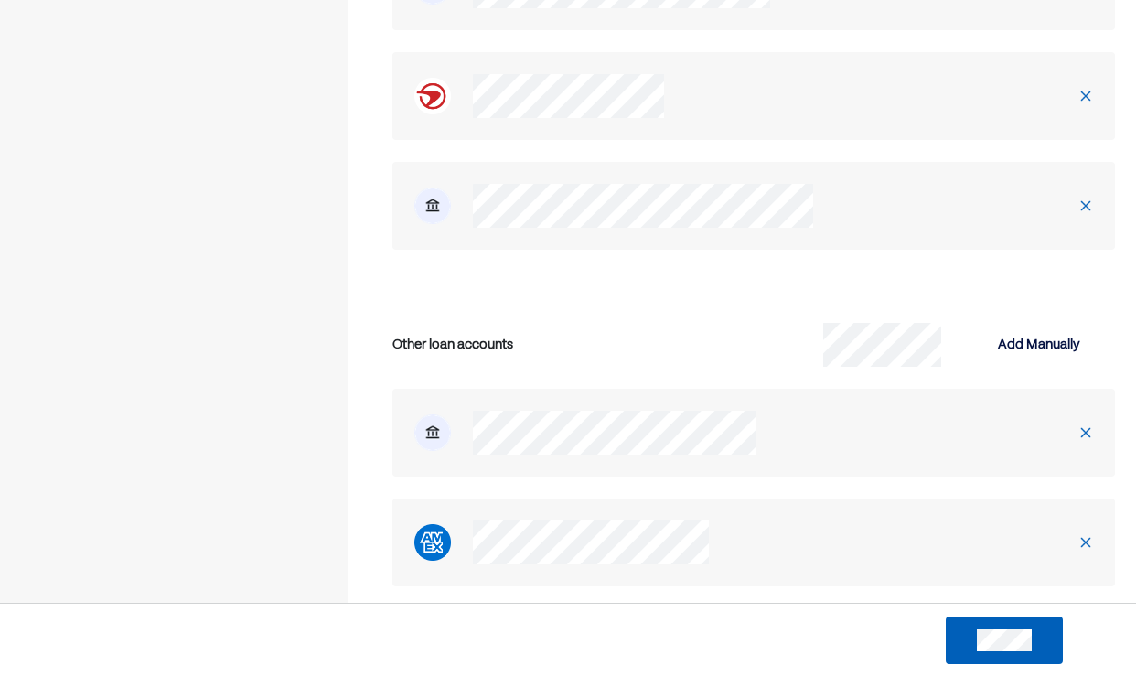
scroll to position [3918, 0]
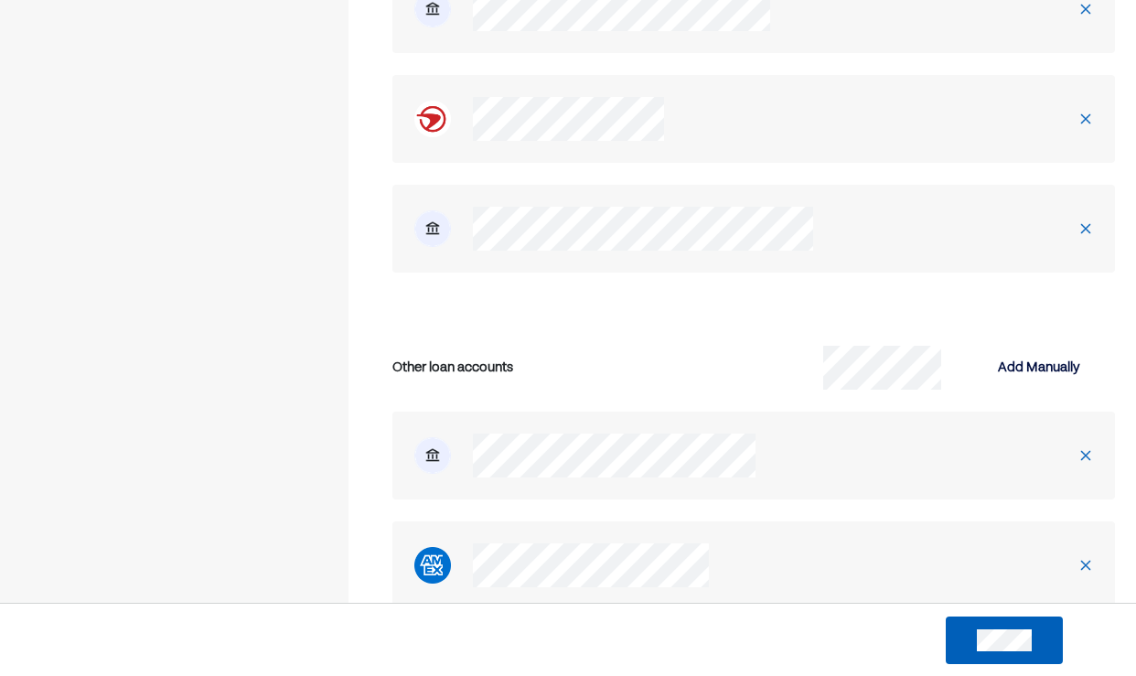
click at [489, 411] on div at bounding box center [753, 455] width 722 height 88
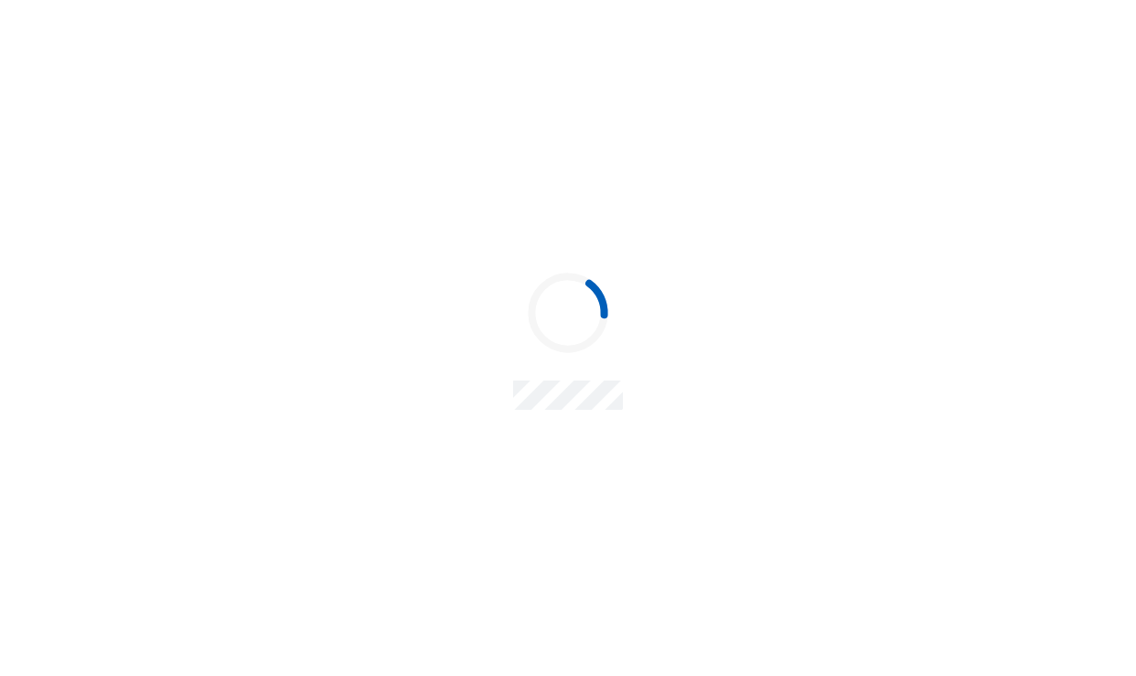
scroll to position [0, 0]
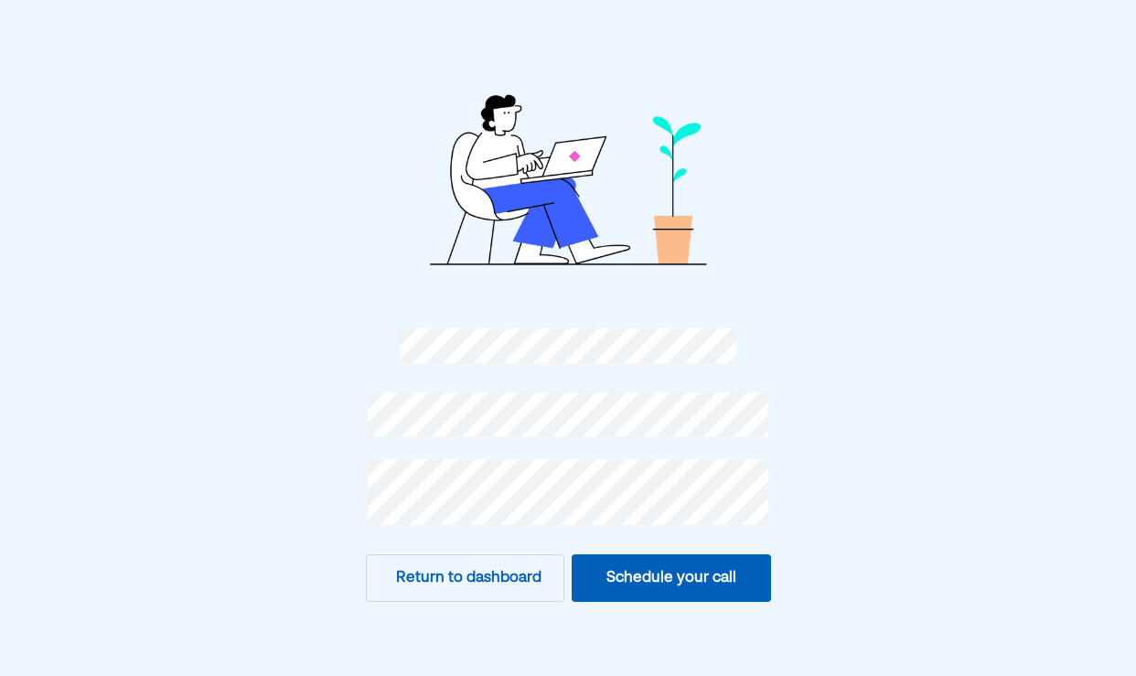
click at [707, 574] on button "Schedule your call" at bounding box center [670, 578] width 199 height 48
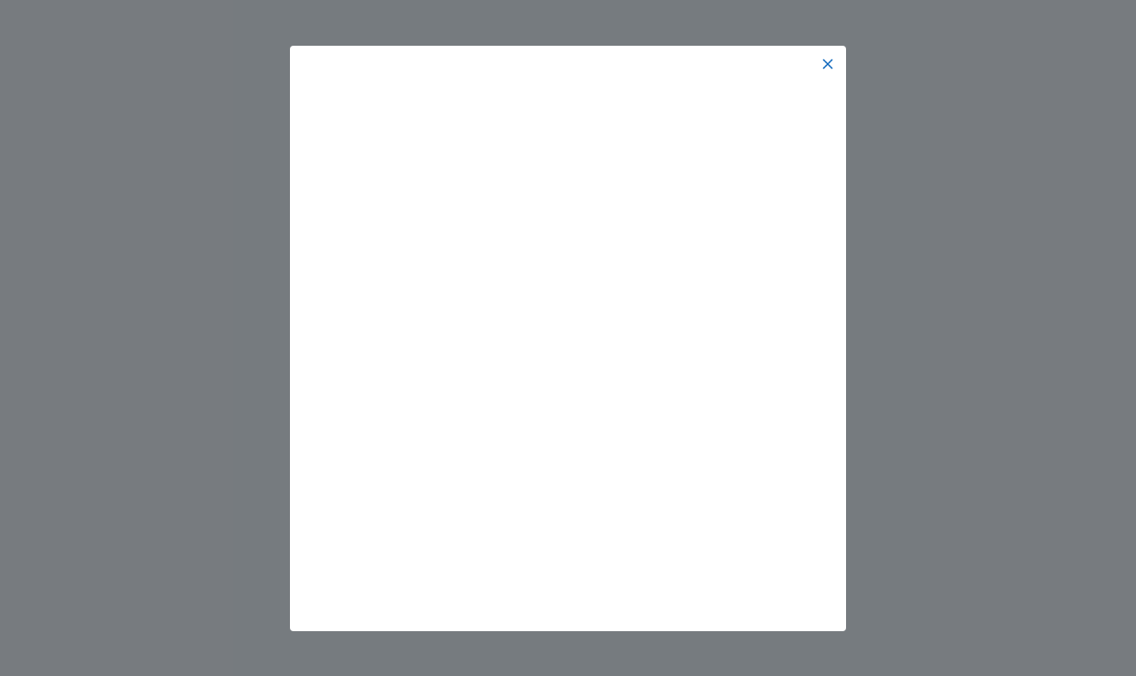
click at [827, 63] on img at bounding box center [827, 64] width 15 height 15
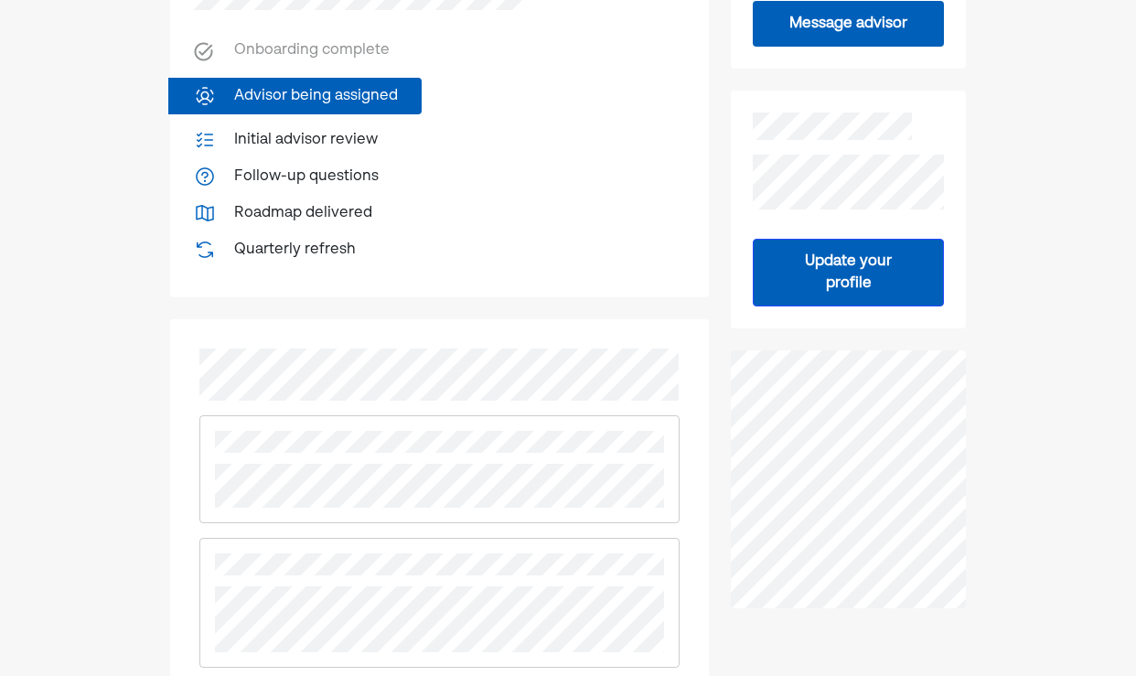
scroll to position [485, 0]
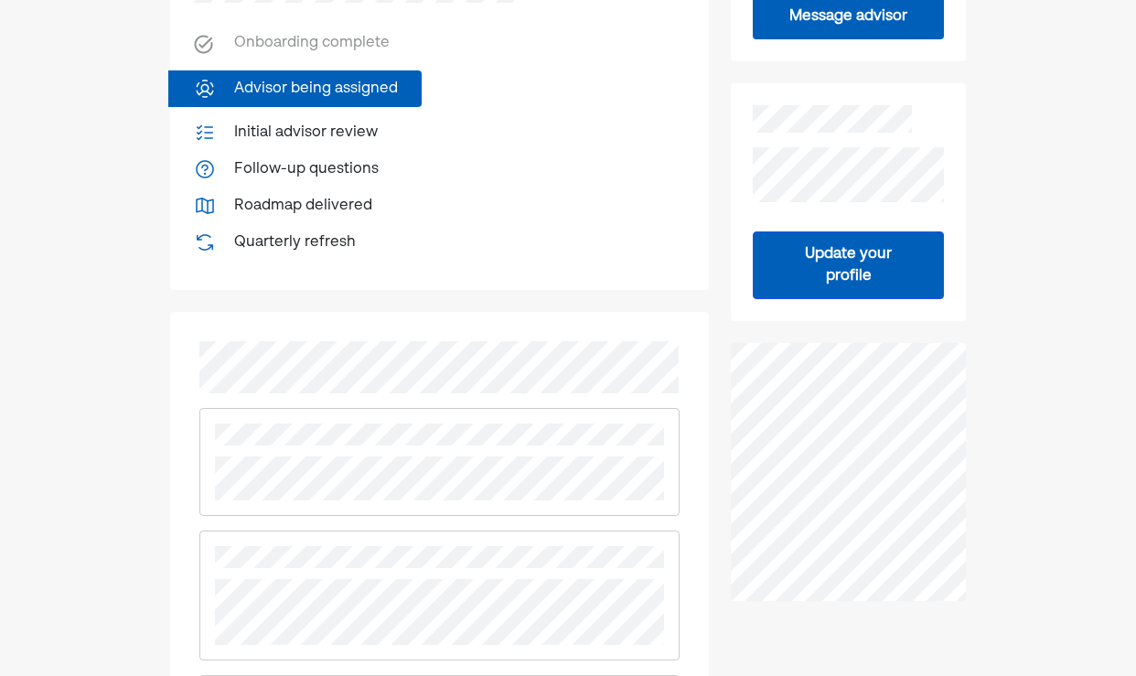
click at [842, 278] on button "Update your profile" at bounding box center [848, 265] width 191 height 68
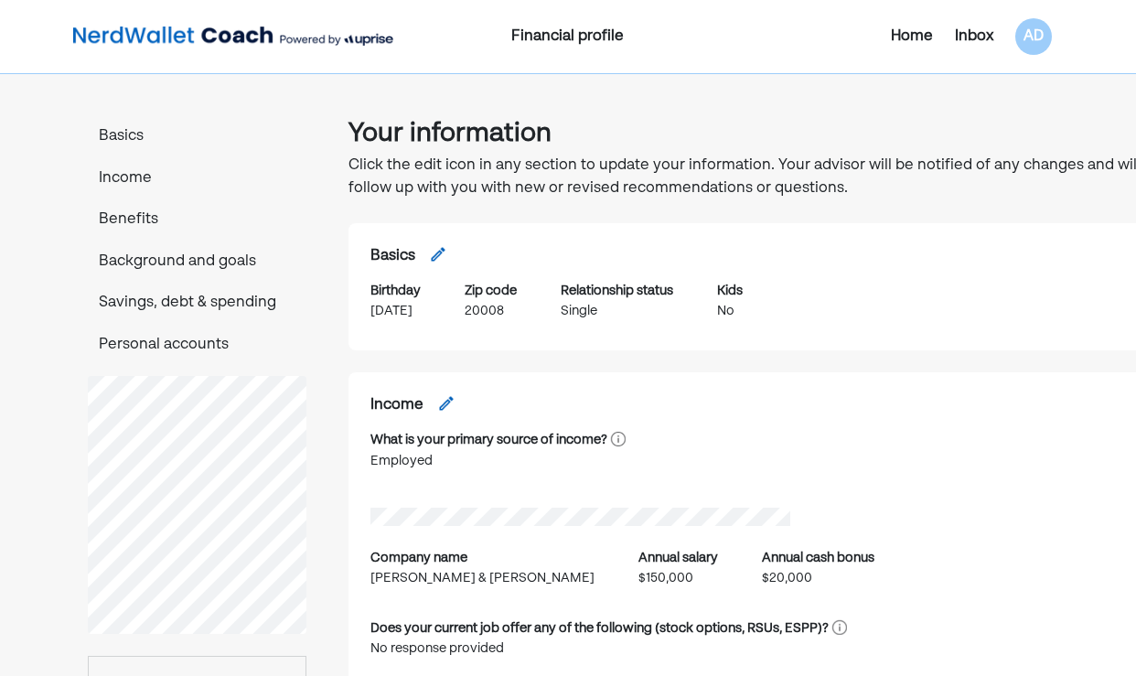
click at [915, 47] on div "Home" at bounding box center [912, 37] width 42 height 22
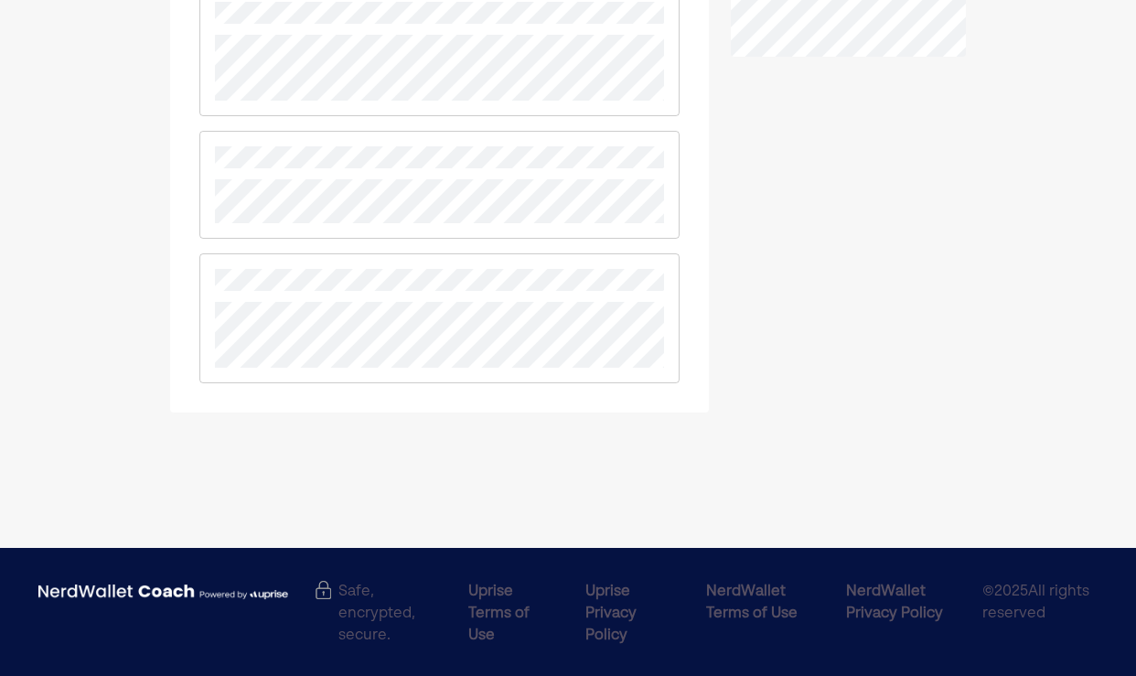
scroll to position [1028, 0]
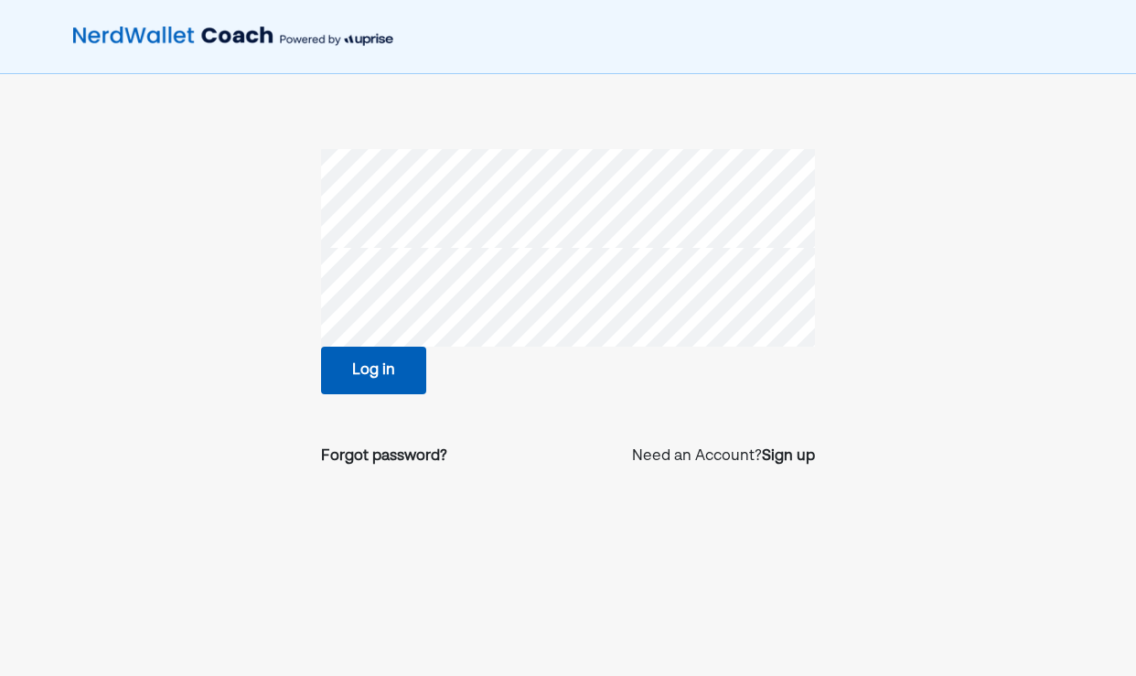
click at [390, 368] on button "Log in" at bounding box center [373, 371] width 105 height 48
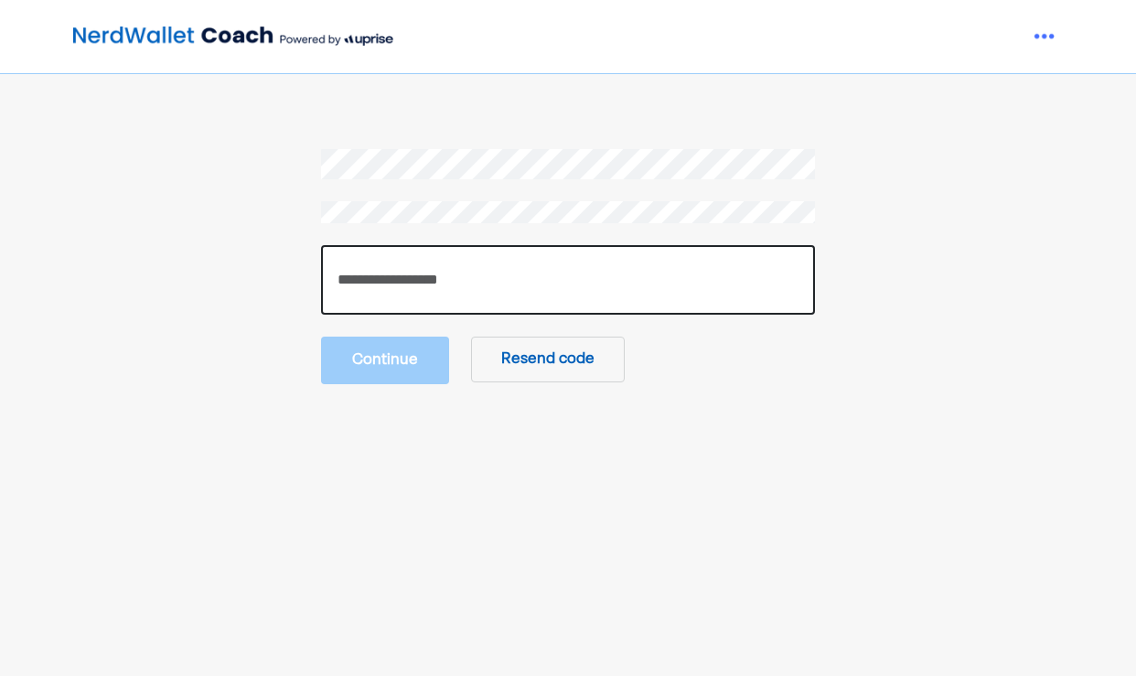
click at [388, 277] on input "number" at bounding box center [568, 279] width 494 height 69
type input "******"
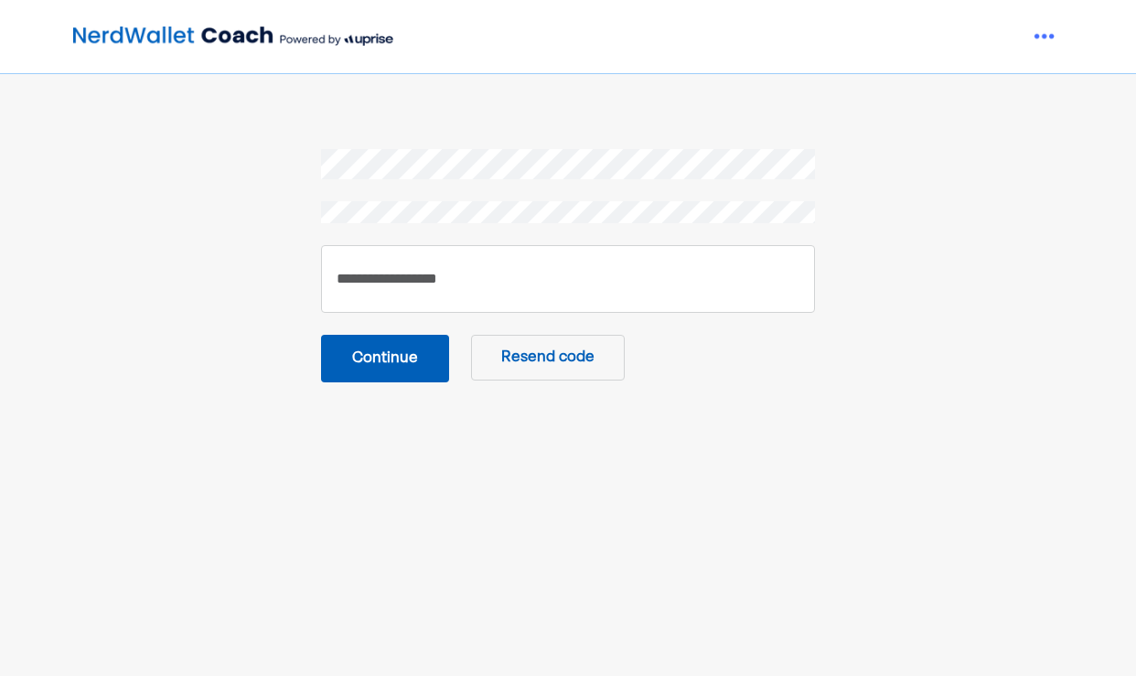
click at [391, 371] on button "Continue" at bounding box center [385, 359] width 128 height 48
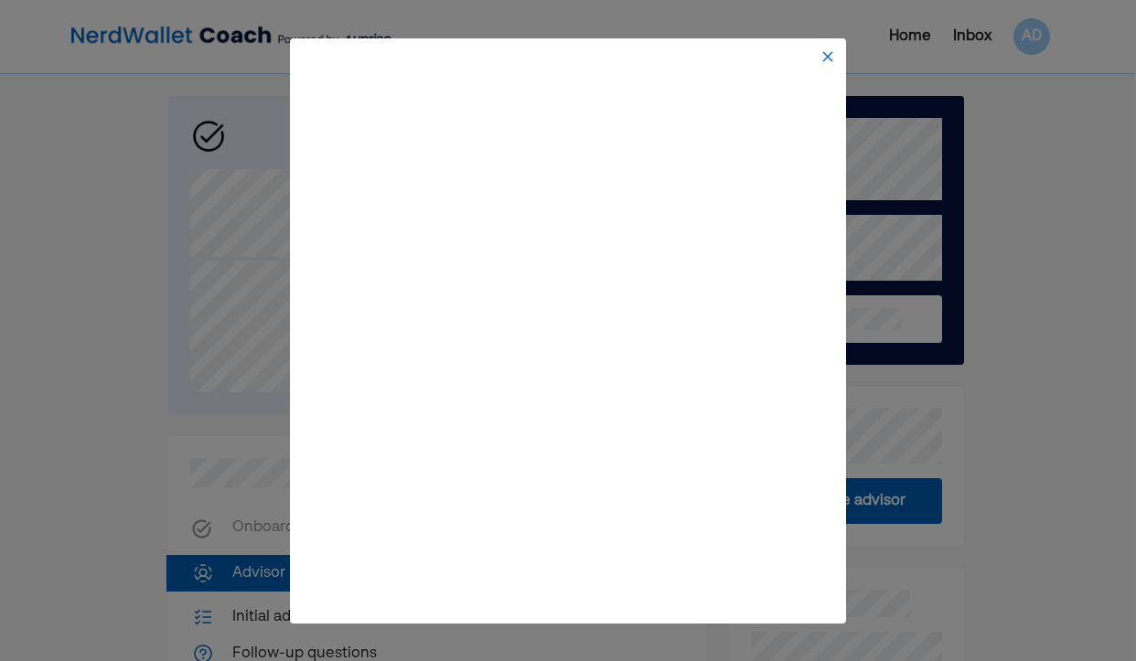
scroll to position [0, 2]
click at [829, 54] on img at bounding box center [827, 56] width 15 height 15
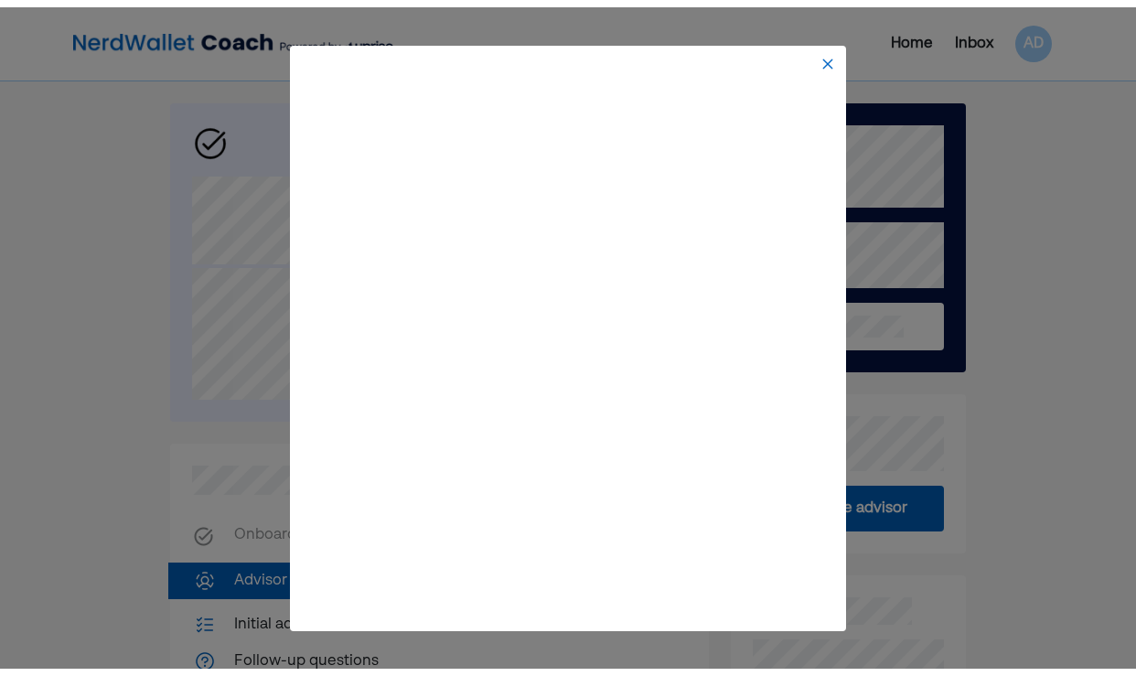
scroll to position [122, 0]
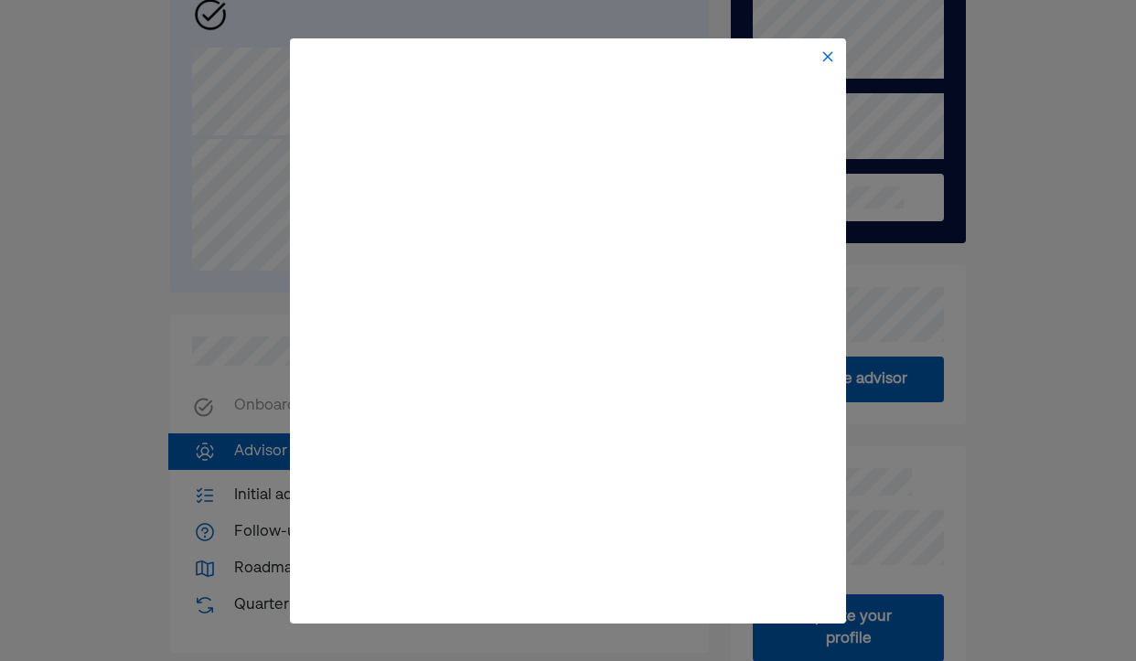
click at [825, 52] on img at bounding box center [827, 56] width 15 height 15
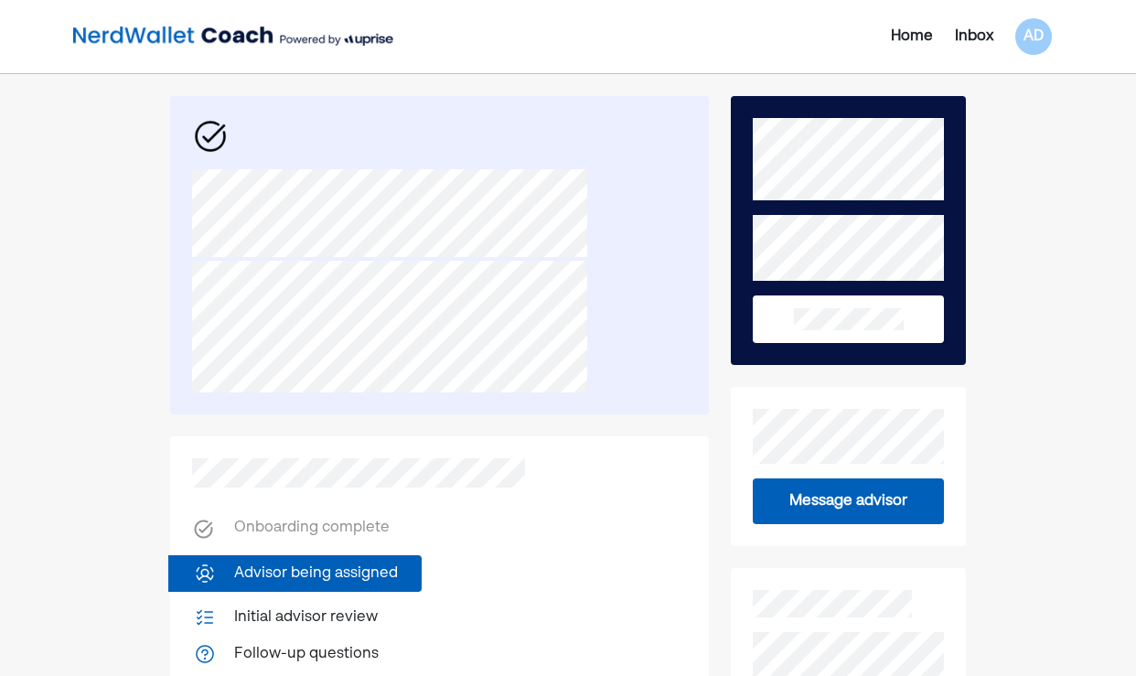
scroll to position [0, 0]
